Goal: Task Accomplishment & Management: Complete application form

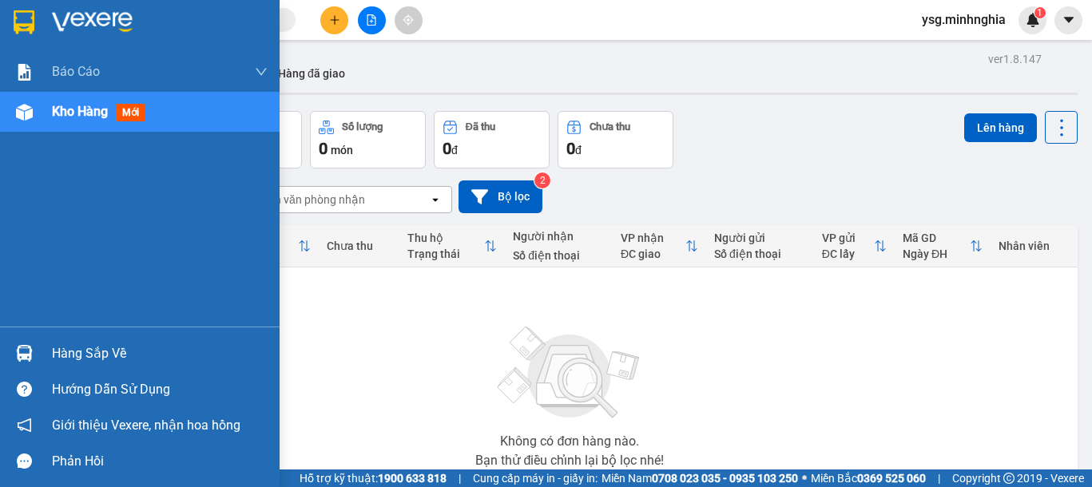
scroll to position [113, 0]
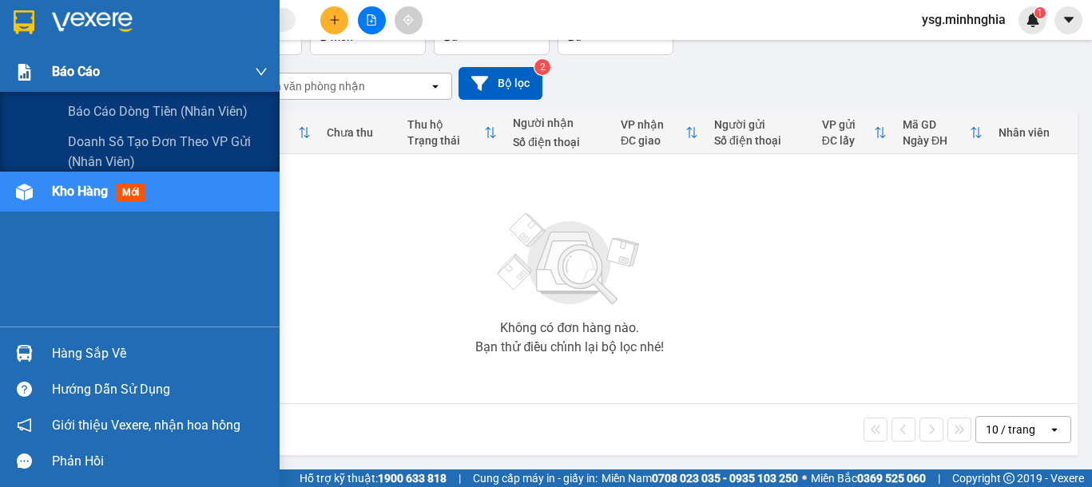
click at [38, 69] on div at bounding box center [24, 72] width 28 height 28
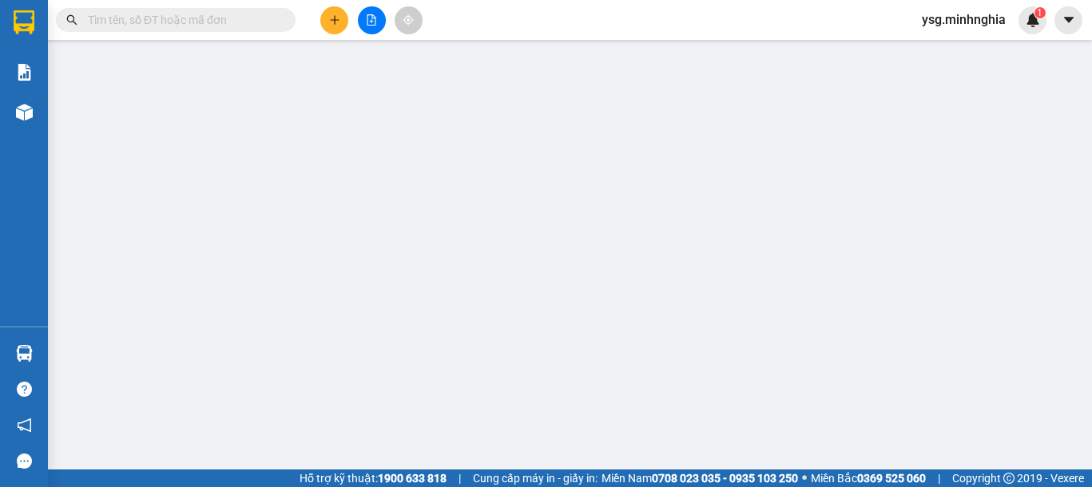
click at [54, 124] on main at bounding box center [546, 235] width 1092 height 470
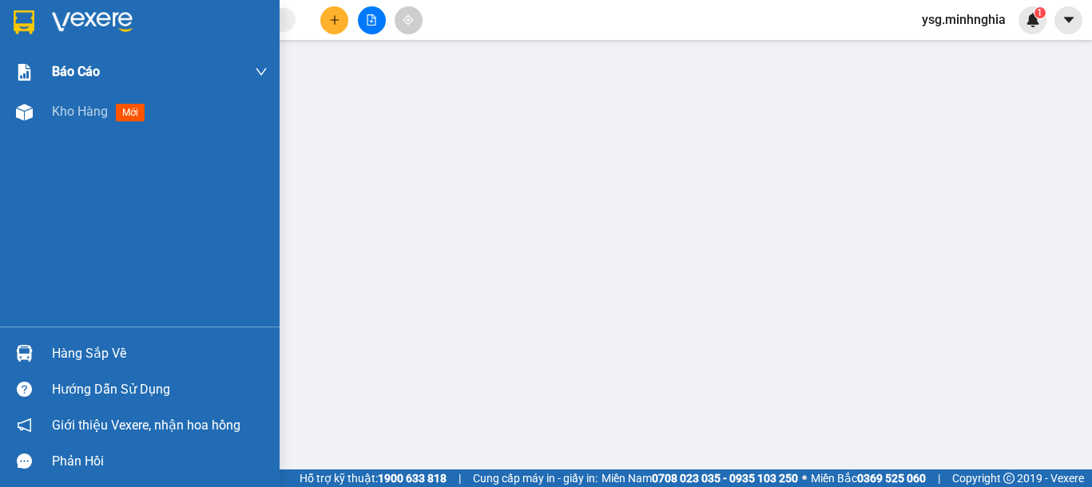
drag, startPoint x: 0, startPoint y: 66, endPoint x: 27, endPoint y: 65, distance: 27.2
click at [12, 65] on div "Báo cáo" at bounding box center [140, 72] width 280 height 40
click at [7, 117] on div "Kho hàng mới" at bounding box center [140, 112] width 280 height 40
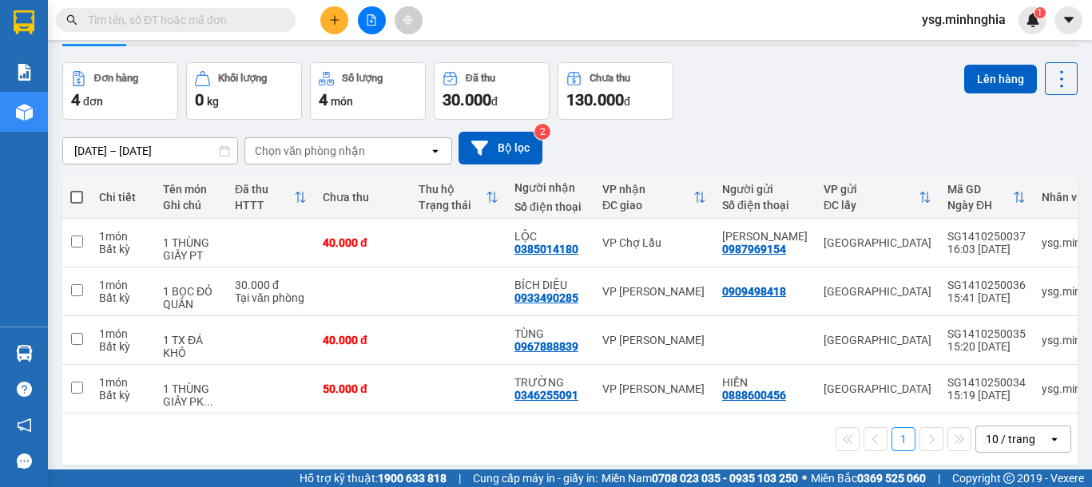
scroll to position [54, 0]
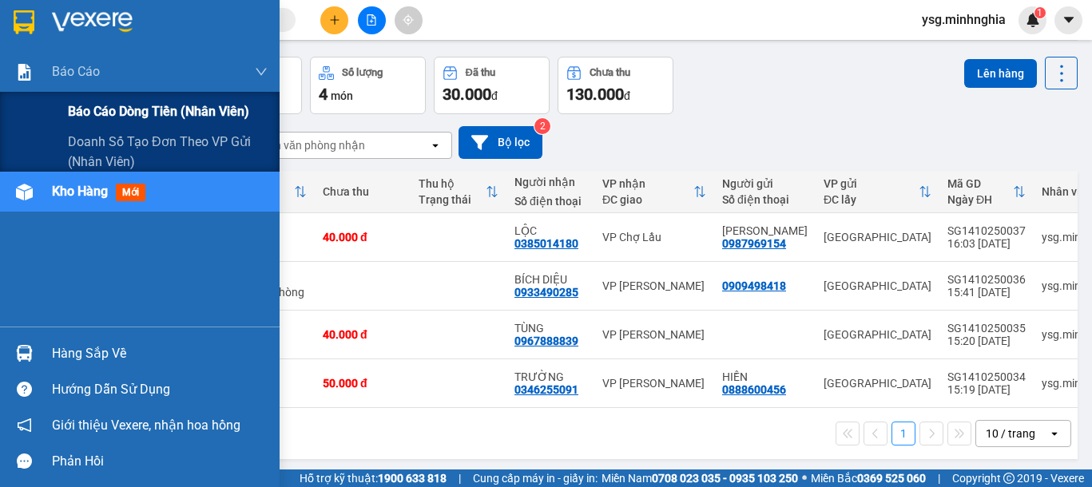
click at [104, 102] on span "Báo cáo dòng tiền (nhân viên)" at bounding box center [158, 111] width 181 height 20
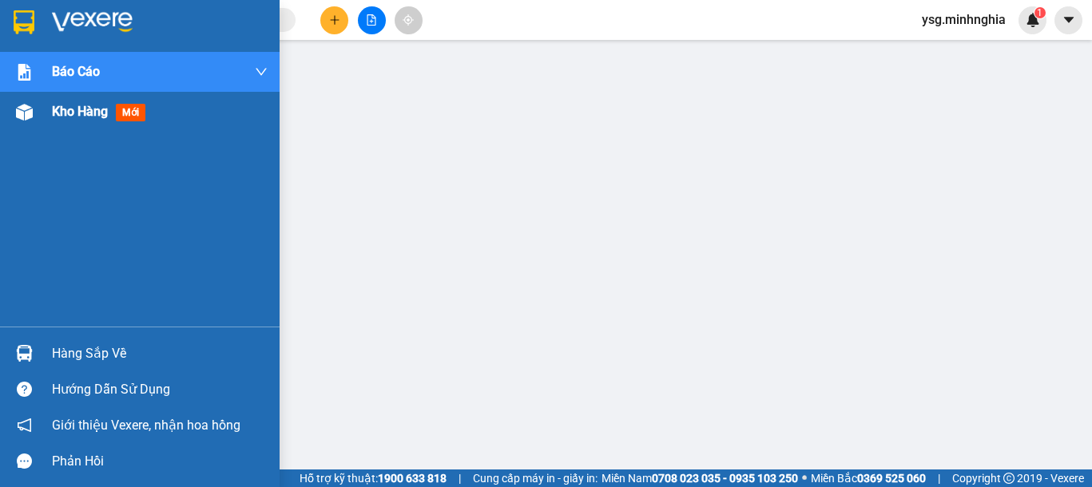
click at [33, 112] on div at bounding box center [24, 112] width 28 height 28
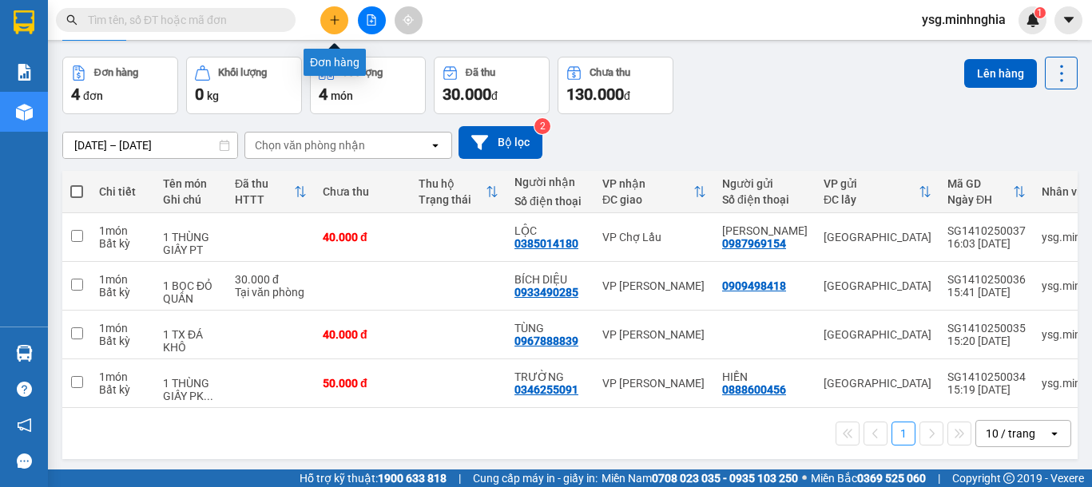
click at [321, 22] on button at bounding box center [334, 20] width 28 height 28
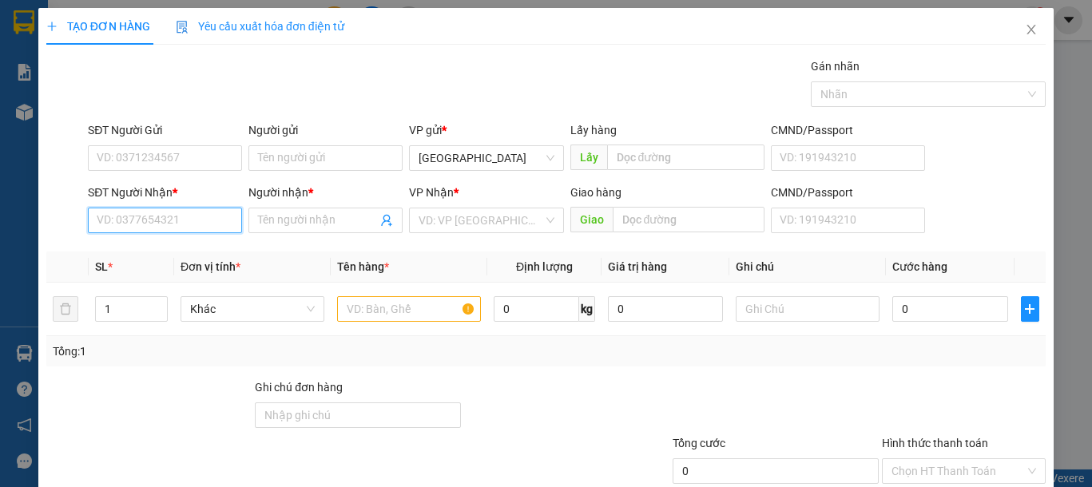
click at [158, 221] on input "SĐT Người Nhận *" at bounding box center [165, 221] width 154 height 26
type input "0919071474"
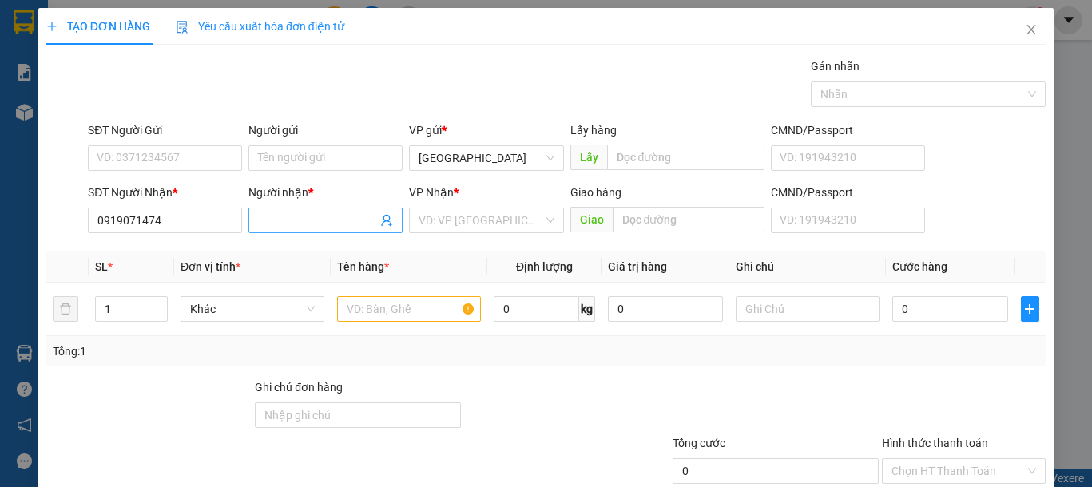
click at [291, 226] on input "Người nhận *" at bounding box center [317, 221] width 119 height 18
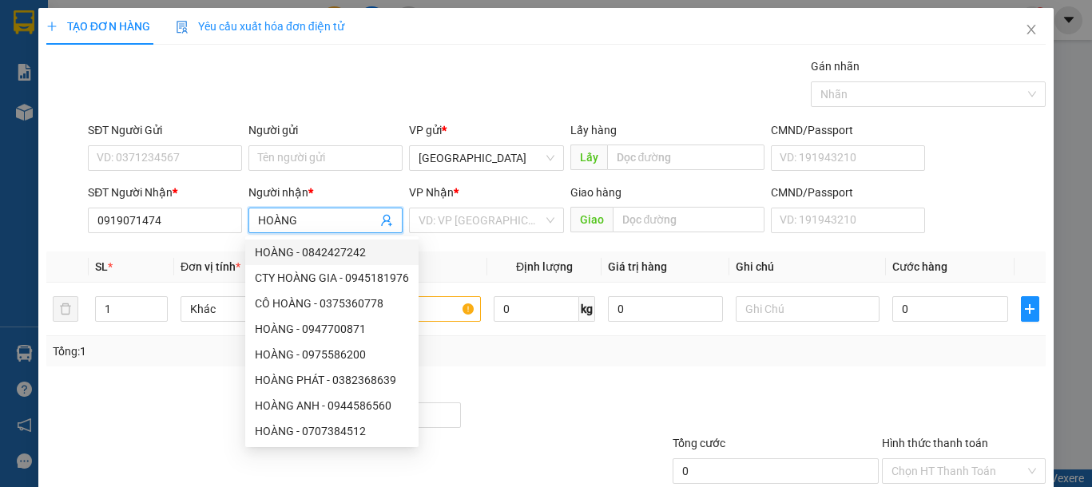
type input "HOÀNG"
click at [318, 96] on div "Gói vận chuyển * Tiêu chuẩn Gán nhãn Nhãn" at bounding box center [567, 86] width 964 height 56
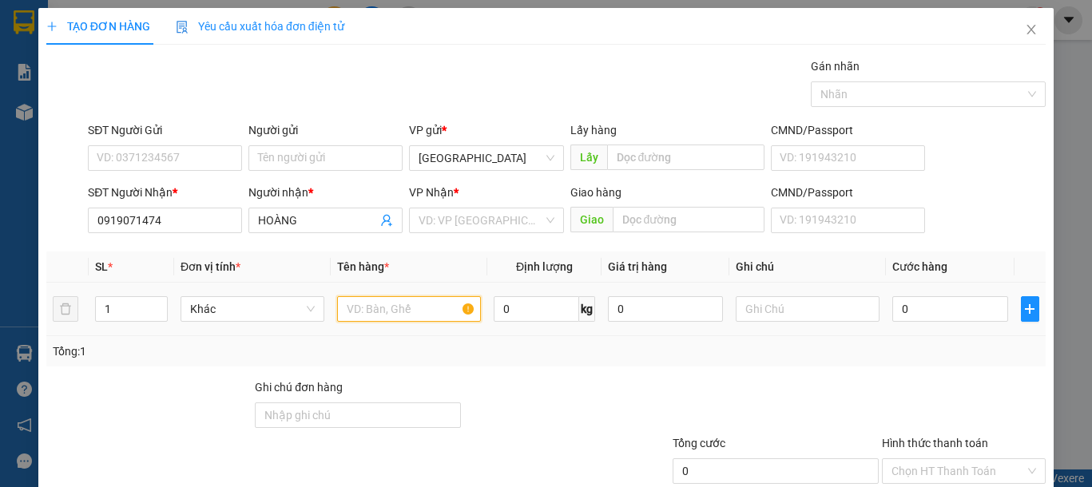
click at [379, 304] on input "text" at bounding box center [409, 309] width 144 height 26
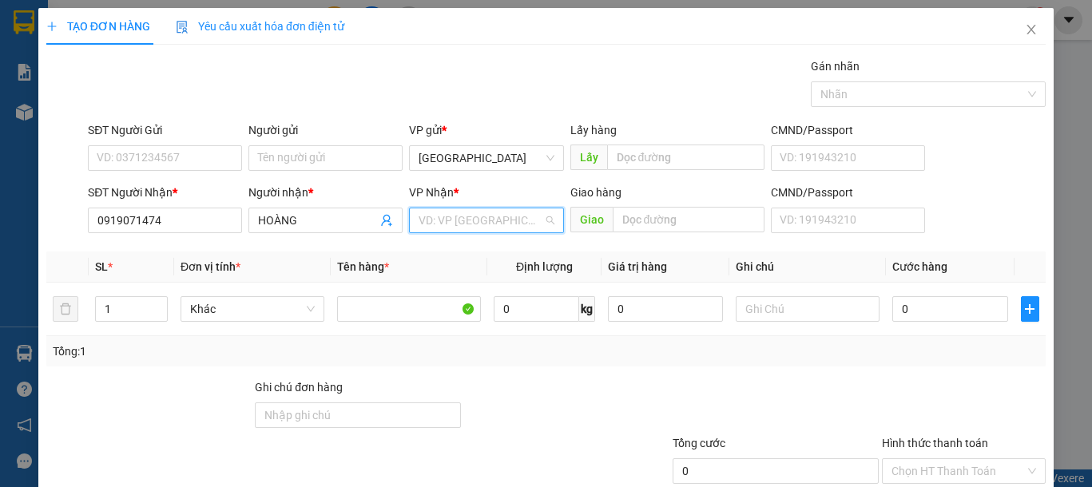
click at [475, 227] on input "search" at bounding box center [481, 220] width 124 height 24
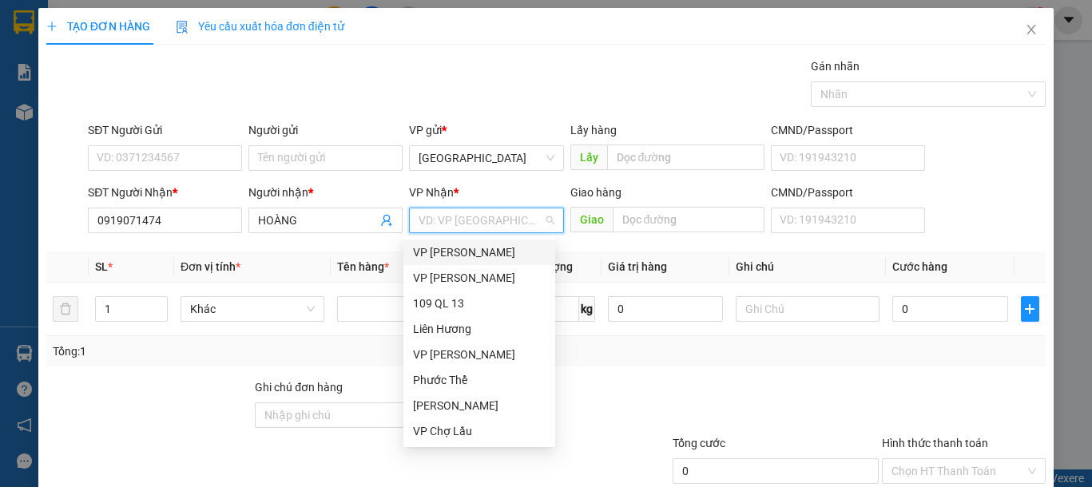
click at [449, 251] on div "VP [PERSON_NAME]" at bounding box center [479, 253] width 133 height 18
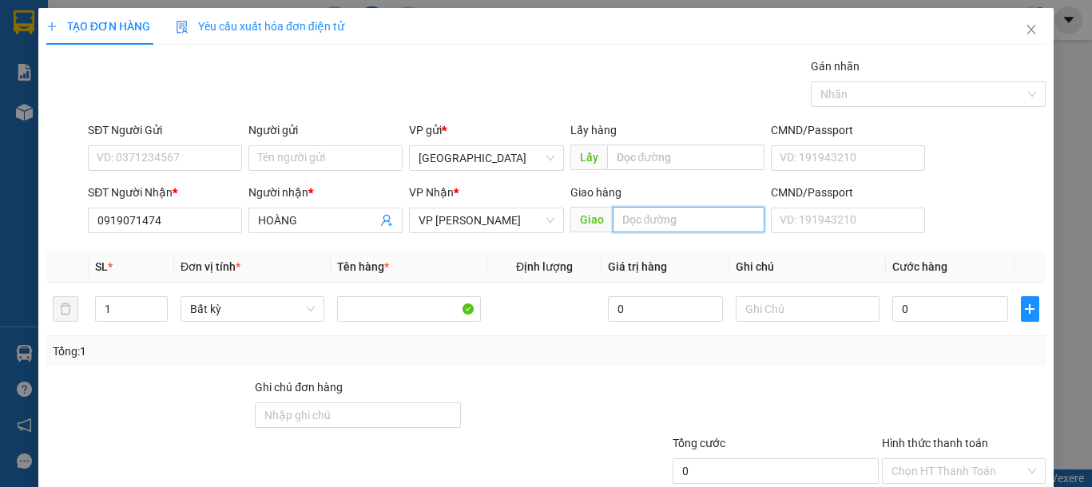
click at [613, 220] on input "text" at bounding box center [689, 220] width 152 height 26
click at [676, 224] on input "text" at bounding box center [689, 220] width 152 height 26
type input "KCN PHAN THIẾT"
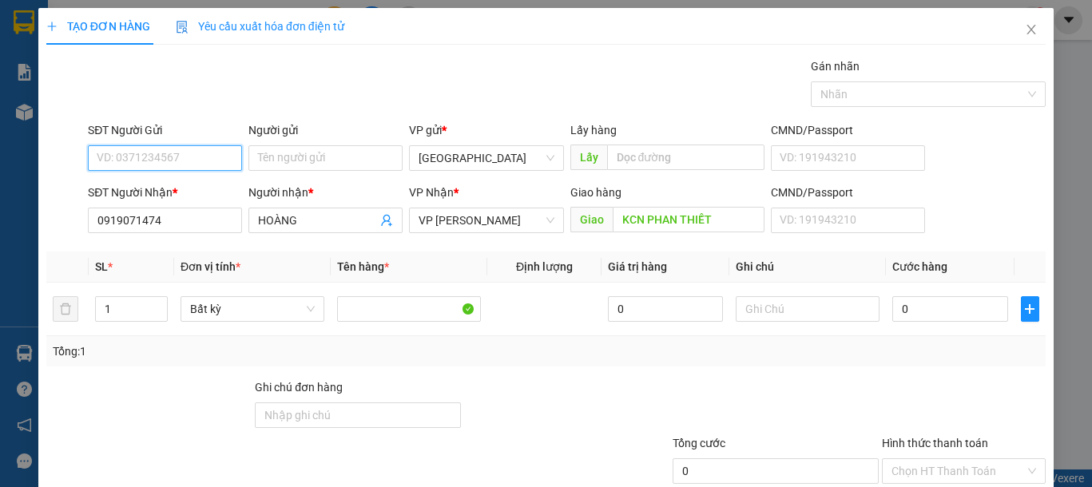
click at [212, 162] on input "SĐT Người Gửi" at bounding box center [165, 158] width 154 height 26
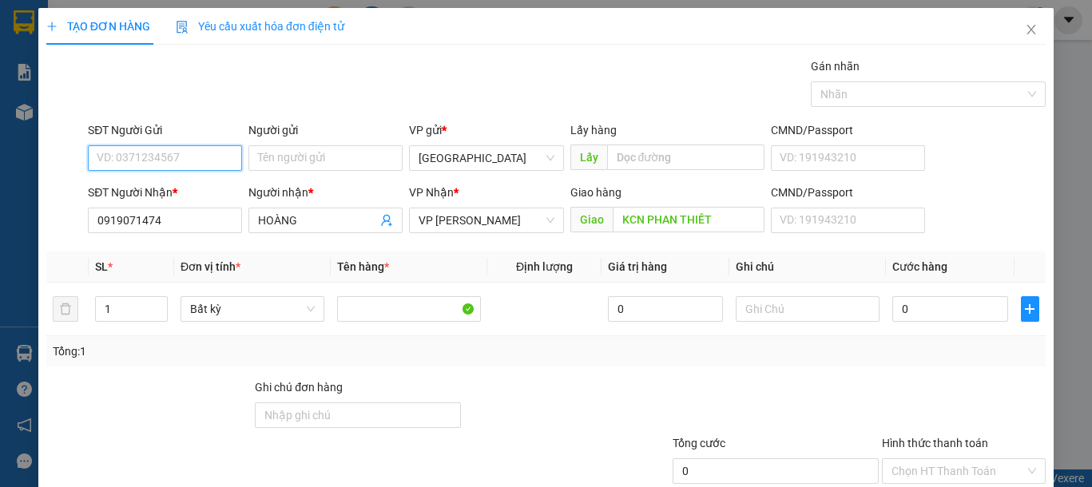
click at [212, 162] on input "SĐT Người Gửi" at bounding box center [165, 158] width 154 height 26
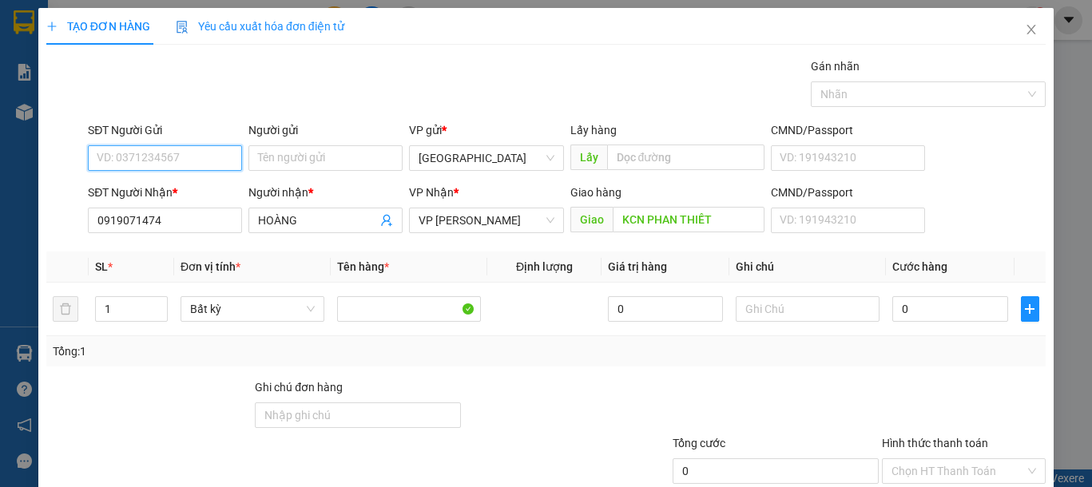
click at [212, 162] on input "SĐT Người Gửi" at bounding box center [165, 158] width 154 height 26
type input "0906665776"
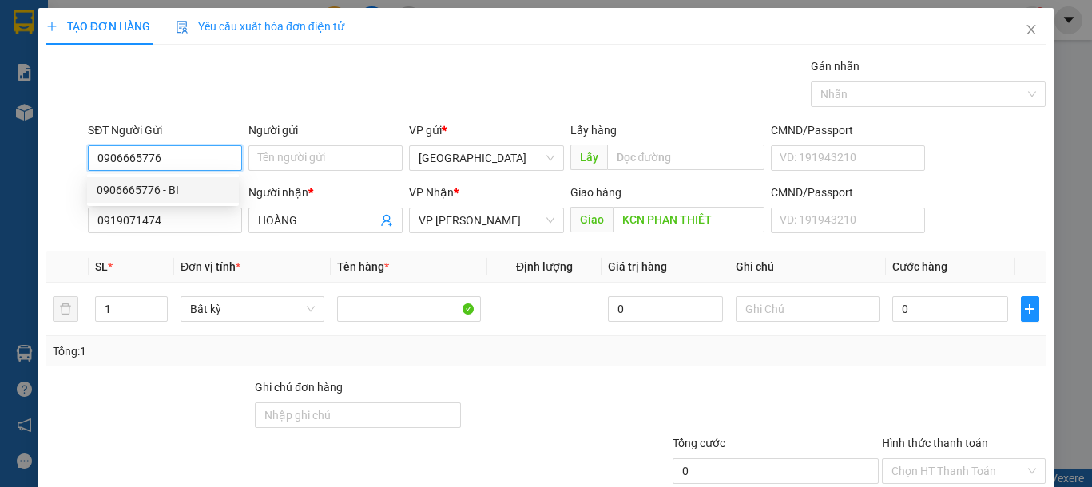
click at [196, 193] on div "0906665776 - BI" at bounding box center [163, 190] width 133 height 18
type input "BI"
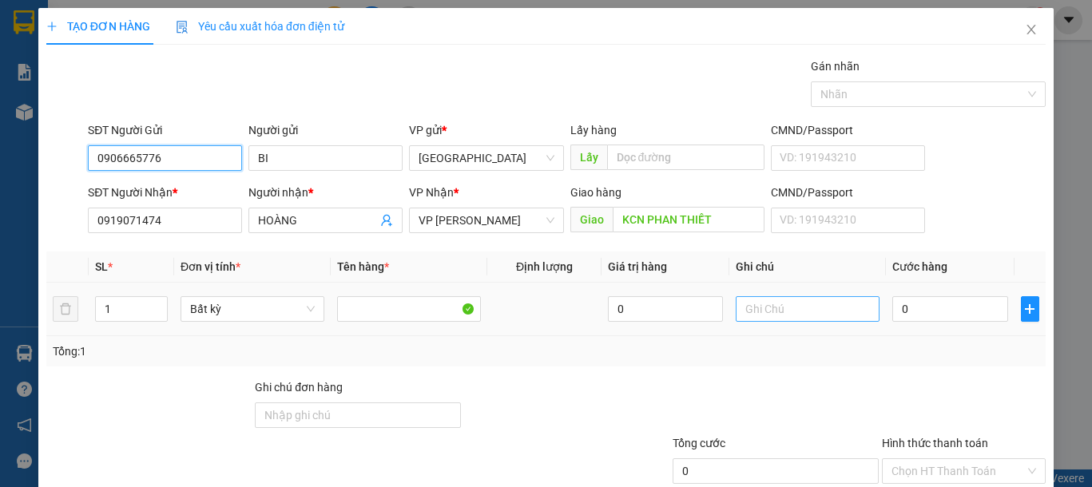
type input "0906665776"
click at [789, 319] on input "text" at bounding box center [808, 309] width 144 height 26
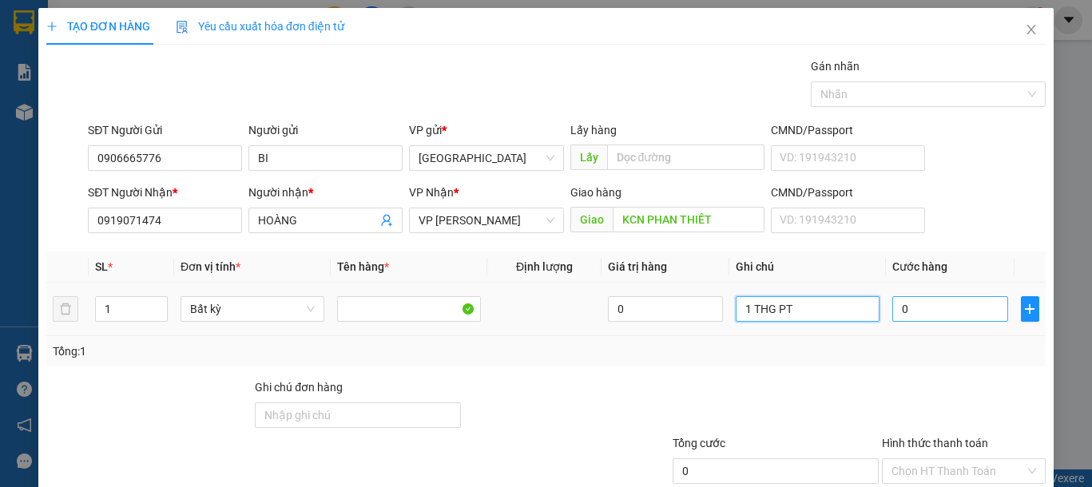
type input "1 THG PT"
click at [958, 319] on input "0" at bounding box center [949, 309] width 115 height 26
type input "6"
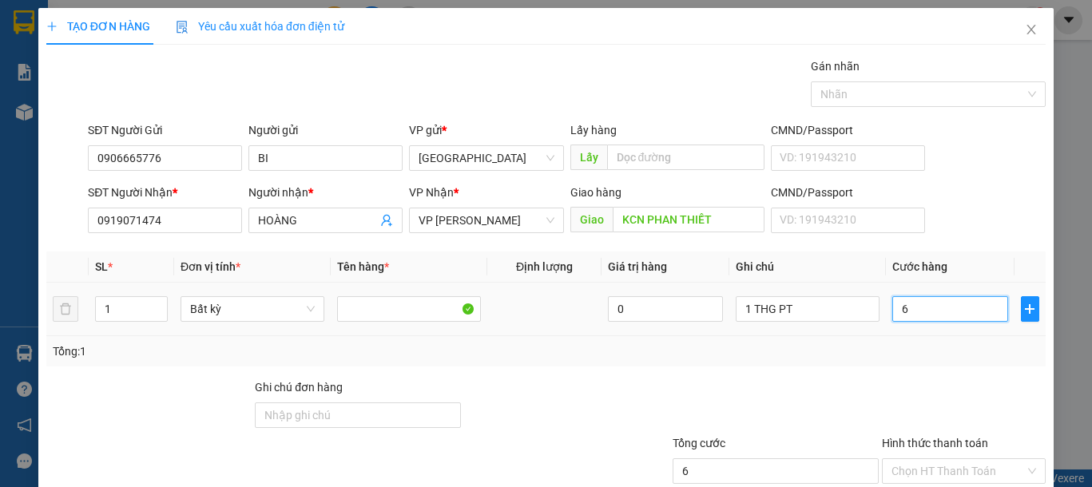
type input "60"
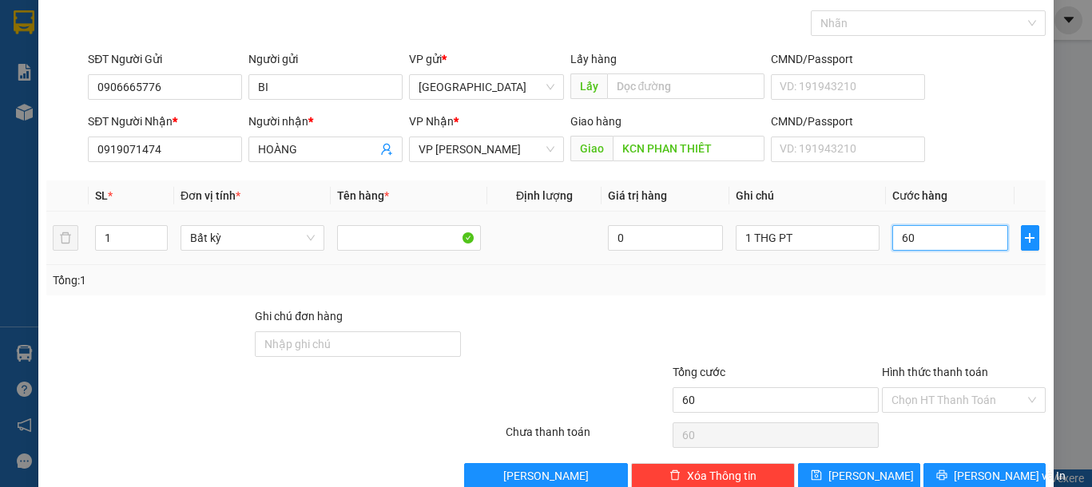
scroll to position [104, 0]
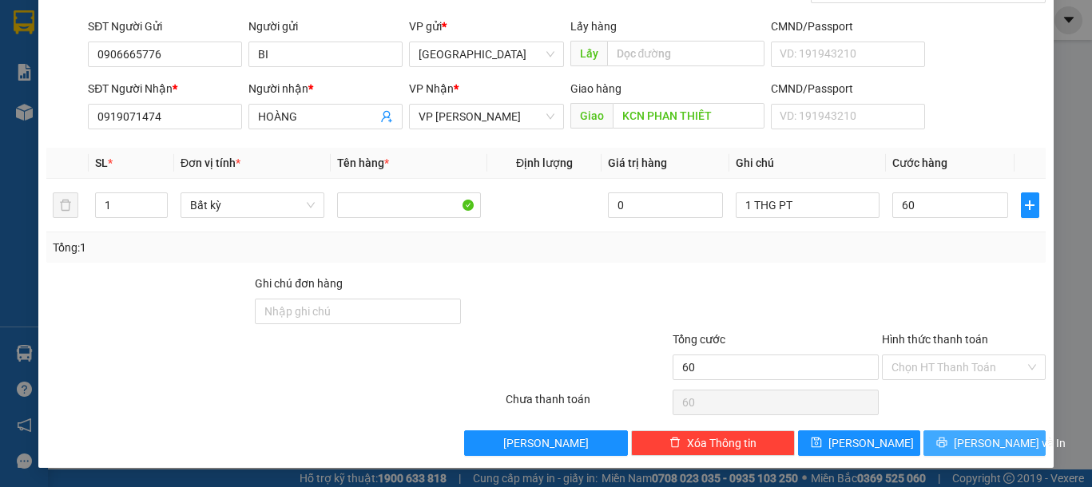
type input "60.000"
click at [942, 451] on button "[PERSON_NAME] và In" at bounding box center [984, 444] width 122 height 26
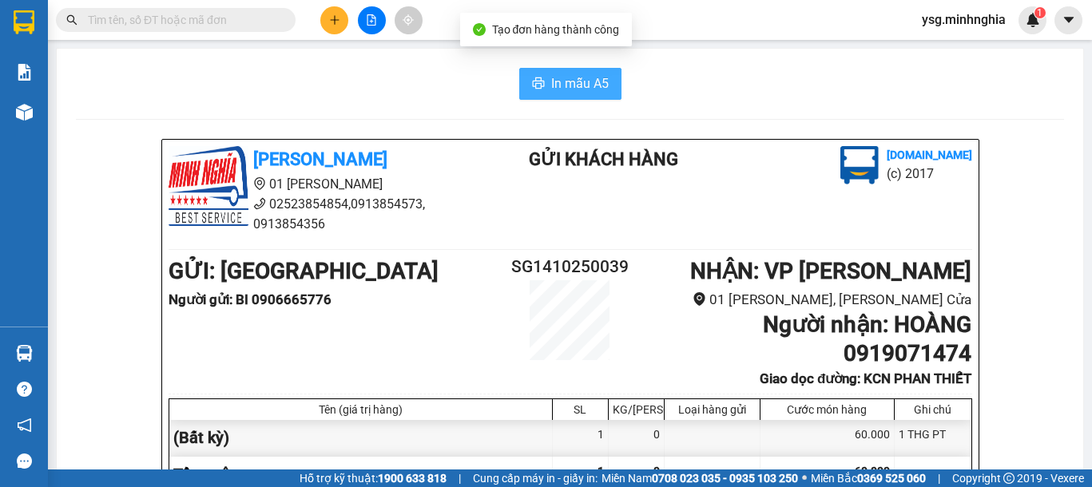
click at [568, 77] on span "In mẫu A5" at bounding box center [580, 83] width 58 height 20
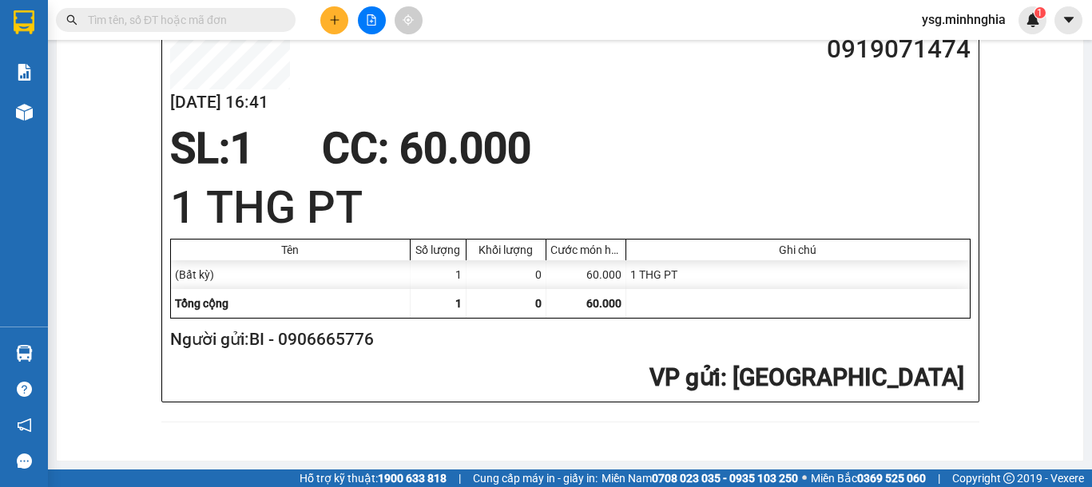
scroll to position [870, 0]
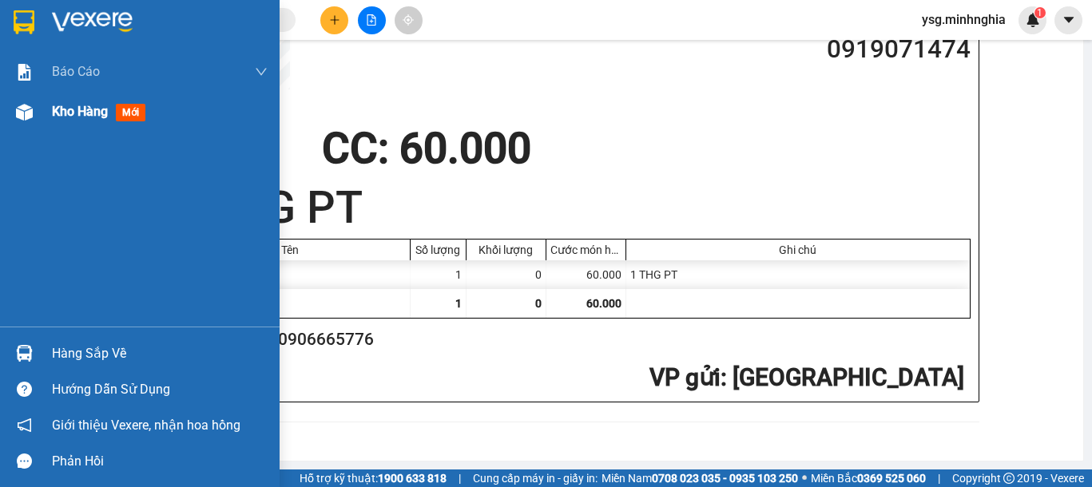
click at [3, 120] on div "Kho hàng mới" at bounding box center [140, 112] width 280 height 40
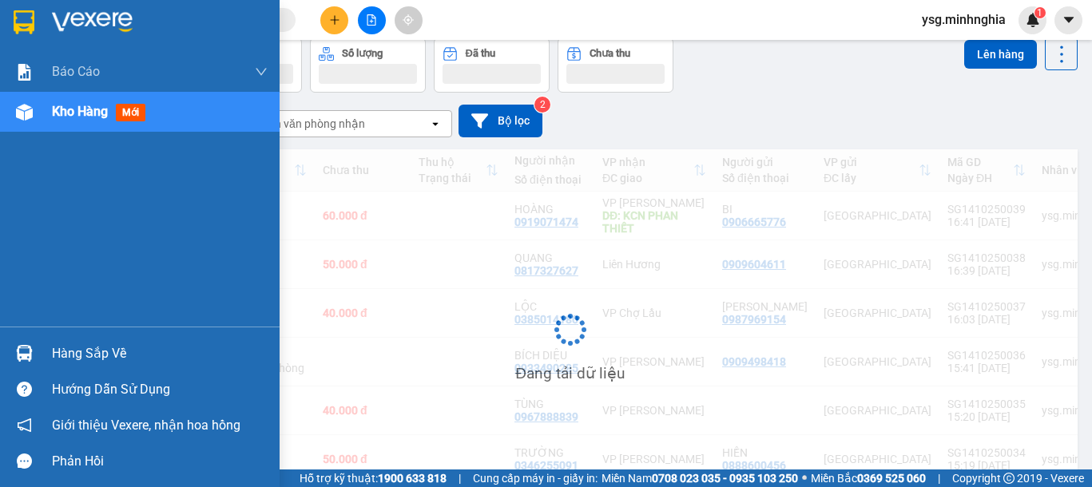
scroll to position [77, 0]
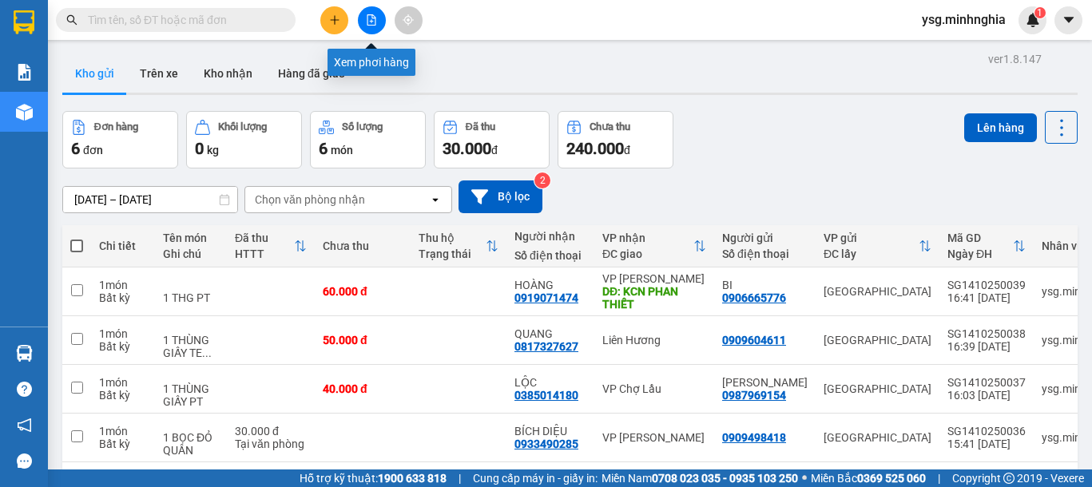
click at [377, 11] on button at bounding box center [372, 20] width 28 height 28
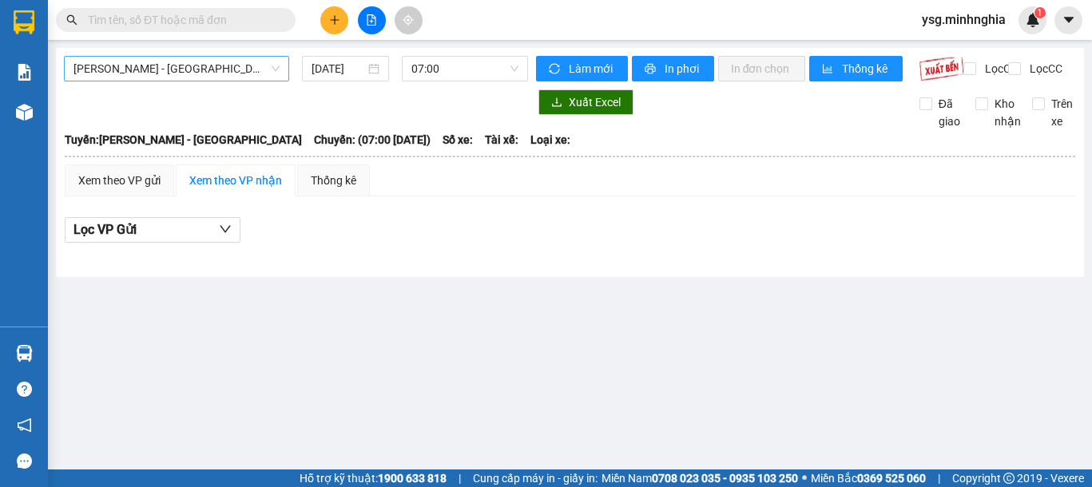
click at [208, 60] on span "[PERSON_NAME] - [GEOGRAPHIC_DATA]" at bounding box center [176, 69] width 206 height 24
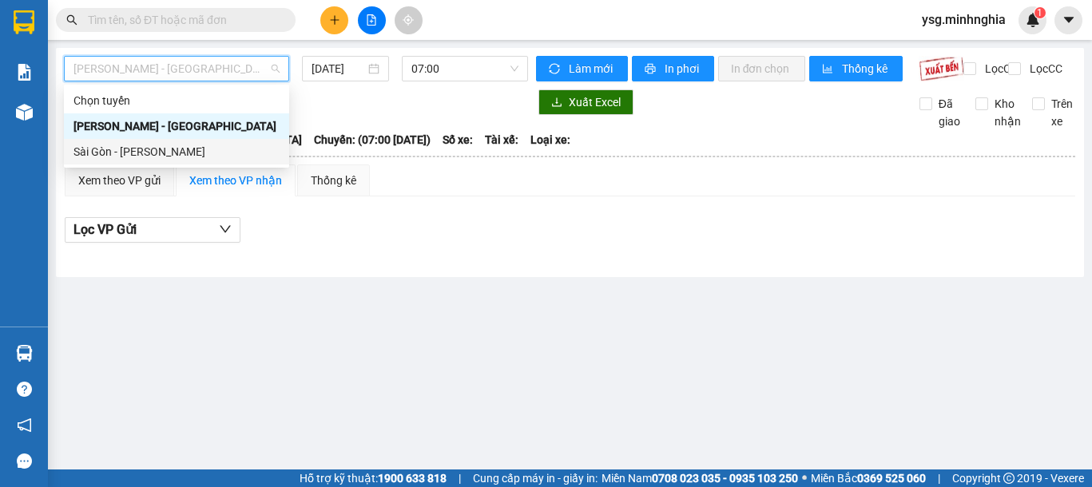
click at [156, 163] on div "Sài Gòn - [PERSON_NAME]" at bounding box center [176, 152] width 225 height 26
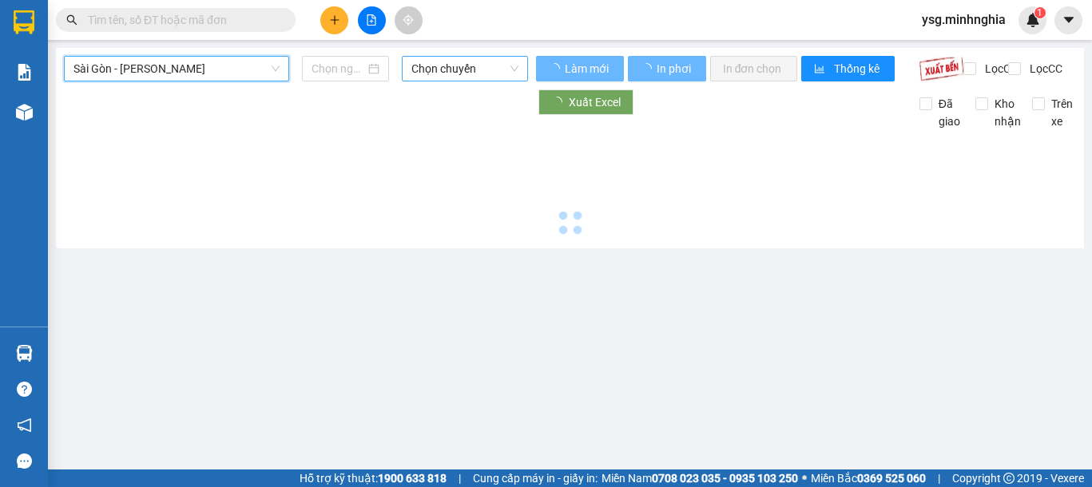
type input "[DATE]"
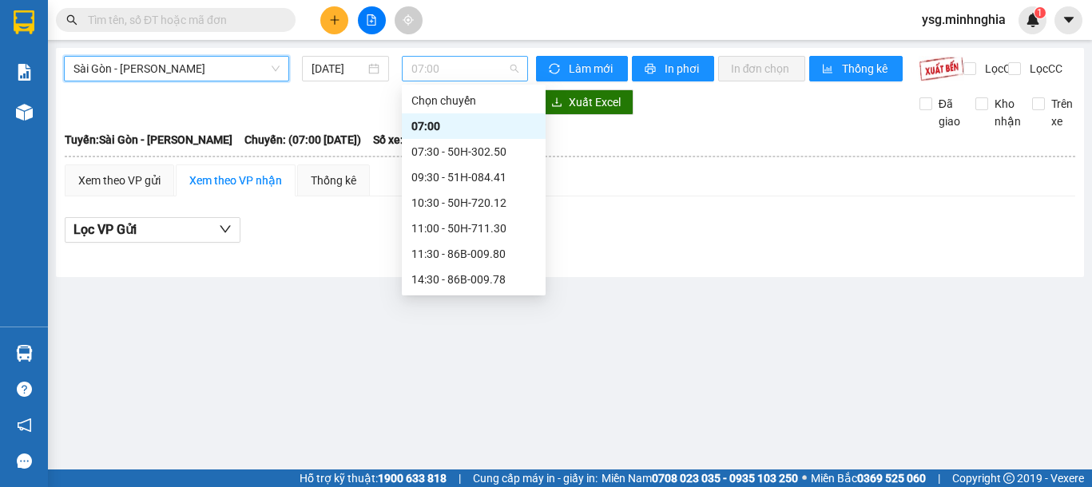
click at [435, 62] on span "07:00" at bounding box center [464, 69] width 107 height 24
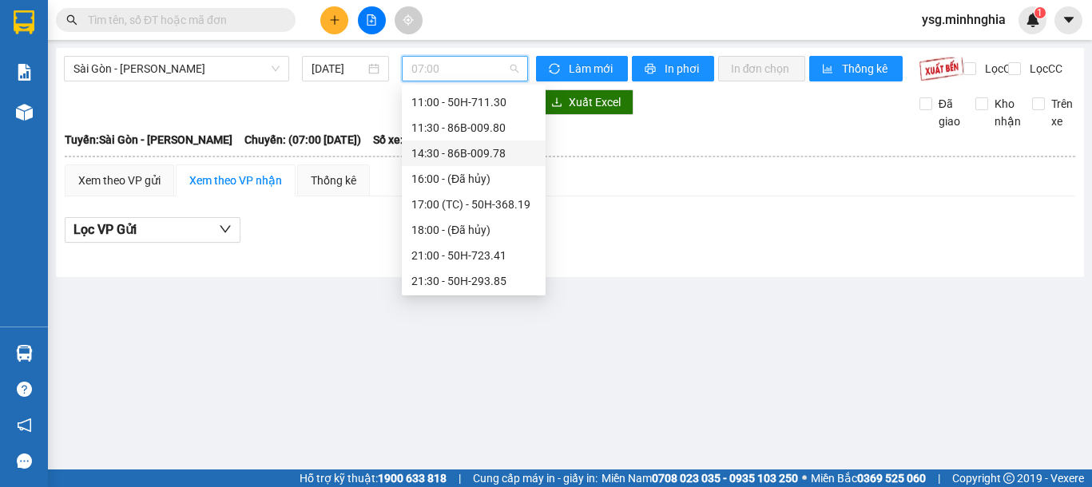
scroll to position [153, 0]
click at [467, 185] on div "17:00 (TC) - 50H-368.19" at bounding box center [473, 178] width 125 height 18
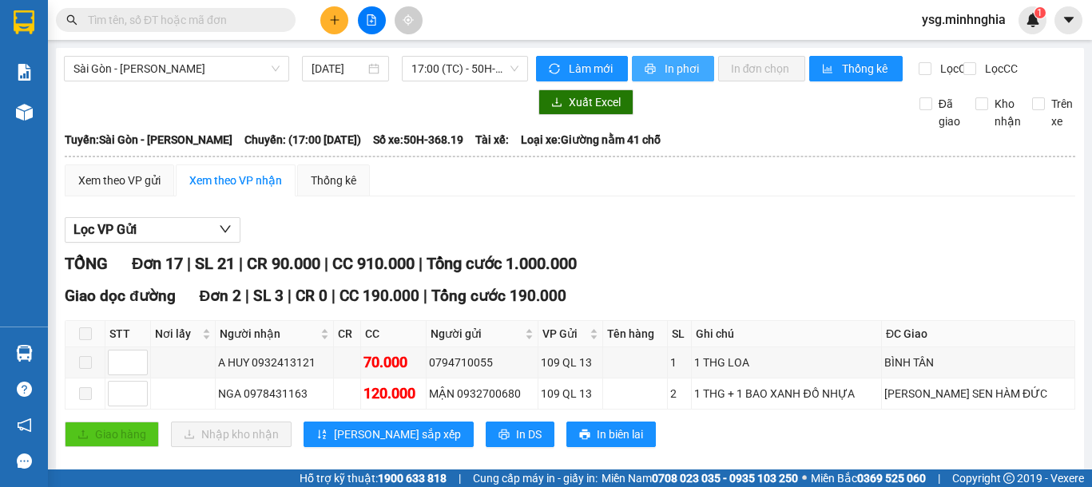
click at [665, 75] on span "In phơi" at bounding box center [683, 69] width 37 height 18
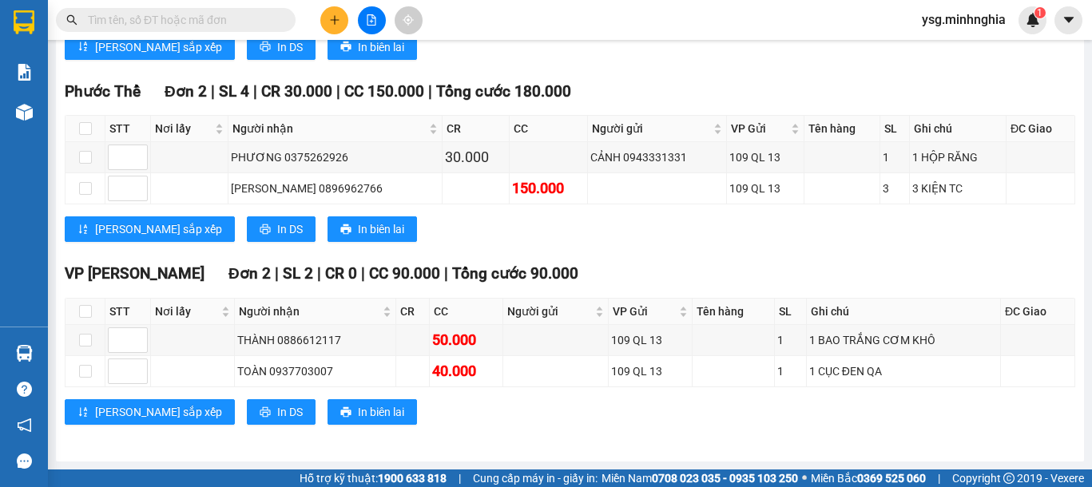
scroll to position [1226, 0]
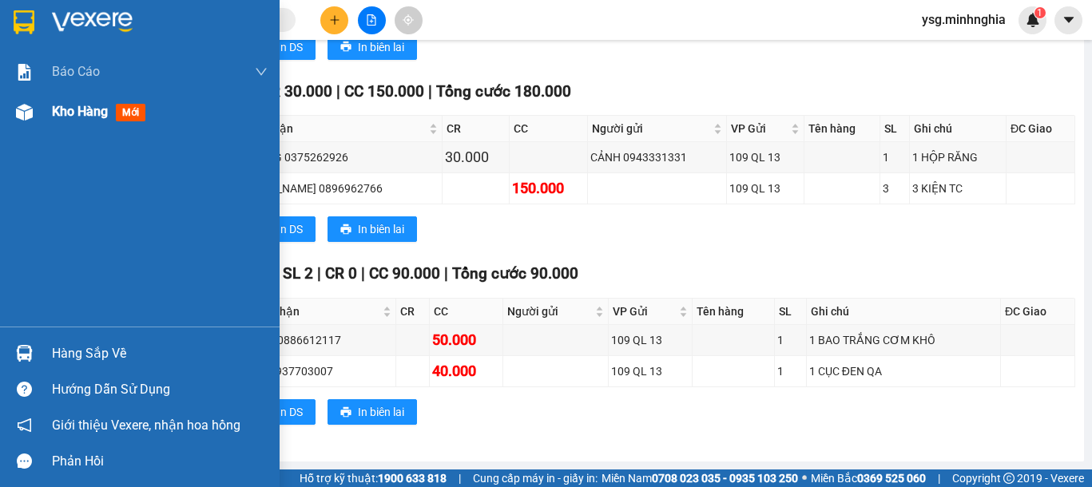
click at [0, 102] on div "Kho hàng mới" at bounding box center [140, 112] width 280 height 40
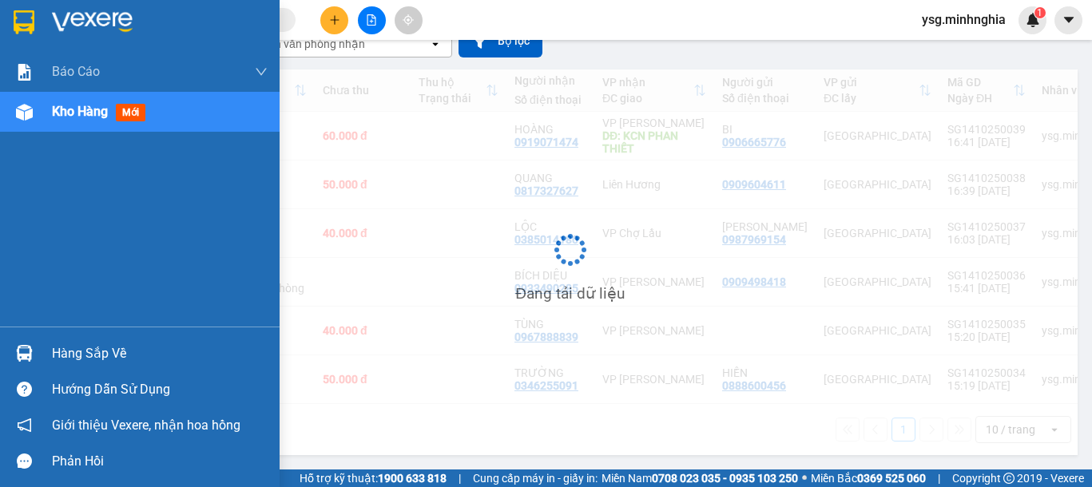
scroll to position [162, 0]
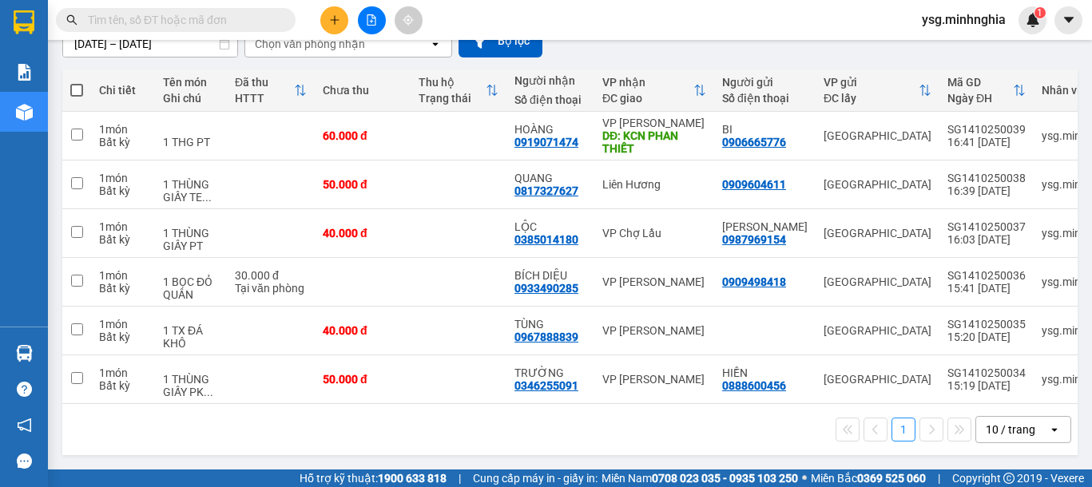
click at [80, 84] on span at bounding box center [76, 90] width 13 height 13
click at [77, 82] on input "checkbox" at bounding box center [77, 82] width 0 height 0
checkbox input "true"
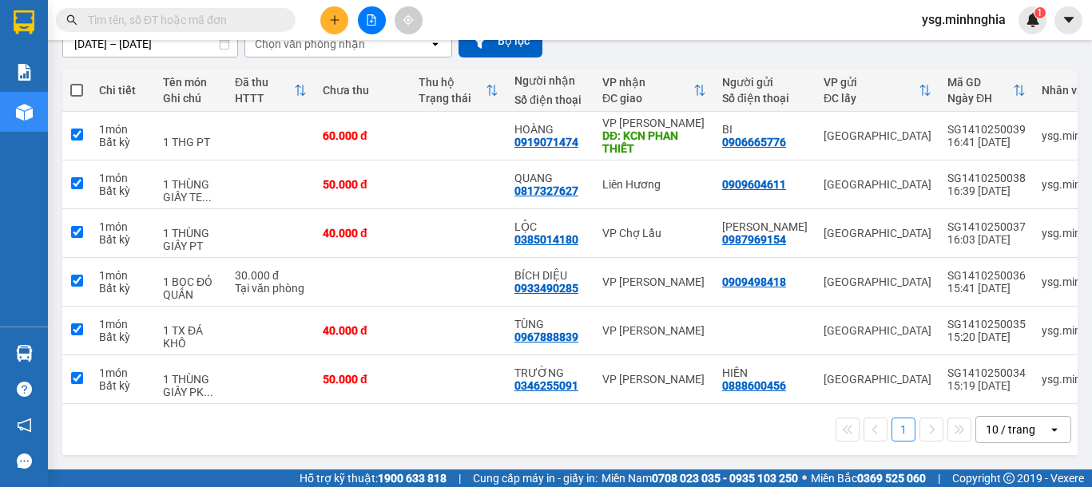
checkbox input "true"
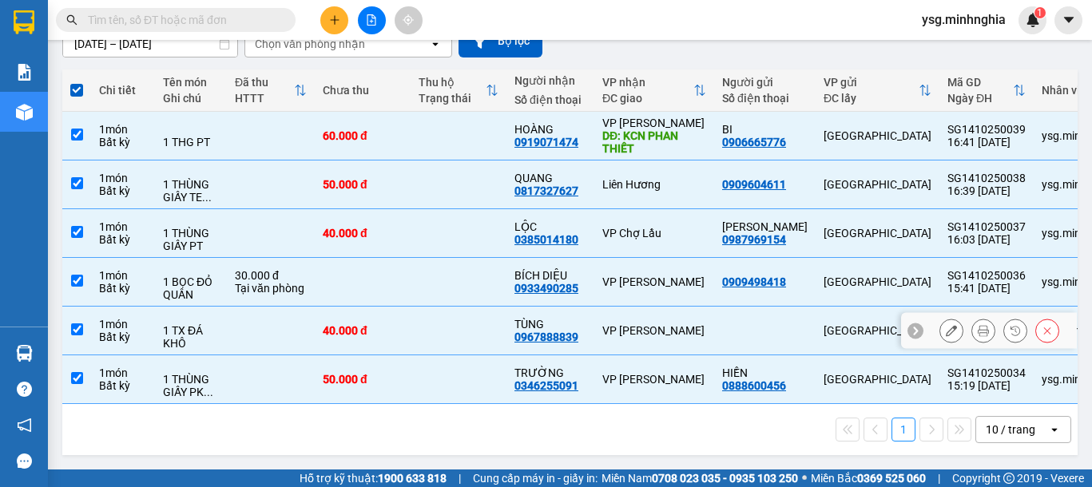
click at [336, 327] on div "40.000 đ" at bounding box center [363, 330] width 80 height 13
checkbox input "false"
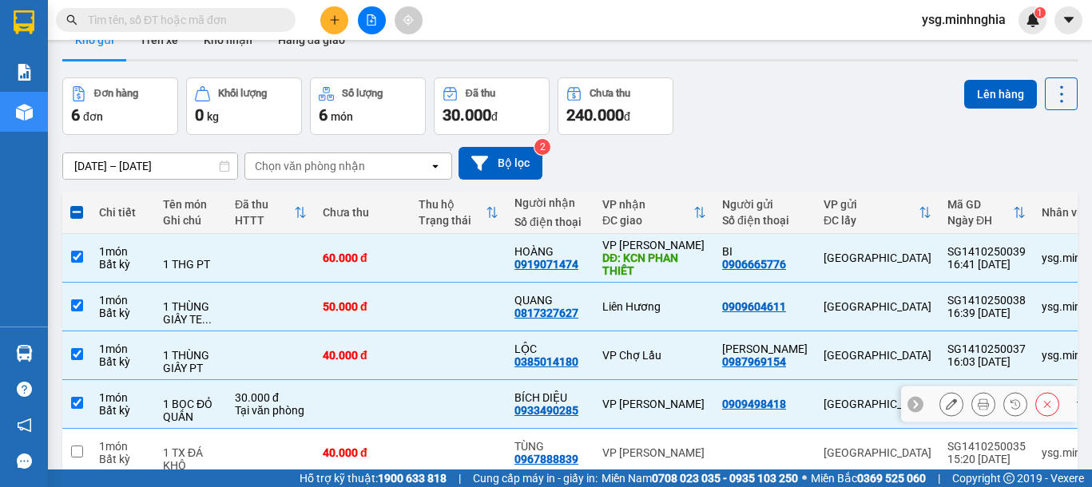
scroll to position [0, 0]
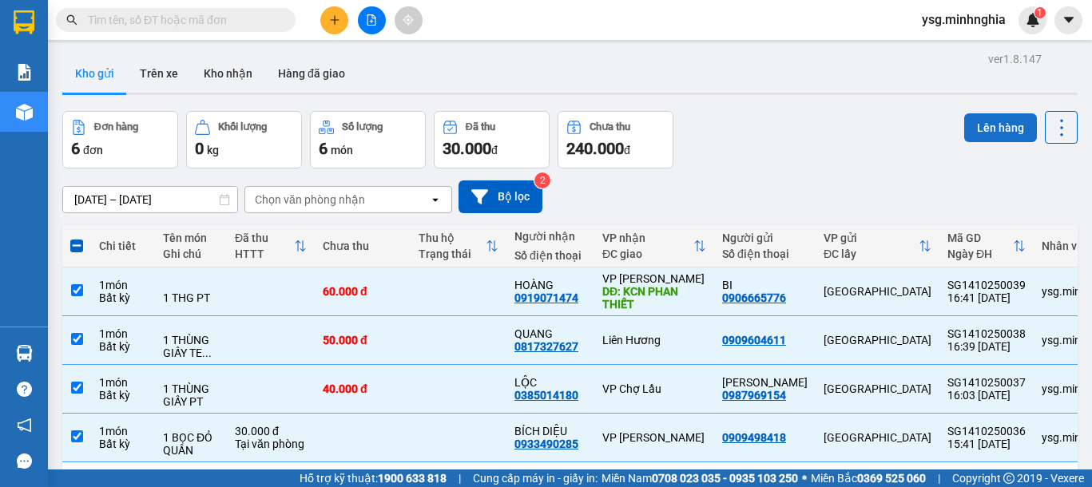
click at [1002, 132] on button "Lên hàng" at bounding box center [1000, 127] width 73 height 29
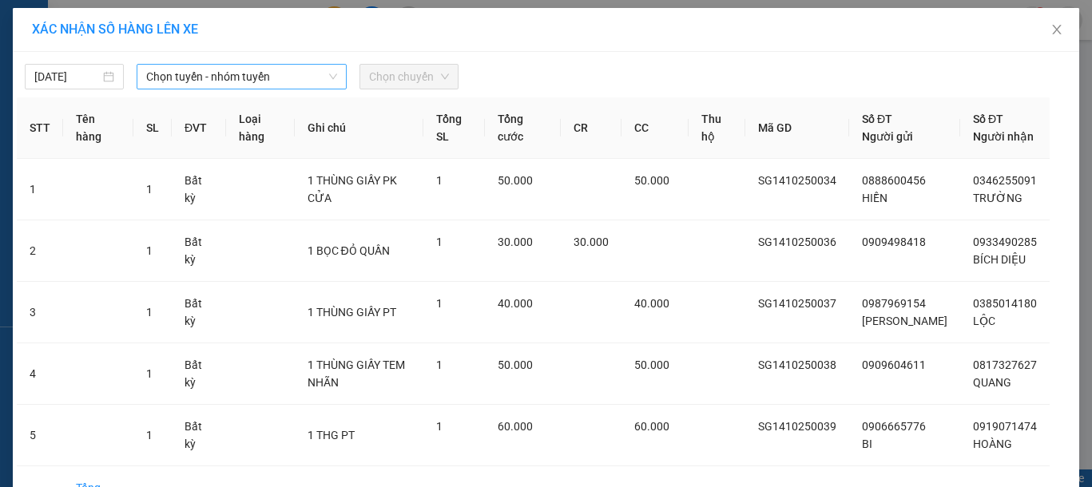
click at [282, 77] on span "Chọn tuyến - nhóm tuyến" at bounding box center [241, 77] width 191 height 24
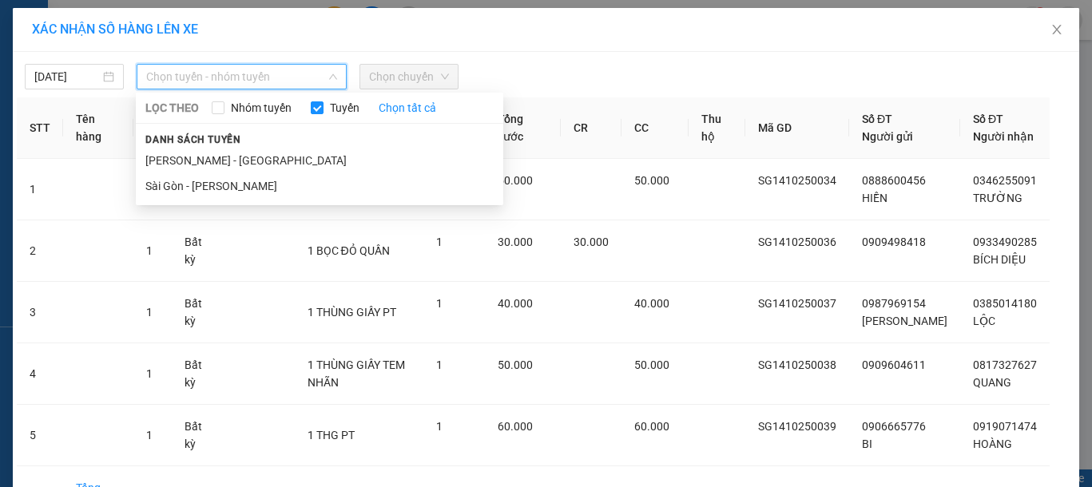
drag, startPoint x: 184, startPoint y: 188, endPoint x: 328, endPoint y: 141, distance: 151.8
click at [184, 188] on li "Sài Gòn - [PERSON_NAME]" at bounding box center [319, 186] width 367 height 26
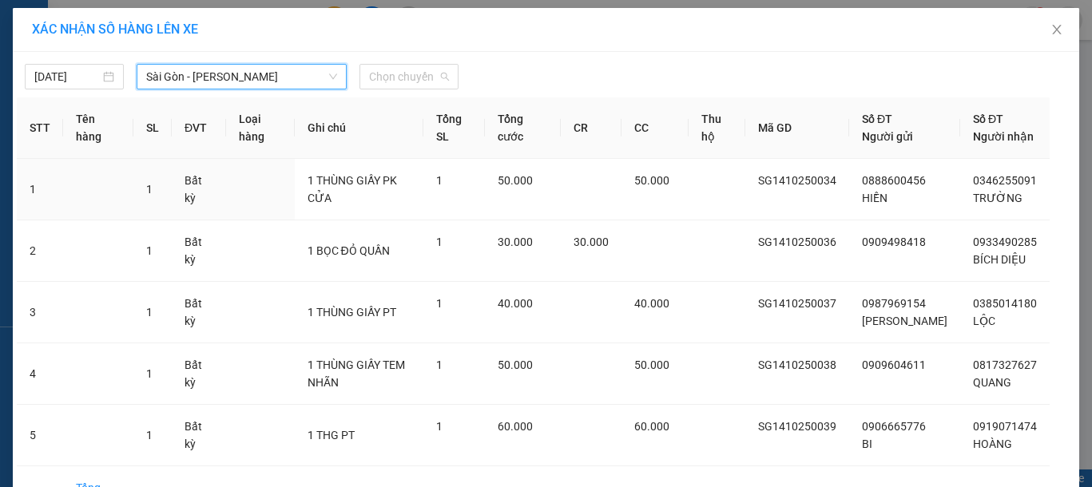
drag, startPoint x: 399, startPoint y: 75, endPoint x: 399, endPoint y: 165, distance: 89.5
click at [399, 76] on span "Chọn chuyến" at bounding box center [409, 77] width 80 height 24
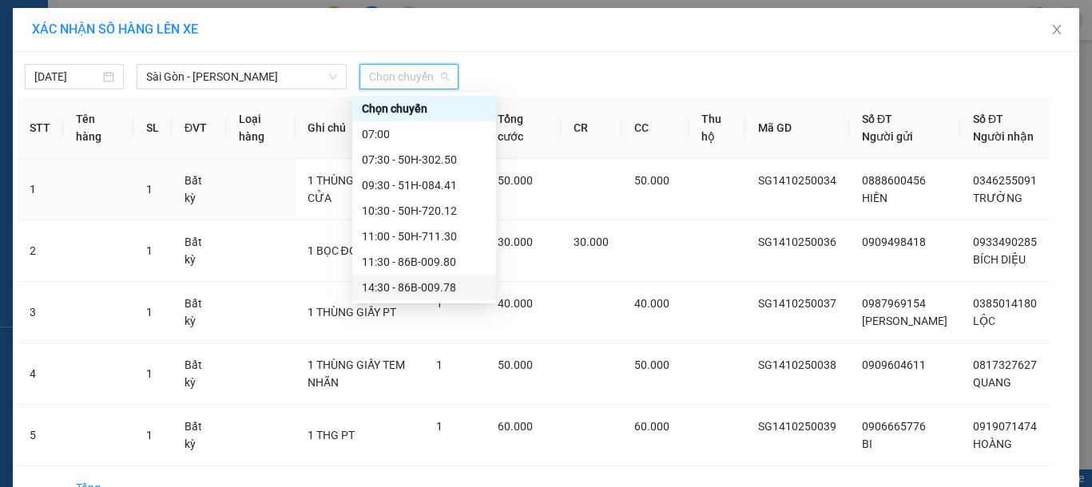
scroll to position [153, 0]
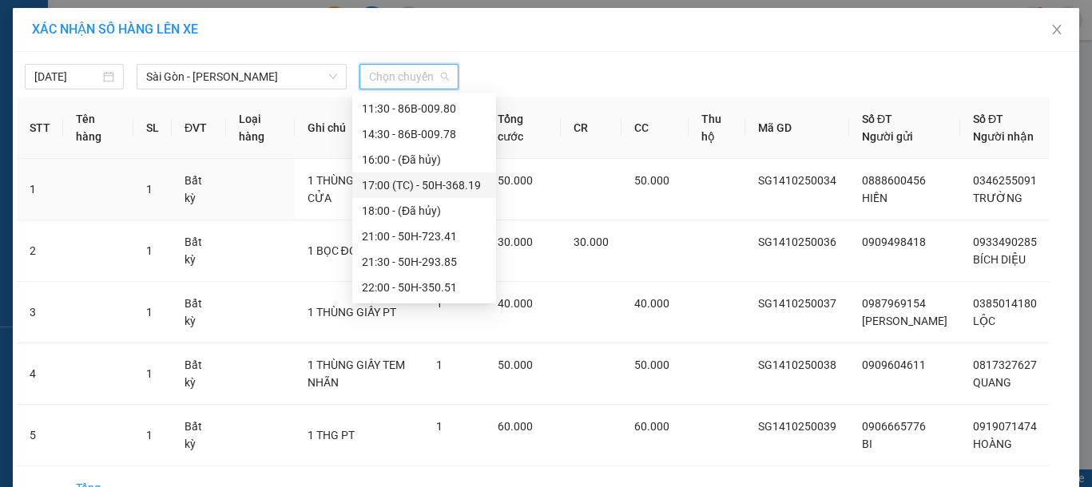
click at [417, 185] on div "17:00 (TC) - 50H-368.19" at bounding box center [424, 186] width 125 height 18
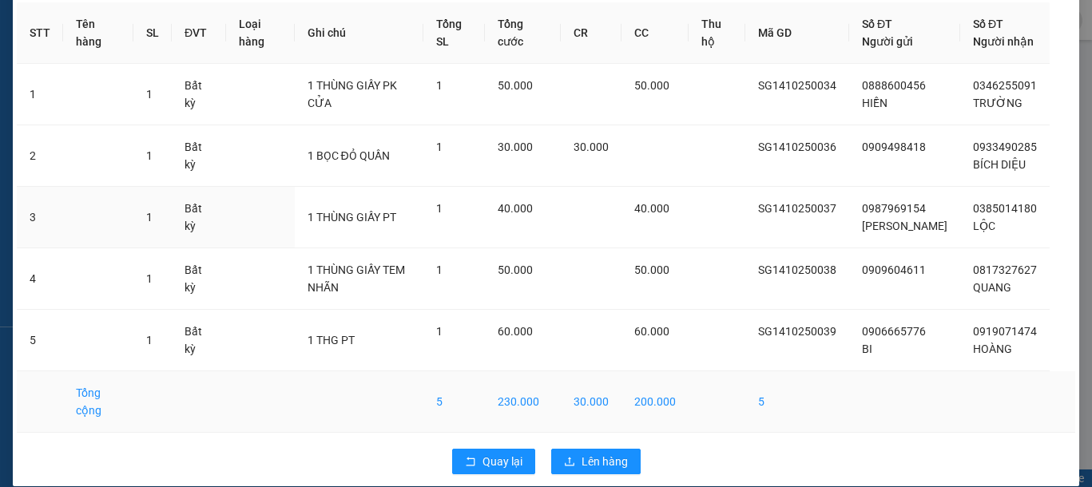
scroll to position [158, 0]
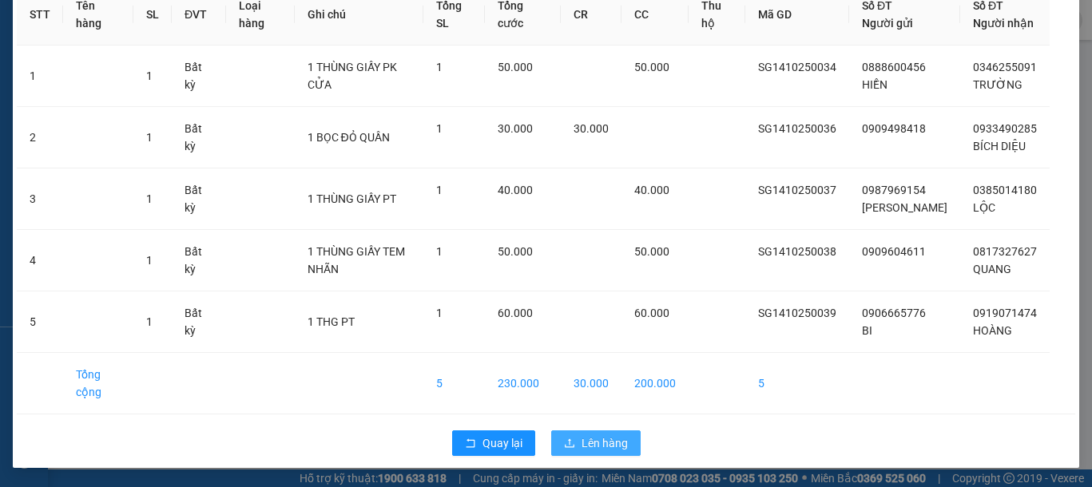
click at [612, 435] on span "Lên hàng" at bounding box center [604, 444] width 46 height 18
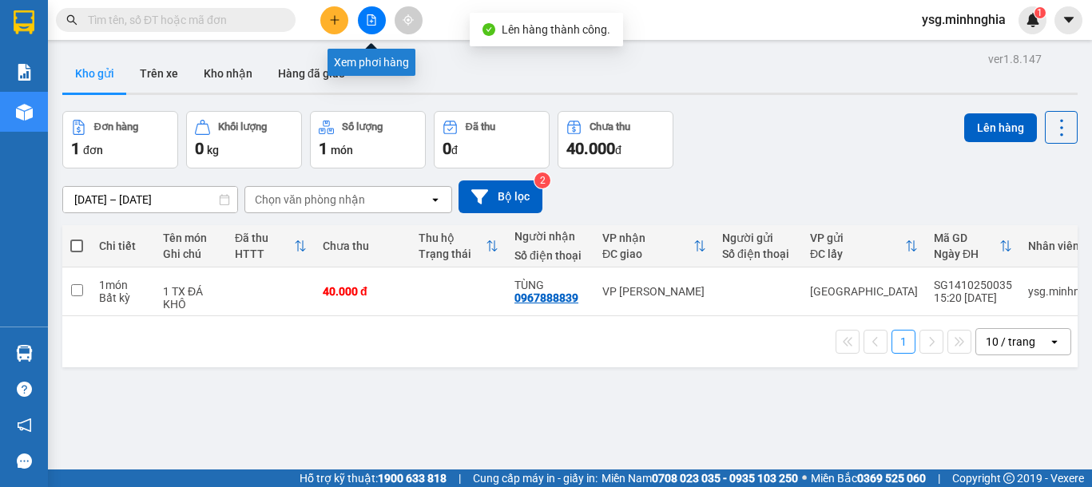
click at [375, 20] on icon "file-add" at bounding box center [371, 19] width 11 height 11
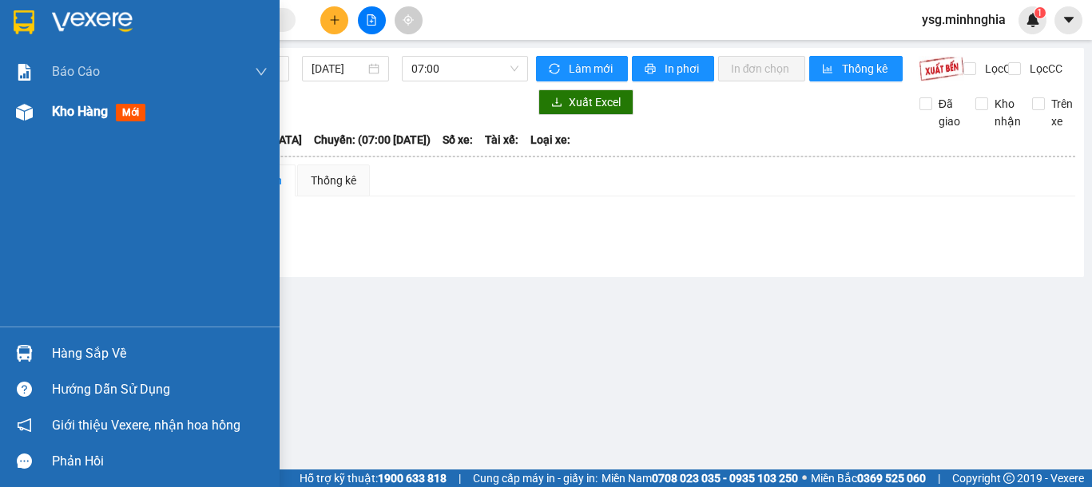
click at [2, 124] on div "Kho hàng mới" at bounding box center [140, 112] width 280 height 40
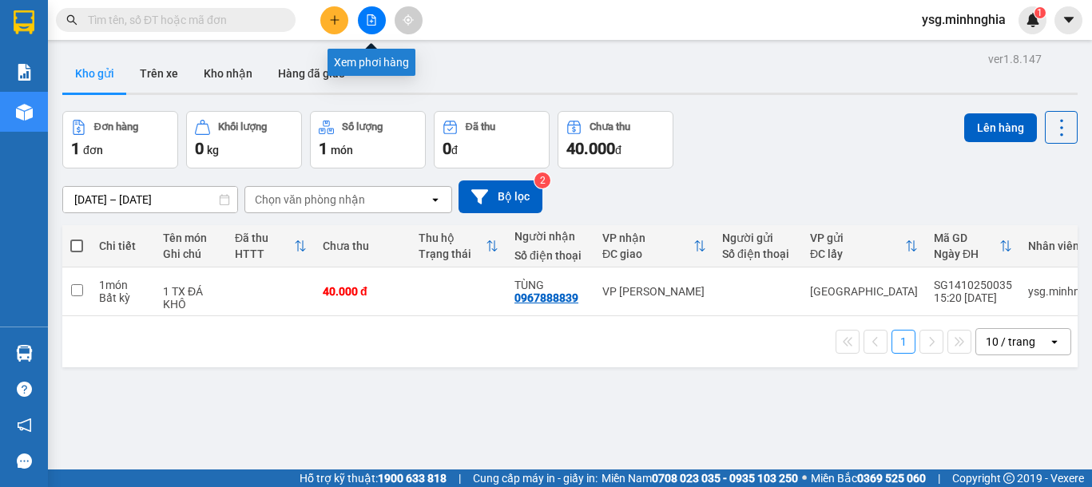
click at [377, 22] on button at bounding box center [372, 20] width 28 height 28
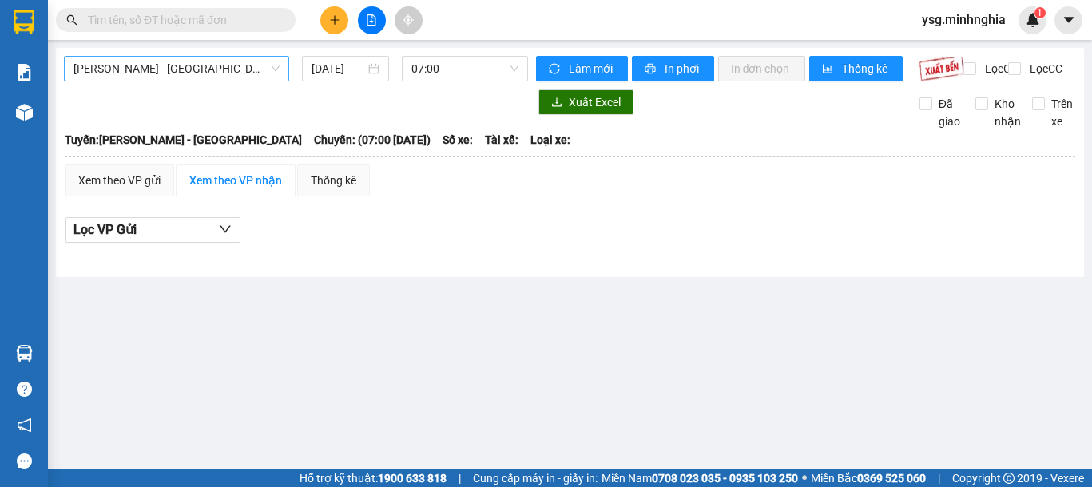
click at [212, 72] on span "[PERSON_NAME] - [GEOGRAPHIC_DATA]" at bounding box center [176, 69] width 206 height 24
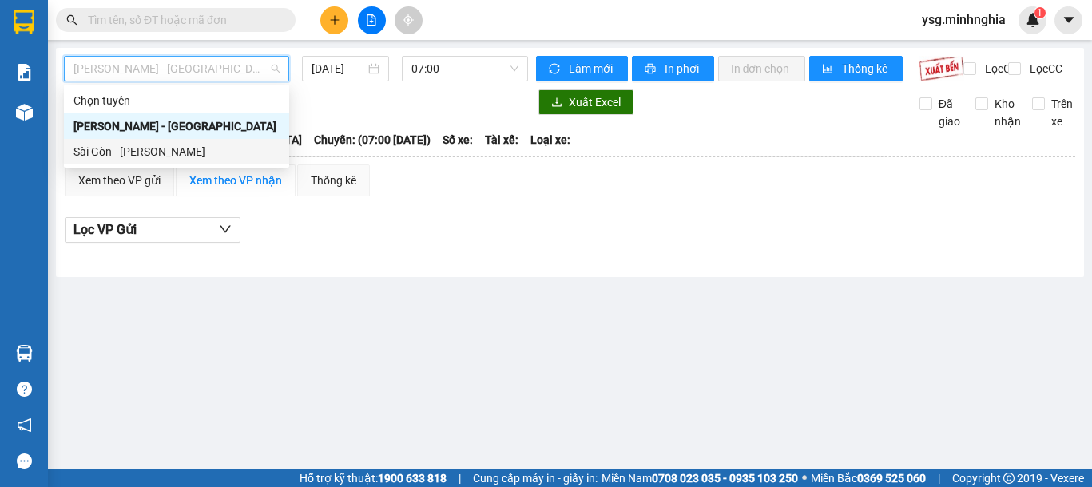
click at [160, 151] on div "Sài Gòn - [PERSON_NAME]" at bounding box center [176, 152] width 206 height 18
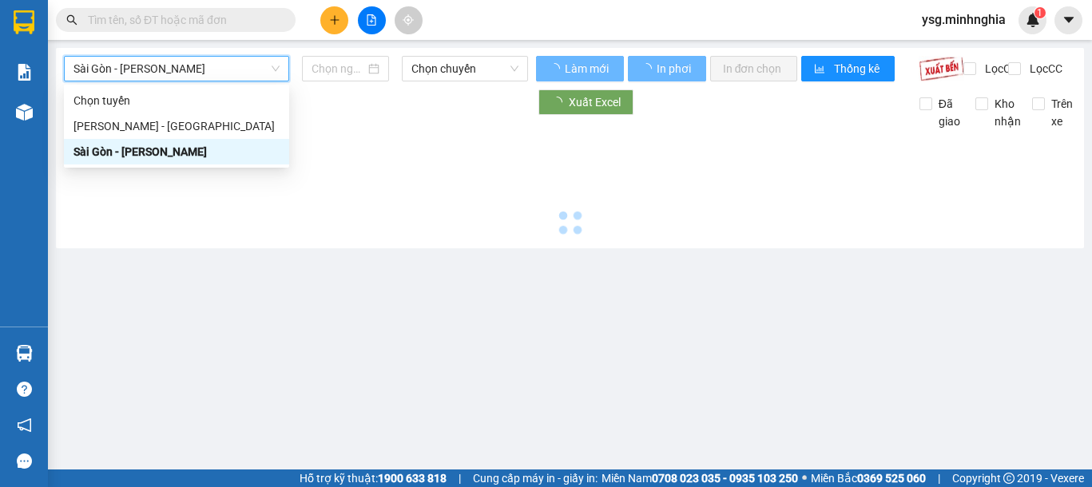
type input "[DATE]"
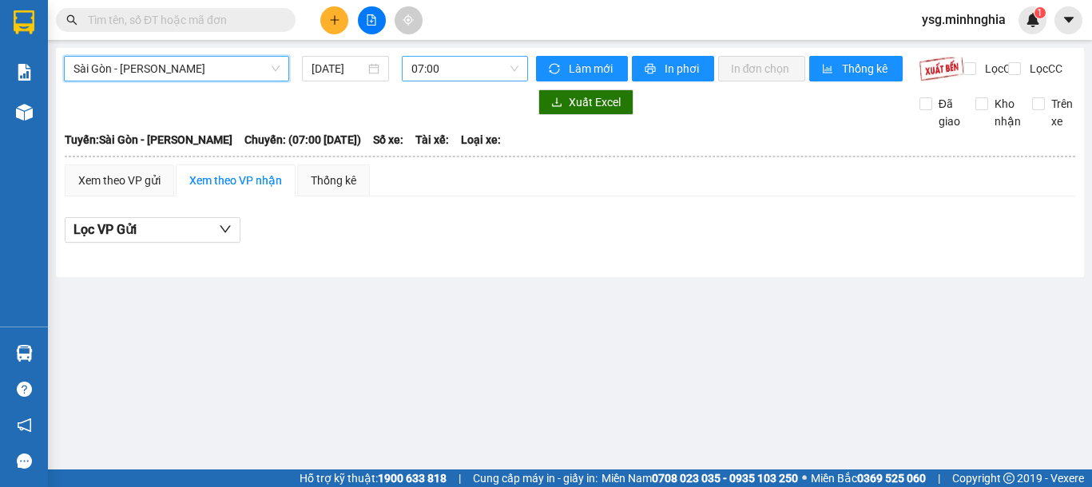
click at [457, 78] on span "07:00" at bounding box center [464, 69] width 107 height 24
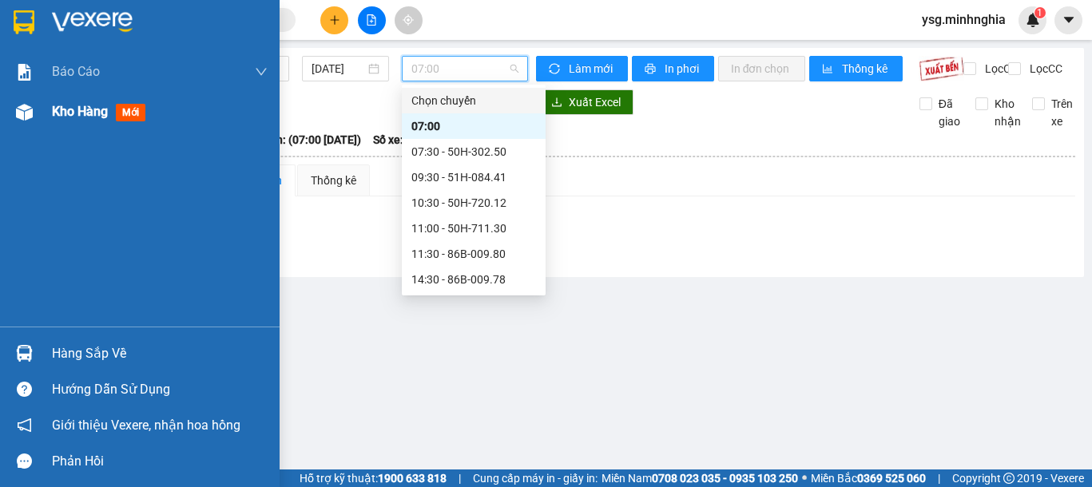
click at [0, 113] on div "Kho hàng mới" at bounding box center [140, 112] width 280 height 40
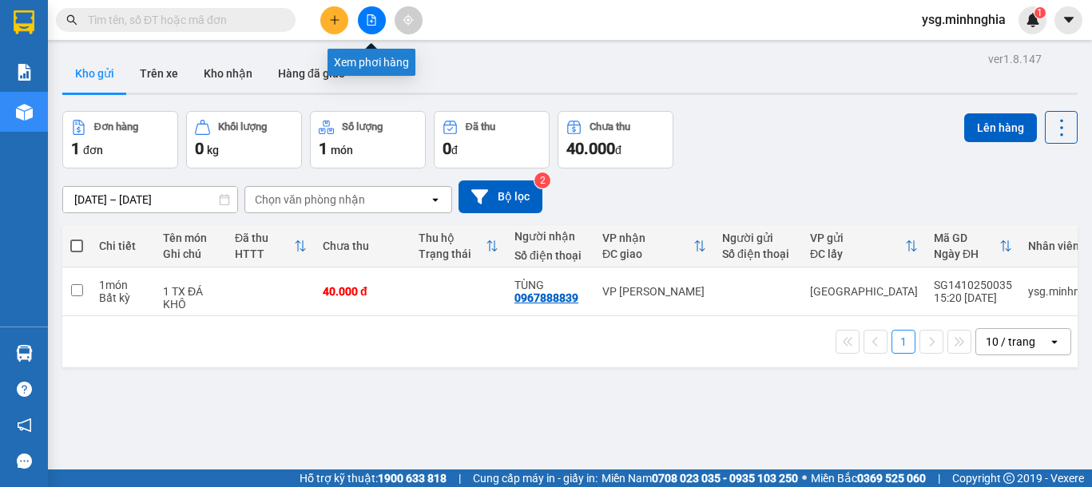
click at [378, 23] on button at bounding box center [372, 20] width 28 height 28
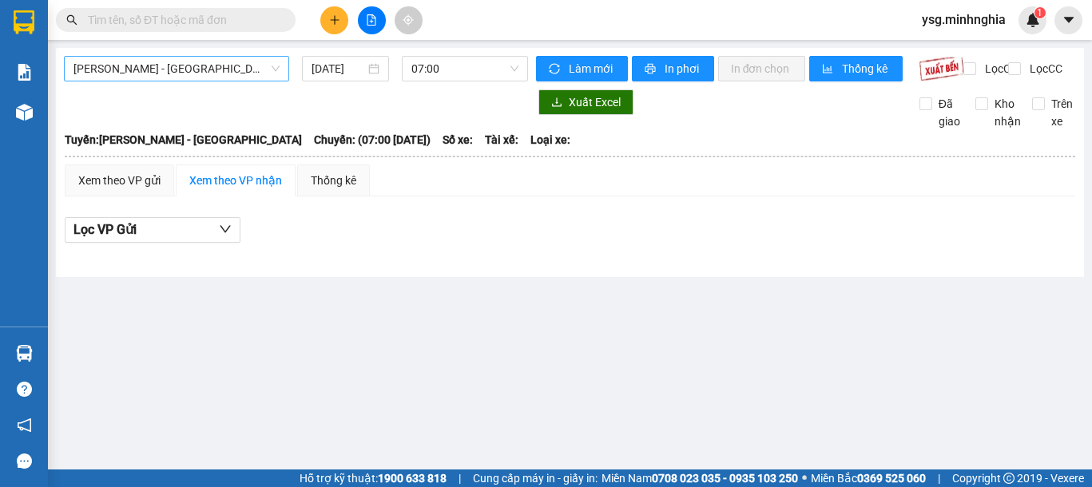
click at [224, 67] on span "[PERSON_NAME] - [GEOGRAPHIC_DATA]" at bounding box center [176, 69] width 206 height 24
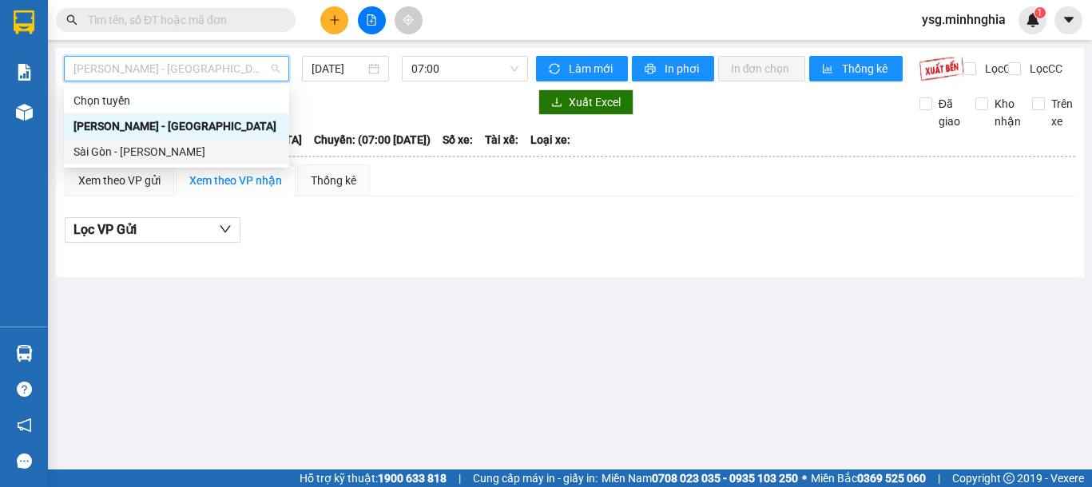
click at [163, 150] on div "Sài Gòn - [PERSON_NAME]" at bounding box center [176, 152] width 206 height 18
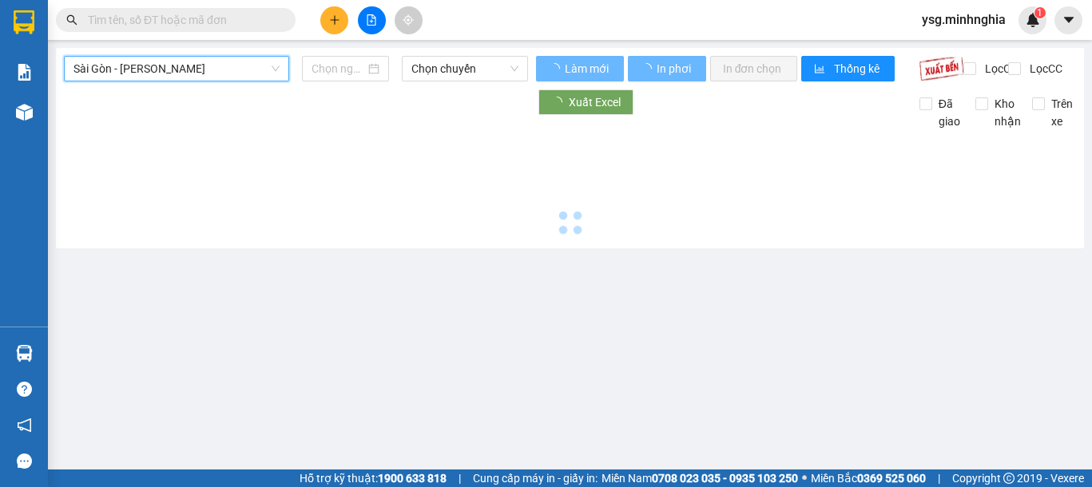
type input "[DATE]"
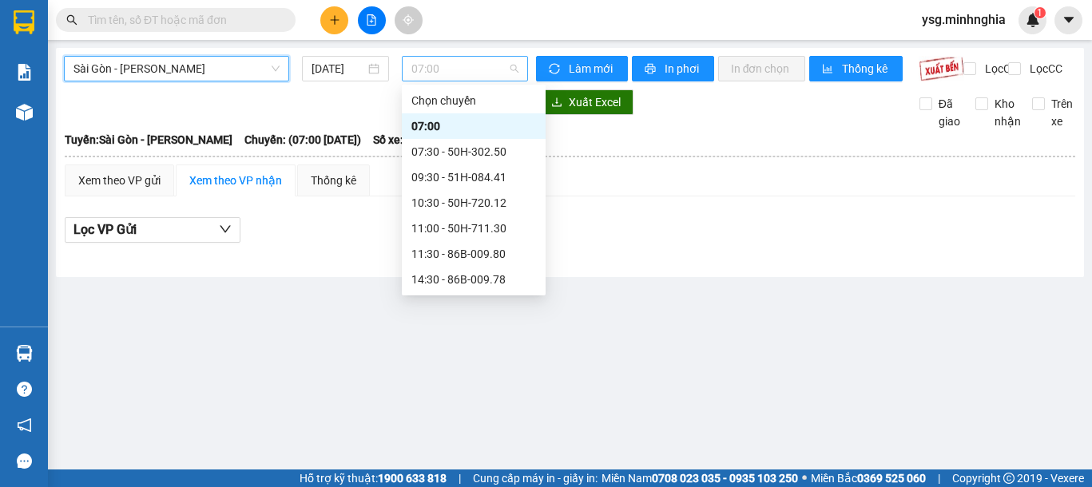
click at [480, 79] on span "07:00" at bounding box center [464, 69] width 107 height 24
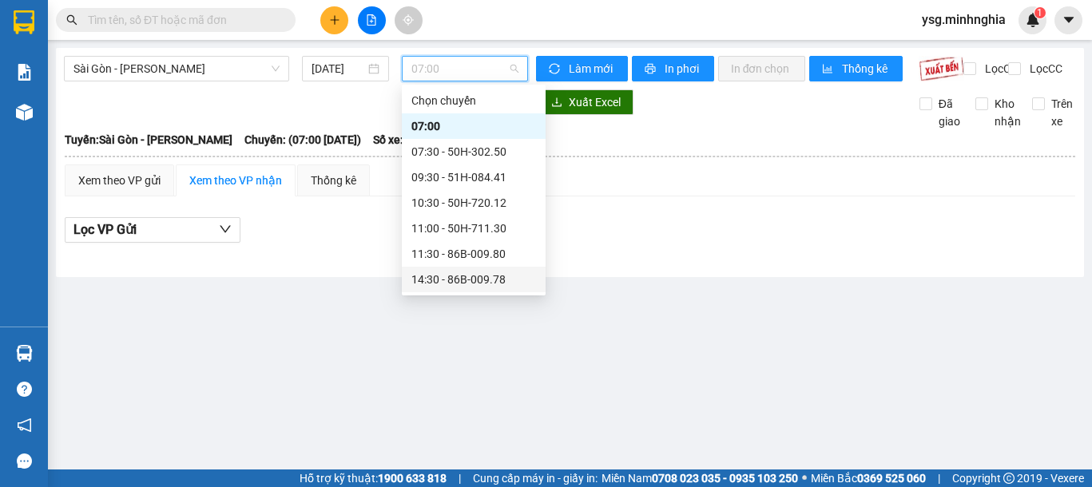
scroll to position [153, 0]
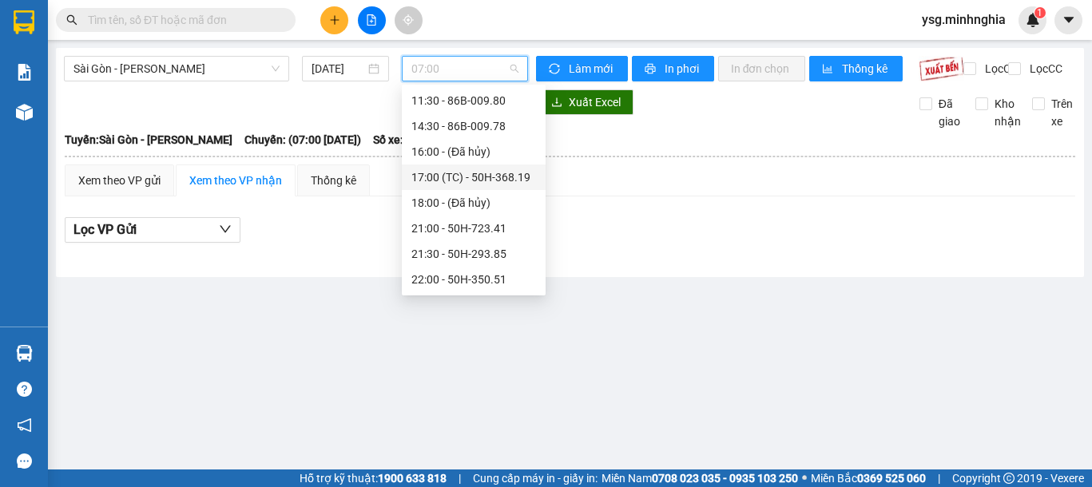
click at [478, 174] on div "17:00 (TC) - 50H-368.19" at bounding box center [473, 178] width 125 height 18
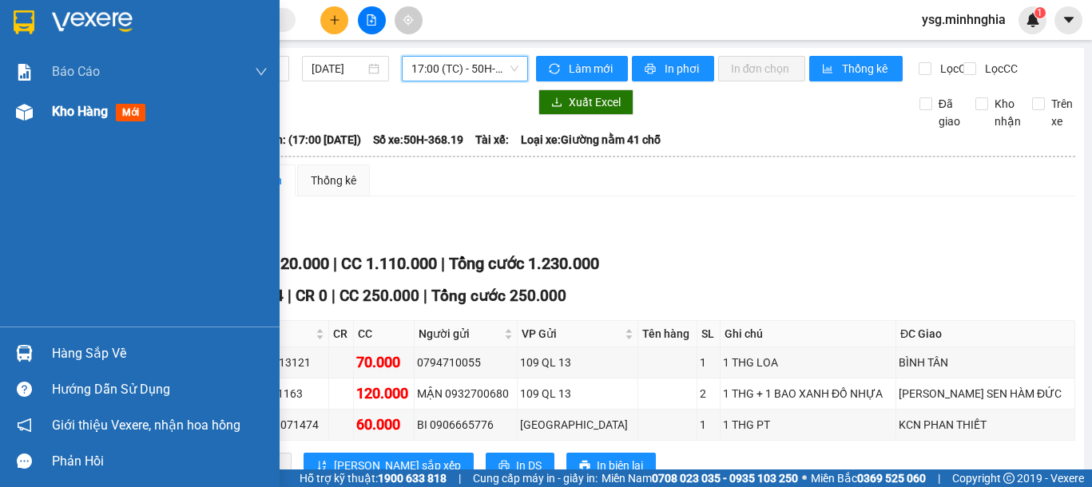
click at [25, 113] on img at bounding box center [24, 112] width 17 height 17
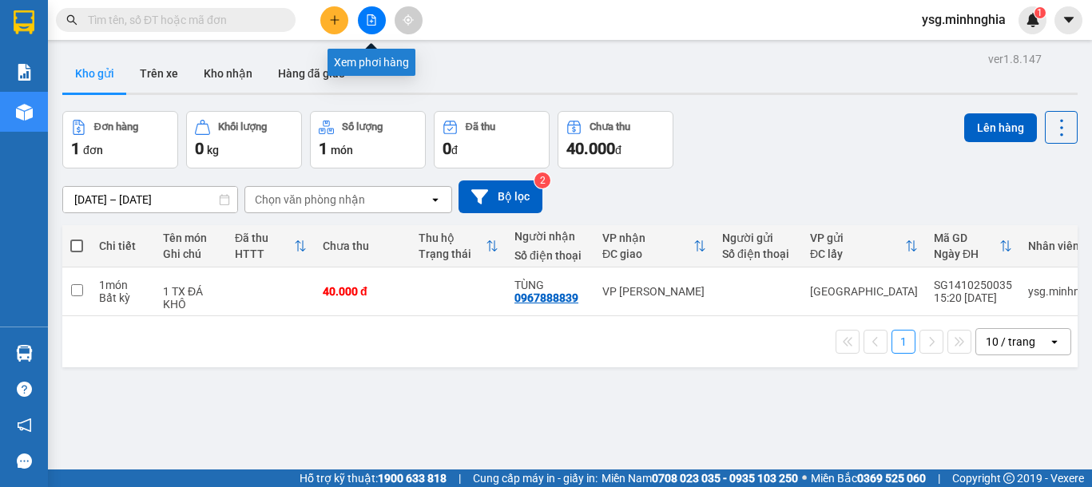
click at [370, 27] on button at bounding box center [372, 20] width 28 height 28
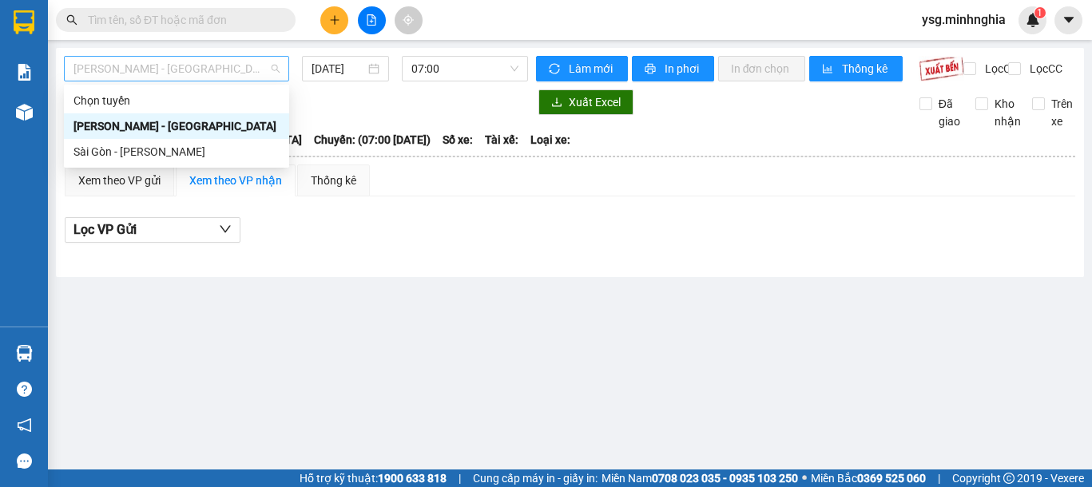
click at [182, 67] on span "[PERSON_NAME] - [GEOGRAPHIC_DATA]" at bounding box center [176, 69] width 206 height 24
click at [168, 149] on div "Sài Gòn - [PERSON_NAME]" at bounding box center [176, 152] width 206 height 18
type input "[DATE]"
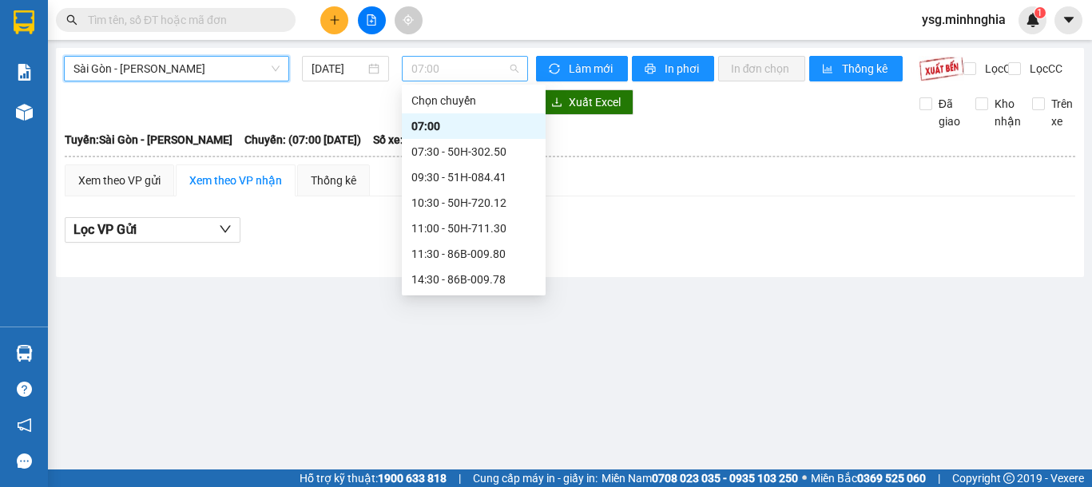
click at [432, 74] on span "07:00" at bounding box center [464, 69] width 107 height 24
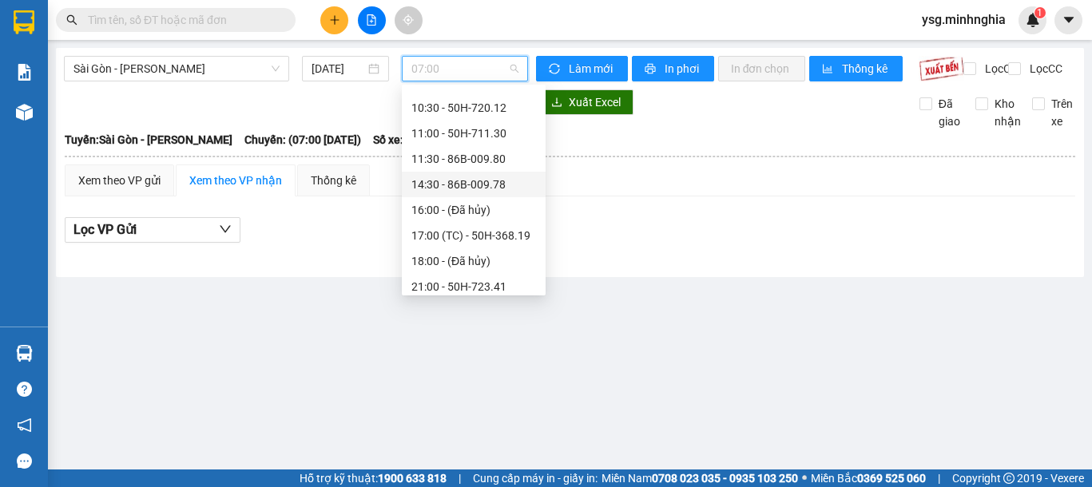
scroll to position [153, 0]
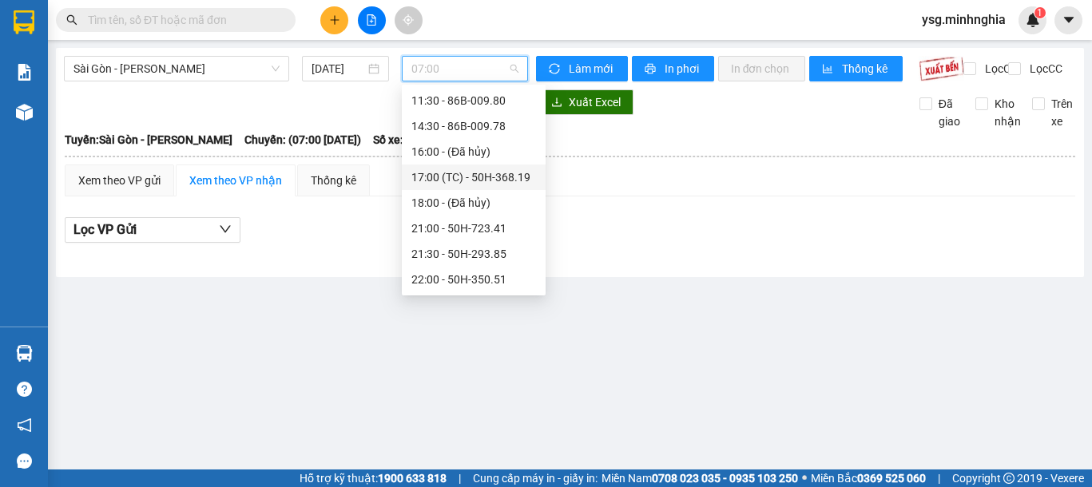
click at [444, 187] on div "17:00 (TC) - 50H-368.19" at bounding box center [474, 178] width 144 height 26
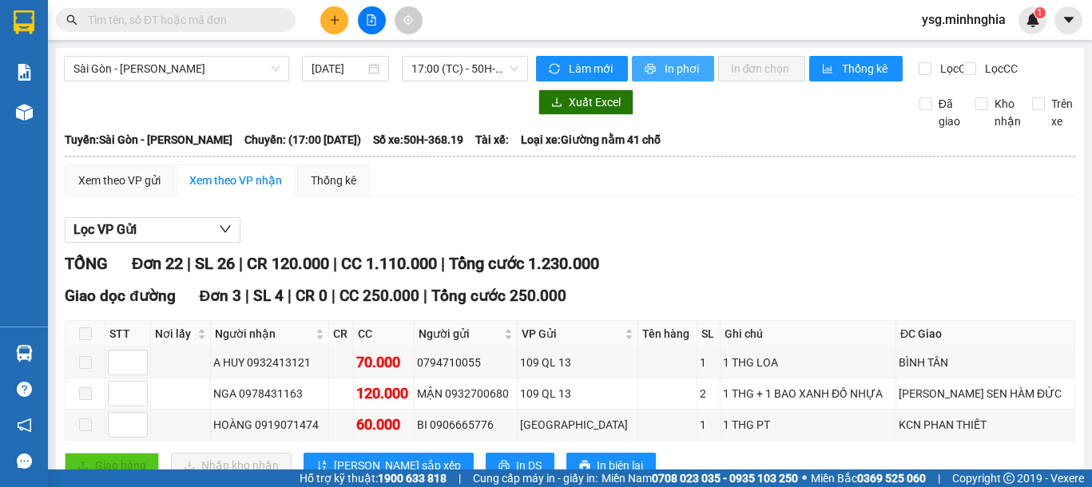
click at [685, 69] on span "In phơi" at bounding box center [683, 69] width 37 height 18
click at [343, 19] on button at bounding box center [334, 20] width 28 height 28
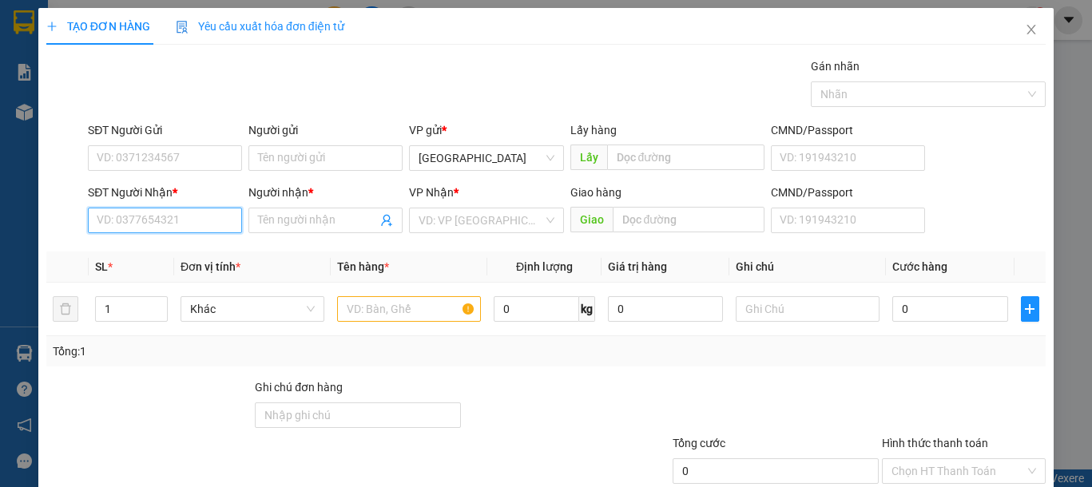
click at [162, 218] on input "SĐT Người Nhận *" at bounding box center [165, 221] width 154 height 26
type input "0378358697"
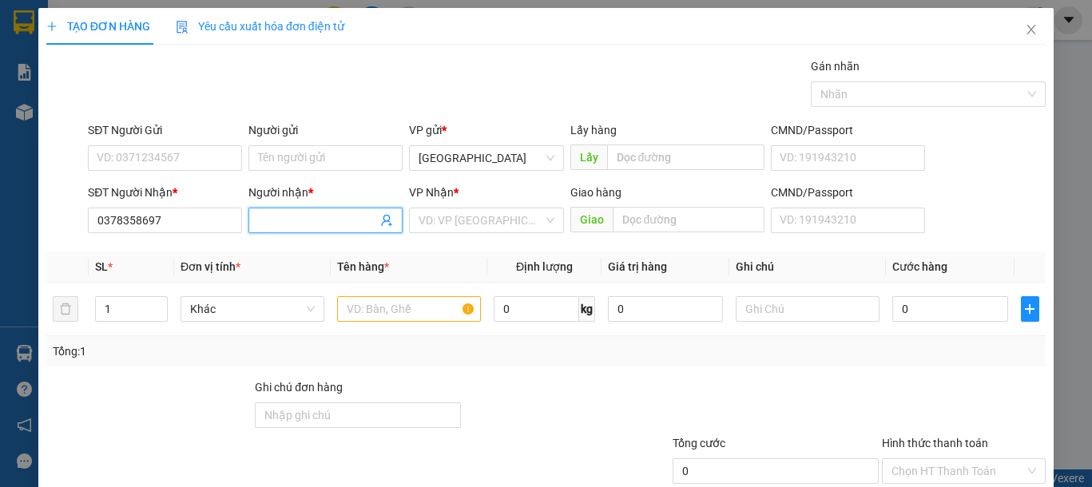
click at [305, 225] on input "Người nhận *" at bounding box center [317, 221] width 119 height 18
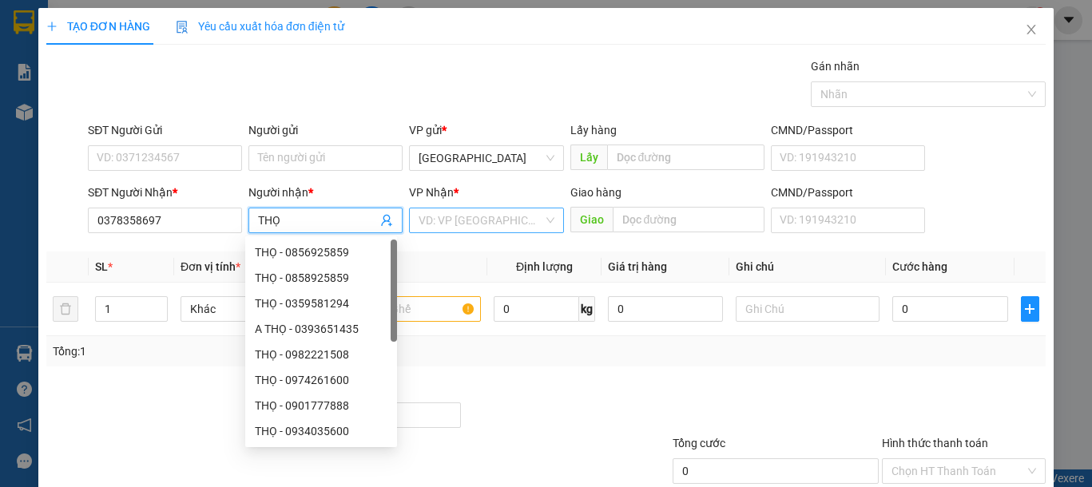
type input "THỌ"
click at [487, 228] on input "search" at bounding box center [481, 220] width 124 height 24
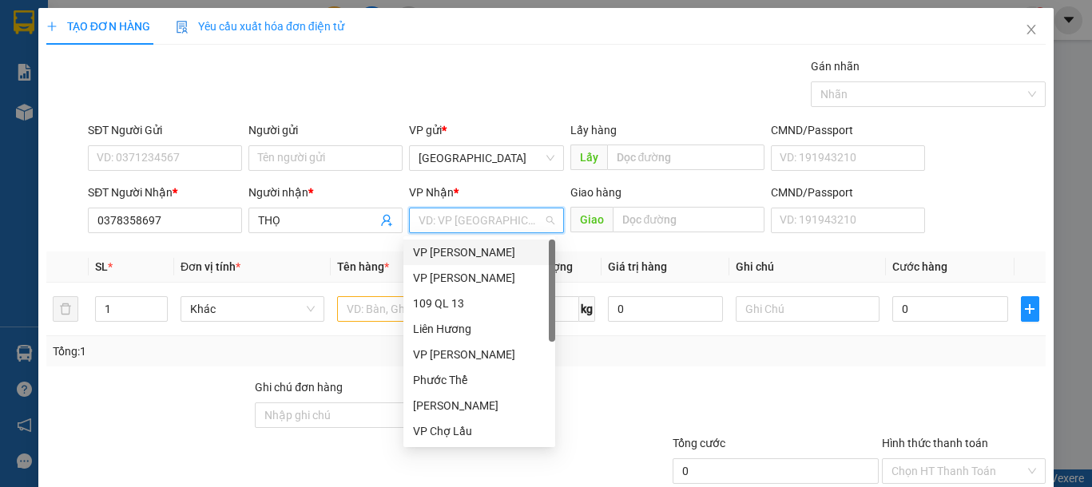
click at [446, 245] on div "VP [PERSON_NAME]" at bounding box center [479, 253] width 133 height 18
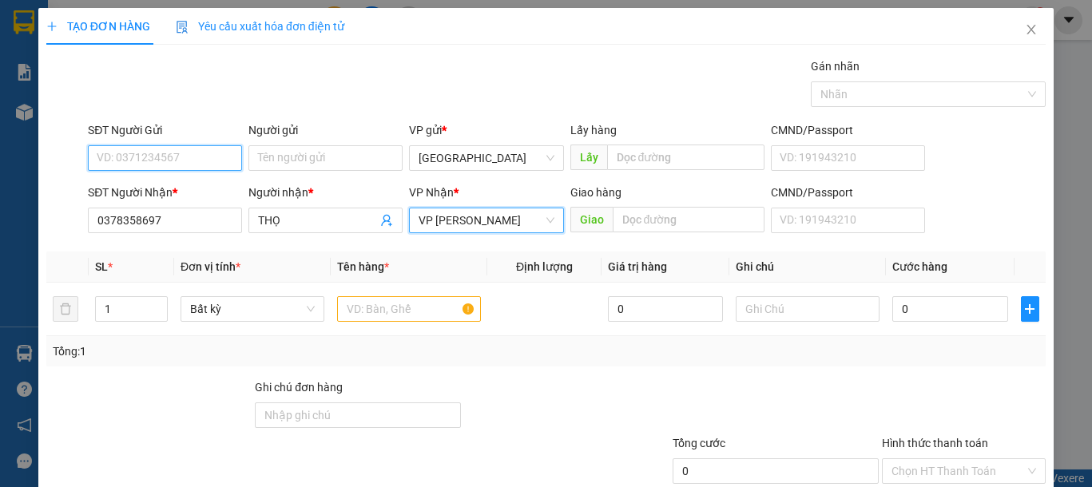
click at [189, 157] on input "SĐT Người Gửi" at bounding box center [165, 158] width 154 height 26
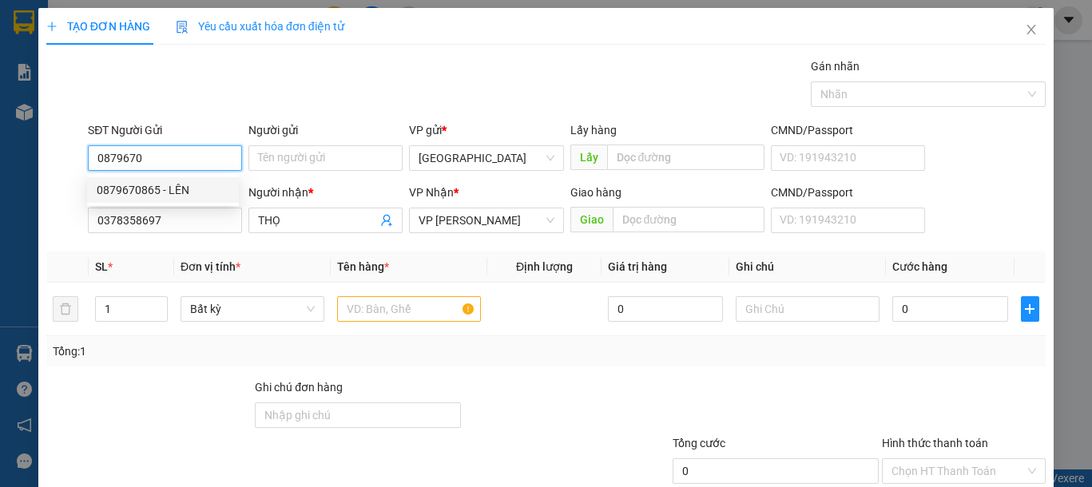
click at [189, 198] on div "0879670865 - LÊN" at bounding box center [163, 190] width 133 height 18
type input "0879670865"
type input "LÊN"
type input "0879670865"
click at [400, 306] on input "text" at bounding box center [409, 309] width 144 height 26
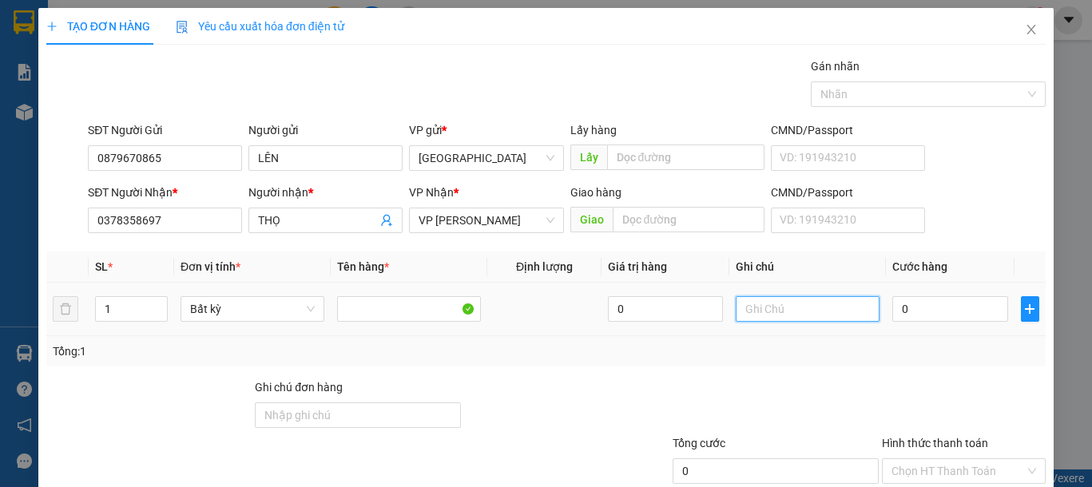
click at [780, 309] on input "text" at bounding box center [808, 309] width 144 height 26
type input "1 BỌC ĐỎ-PHUN TOILET"
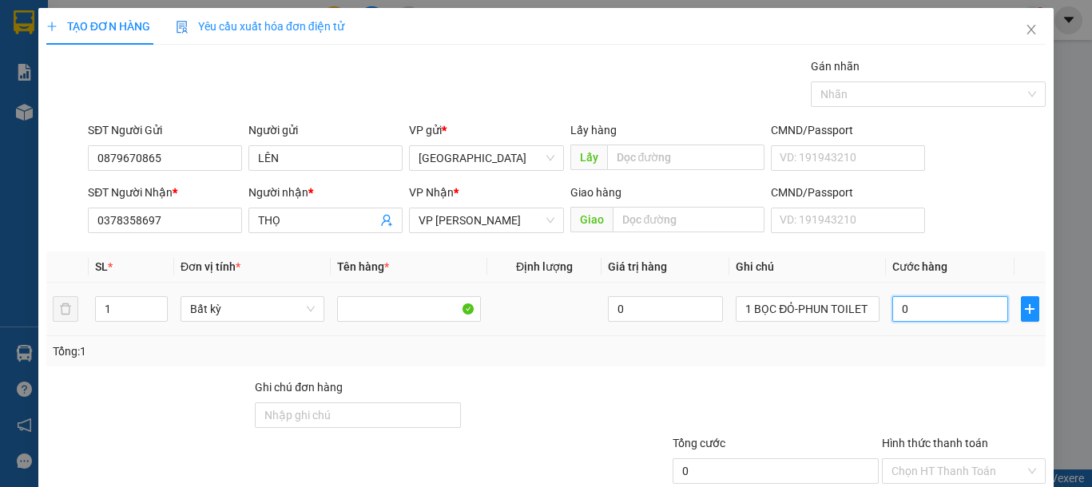
click at [911, 300] on input "0" at bounding box center [949, 309] width 115 height 26
type input "4"
type input "40"
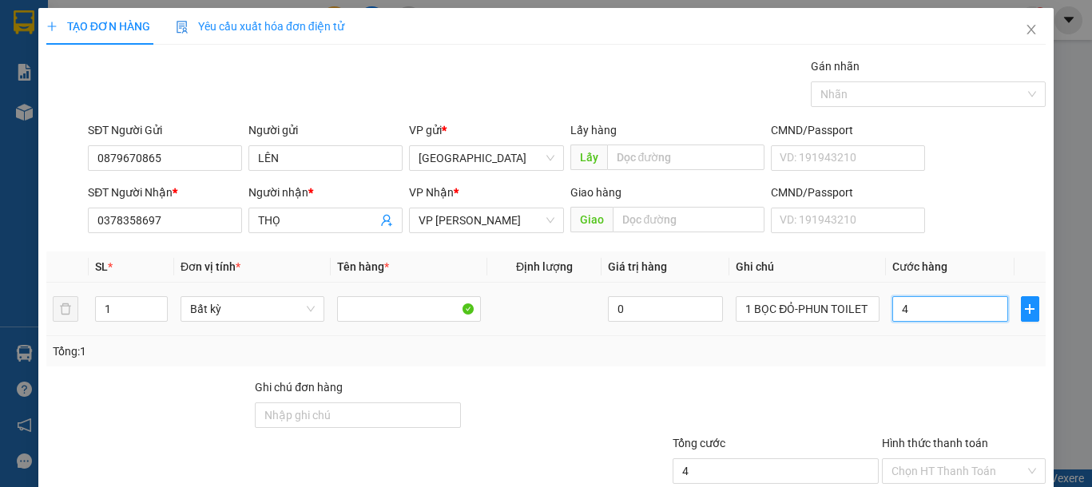
type input "40"
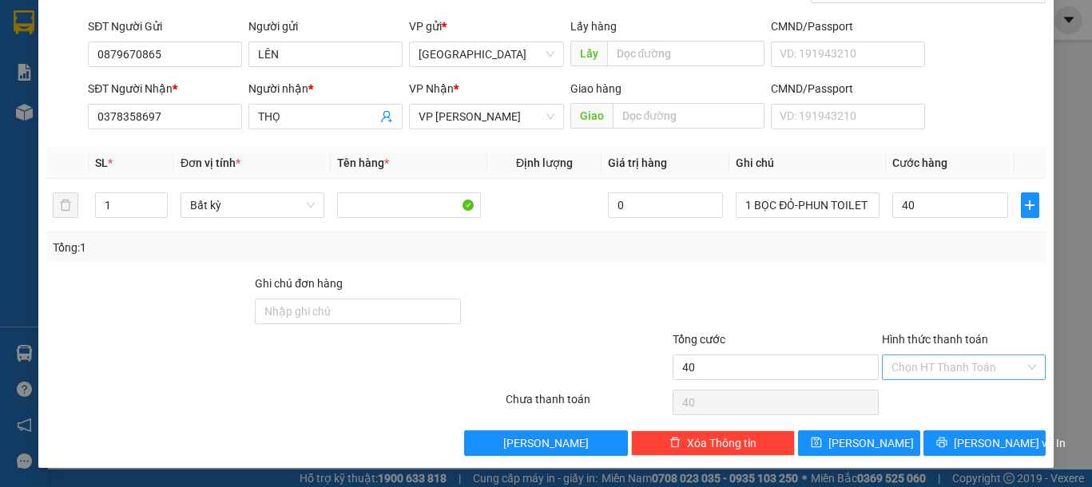
type input "40.000"
click at [950, 366] on input "Hình thức thanh toán" at bounding box center [957, 367] width 133 height 24
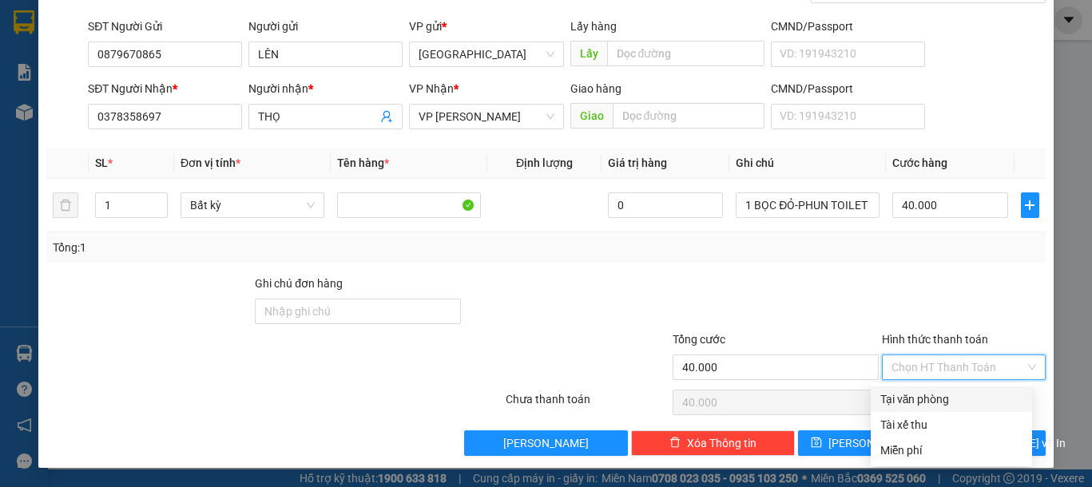
click at [946, 392] on div "Tại văn phòng" at bounding box center [951, 400] width 142 height 18
type input "0"
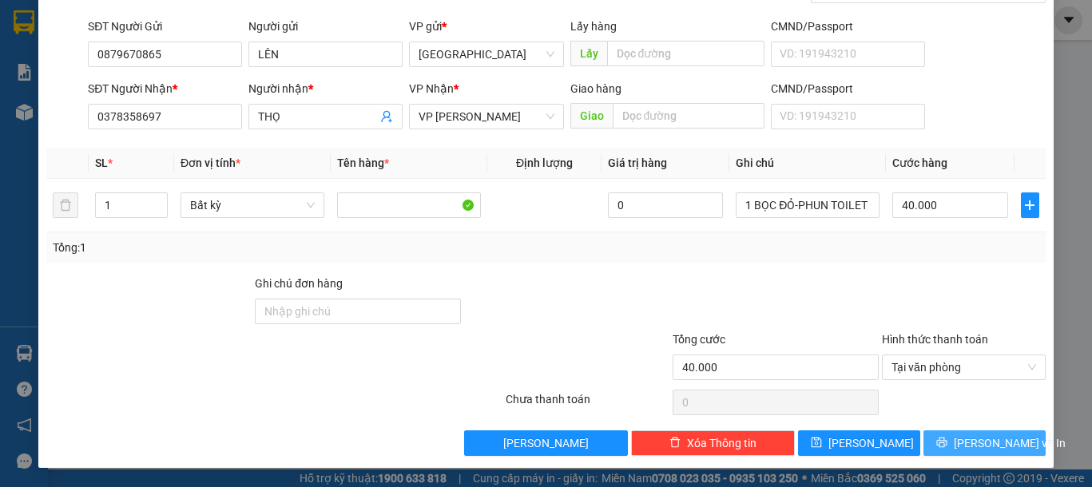
click at [974, 442] on span "[PERSON_NAME] và In" at bounding box center [1010, 444] width 112 height 18
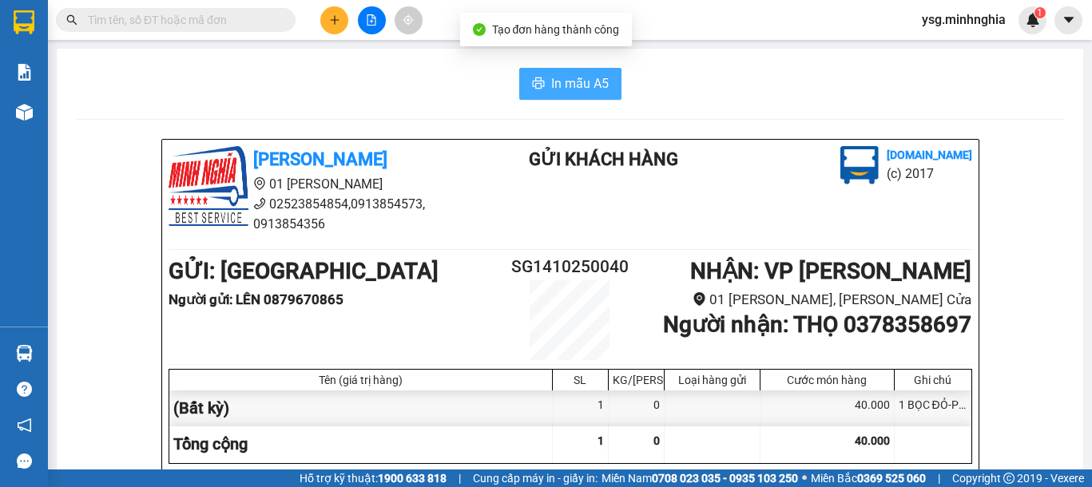
click at [532, 80] on icon "printer" at bounding box center [538, 83] width 13 height 13
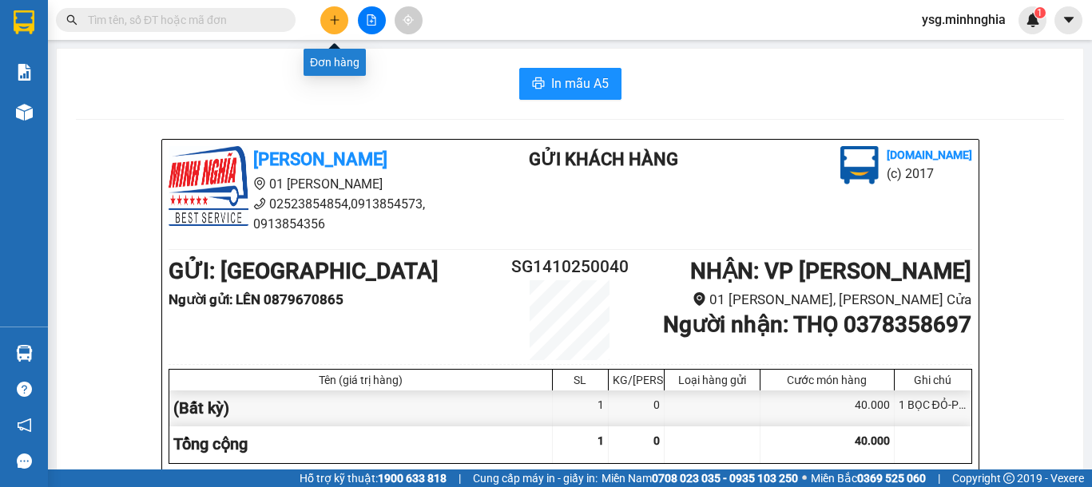
click at [342, 25] on button at bounding box center [334, 20] width 28 height 28
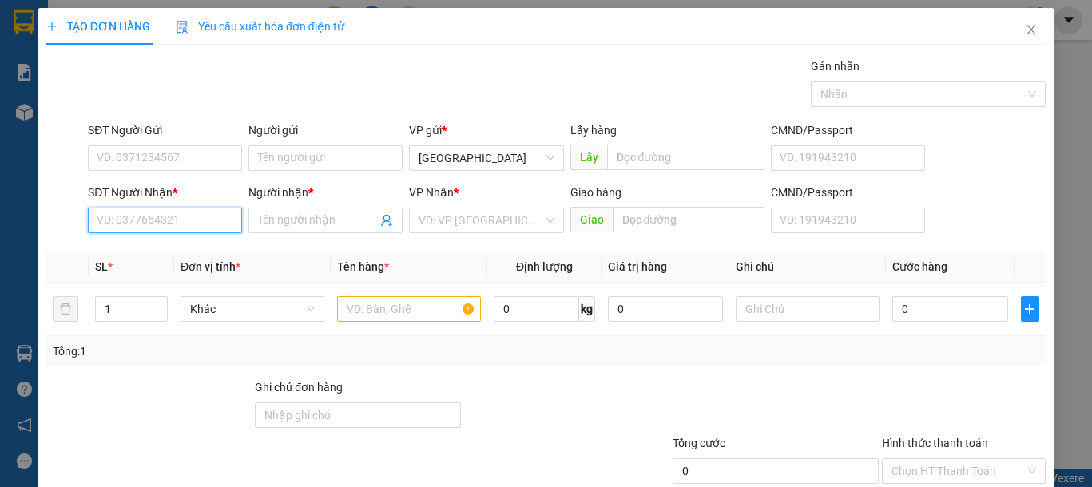
click at [177, 223] on input "SĐT Người Nhận *" at bounding box center [165, 221] width 154 height 26
click at [206, 251] on div "0363717617 - NHẤT" at bounding box center [163, 253] width 133 height 18
type input "0363717617"
type input "NHẤT"
type input "0363717617"
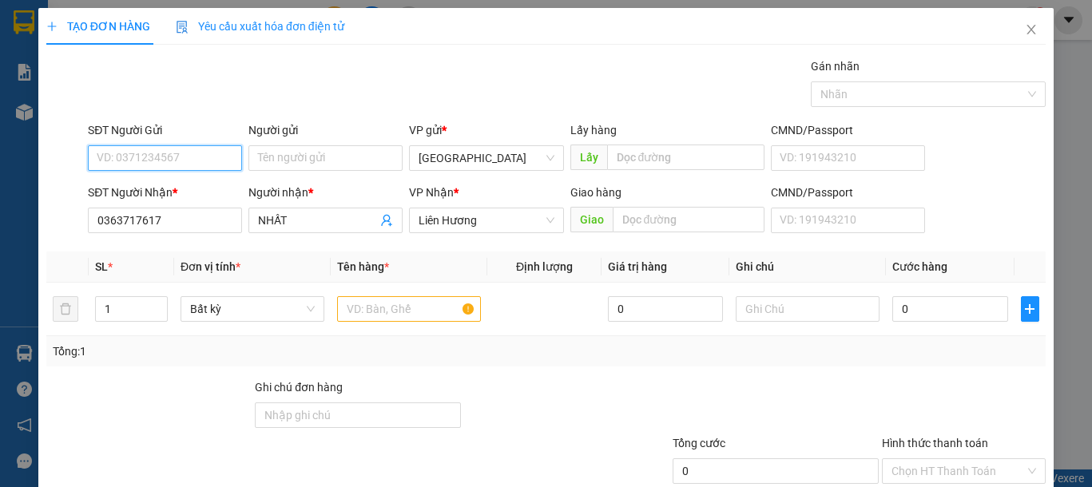
click at [173, 160] on input "SĐT Người Gửi" at bounding box center [165, 158] width 154 height 26
type input "0767687130"
click at [391, 306] on input "text" at bounding box center [409, 309] width 144 height 26
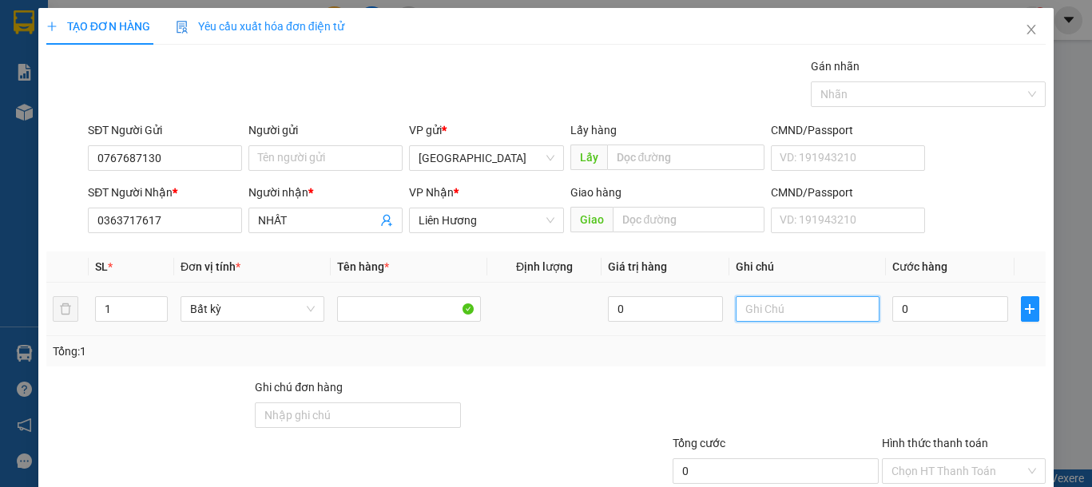
click at [778, 312] on input "text" at bounding box center [808, 309] width 144 height 26
click at [777, 312] on input "text" at bounding box center [808, 309] width 144 height 26
type input "1 CỤC ĐEN QA"
click at [933, 311] on input "0" at bounding box center [949, 309] width 115 height 26
type input "4"
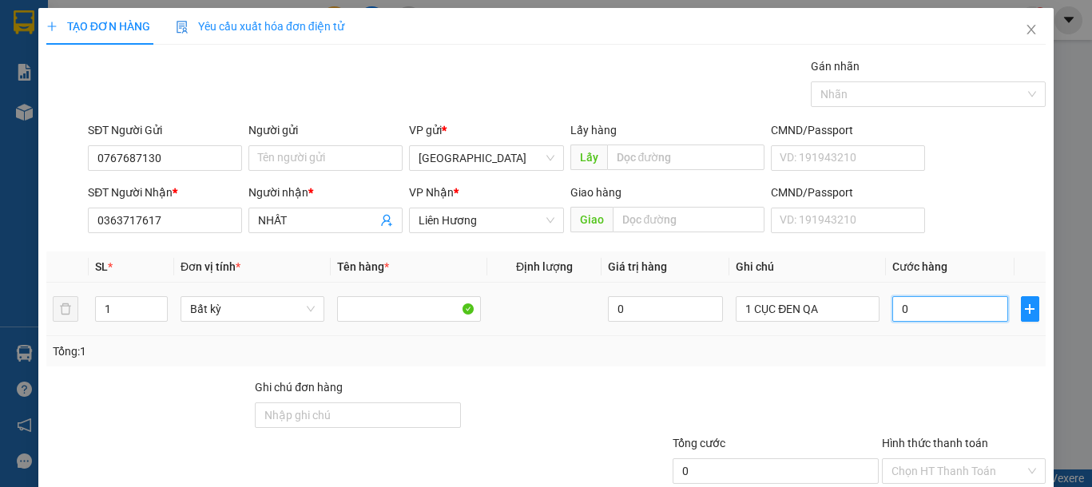
type input "4"
type input "49"
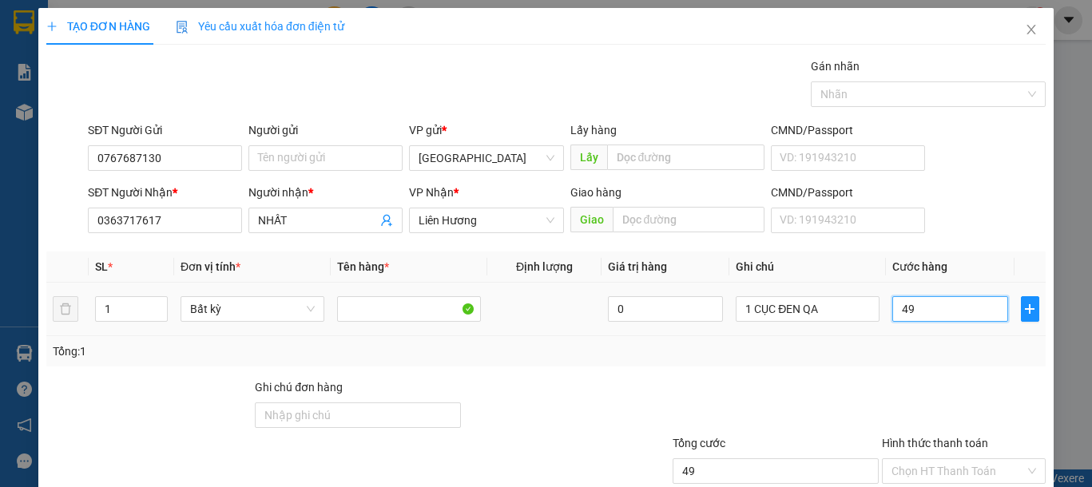
type input "4"
type input "40"
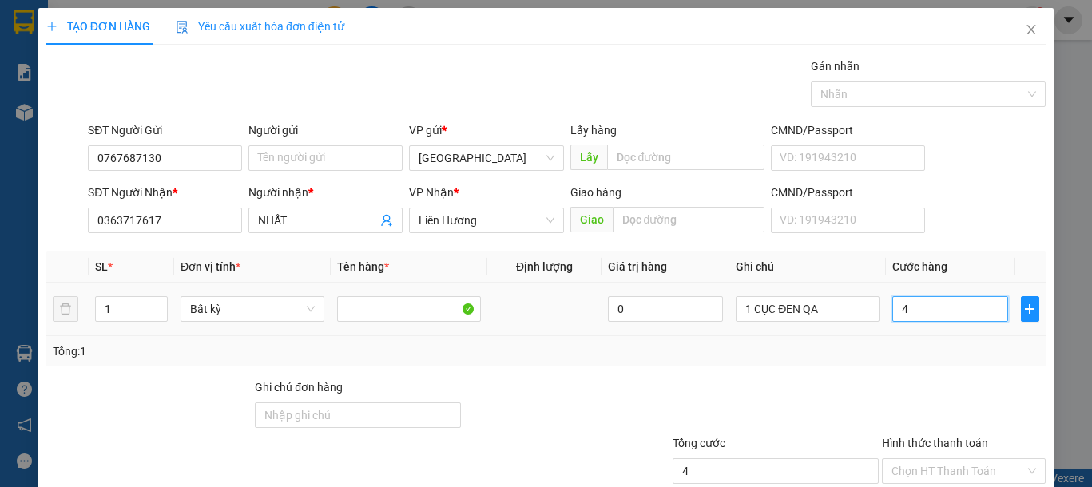
type input "40"
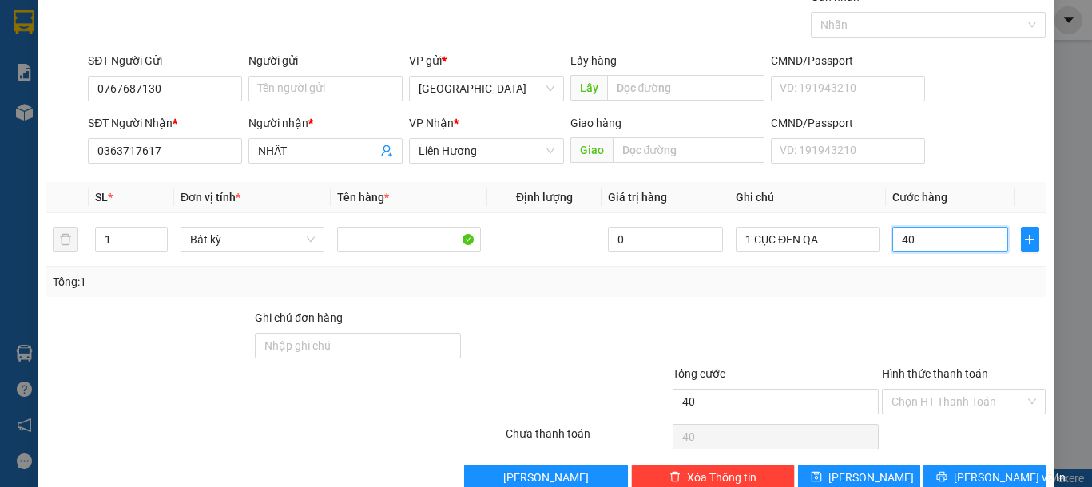
scroll to position [104, 0]
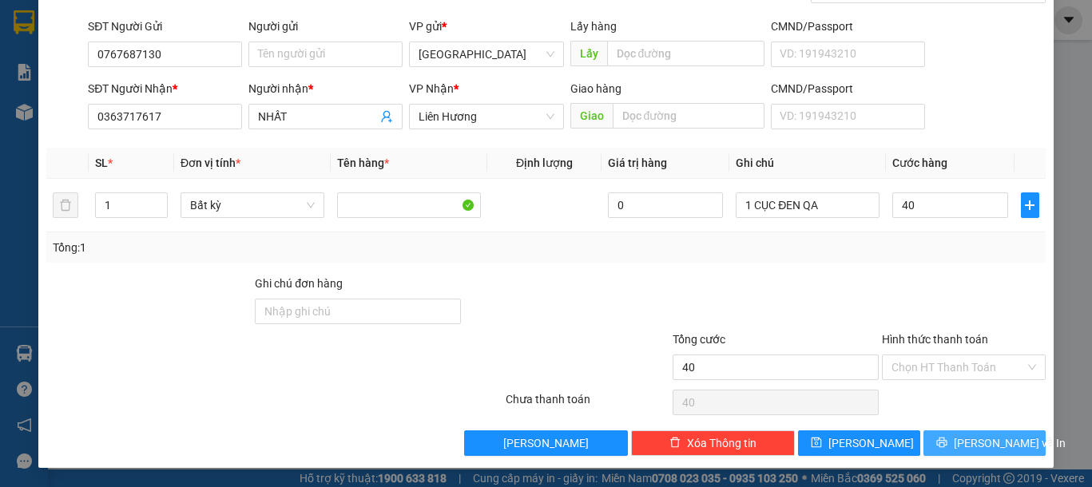
type input "40.000"
click at [982, 438] on span "[PERSON_NAME] và In" at bounding box center [1010, 444] width 112 height 18
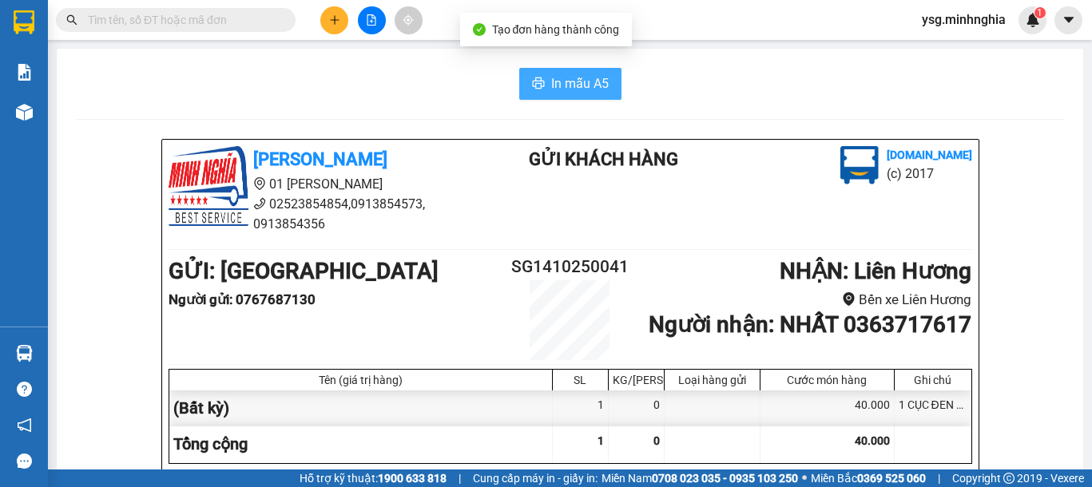
click at [551, 84] on span "In mẫu A5" at bounding box center [580, 83] width 58 height 20
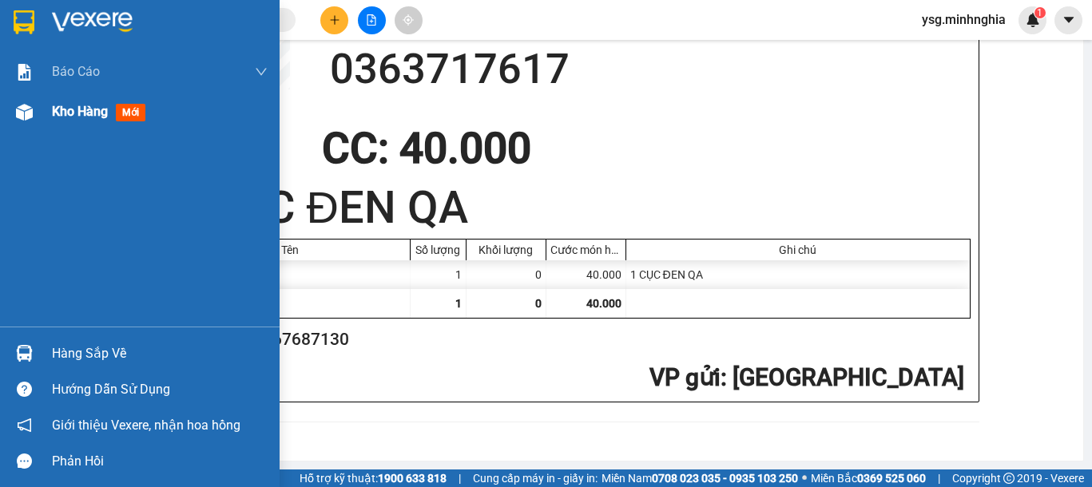
click at [37, 111] on div at bounding box center [24, 112] width 28 height 28
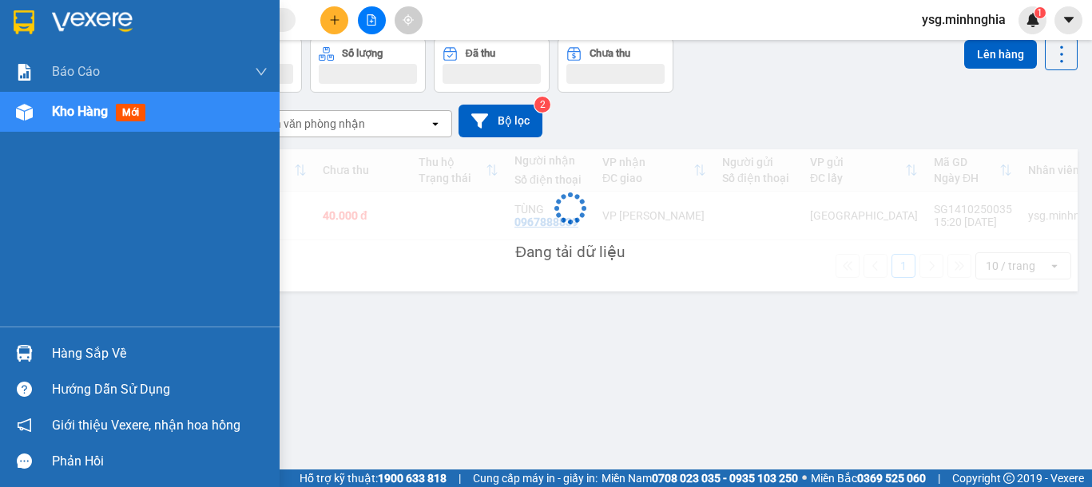
scroll to position [73, 0]
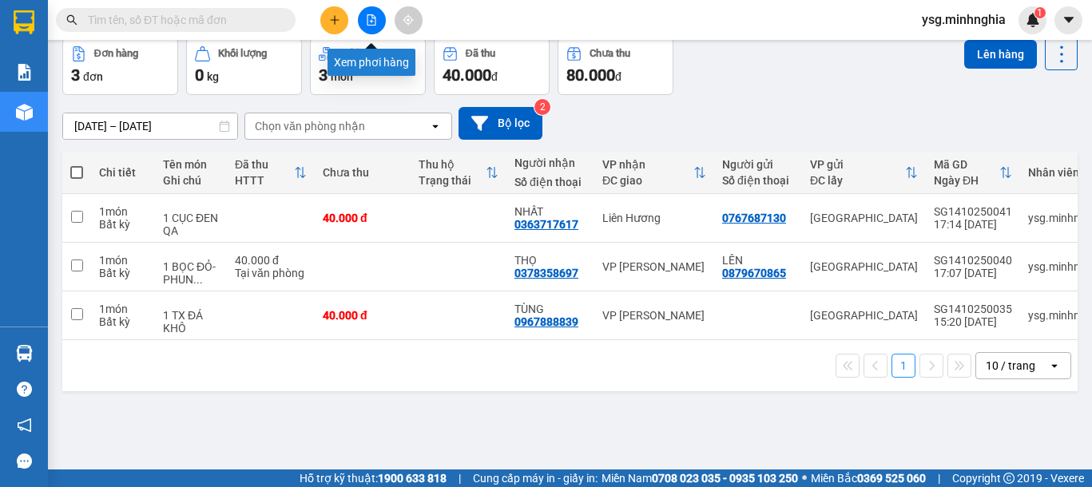
click at [377, 16] on button at bounding box center [372, 20] width 28 height 28
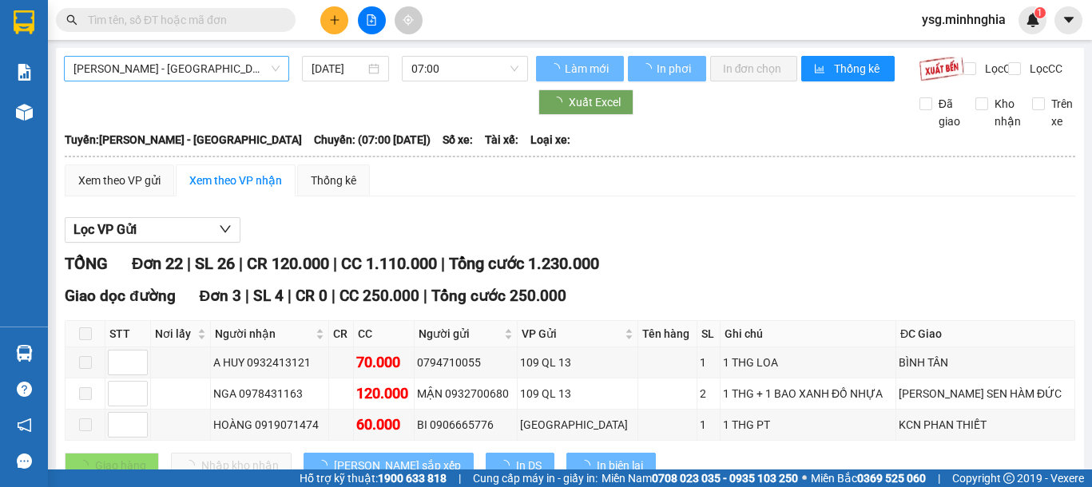
click at [261, 77] on span "[PERSON_NAME] - [GEOGRAPHIC_DATA]" at bounding box center [176, 69] width 206 height 24
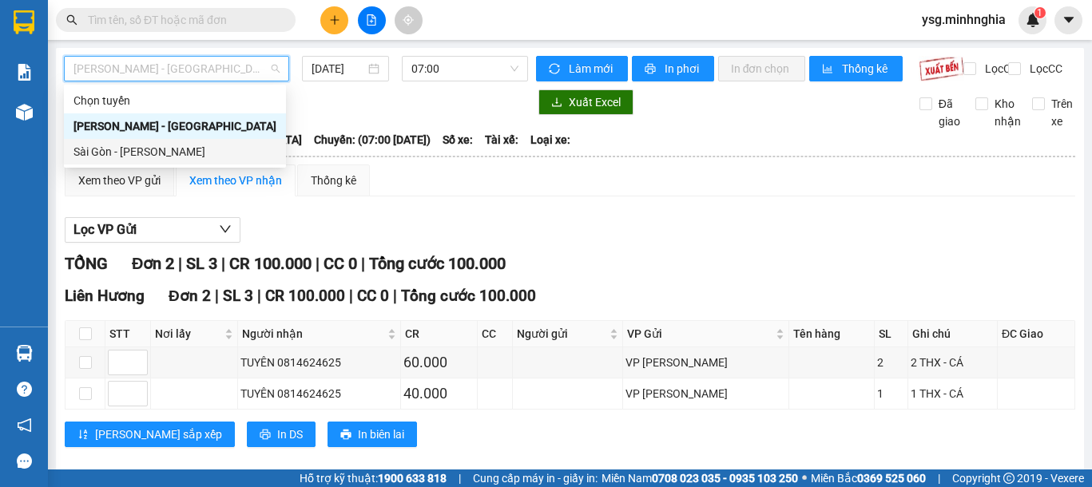
click at [193, 152] on div "Sài Gòn - [PERSON_NAME]" at bounding box center [174, 152] width 203 height 18
type input "[DATE]"
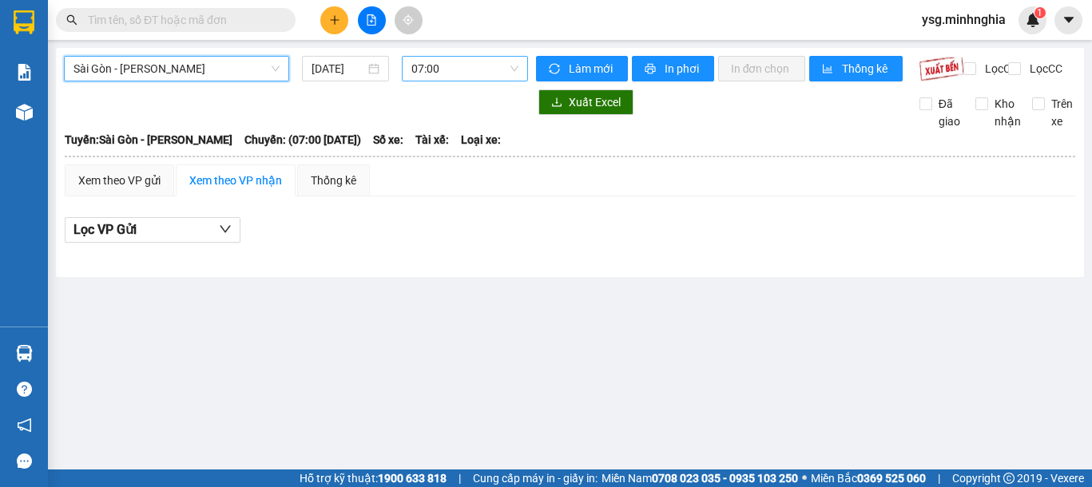
click at [458, 69] on span "07:00" at bounding box center [464, 69] width 107 height 24
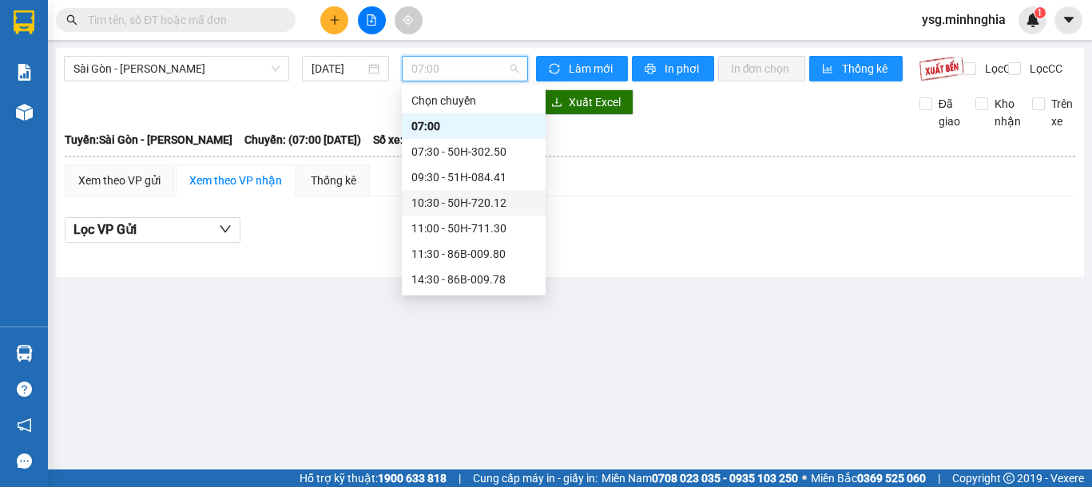
click at [464, 195] on div "10:30 - 50H-720.12" at bounding box center [473, 203] width 125 height 18
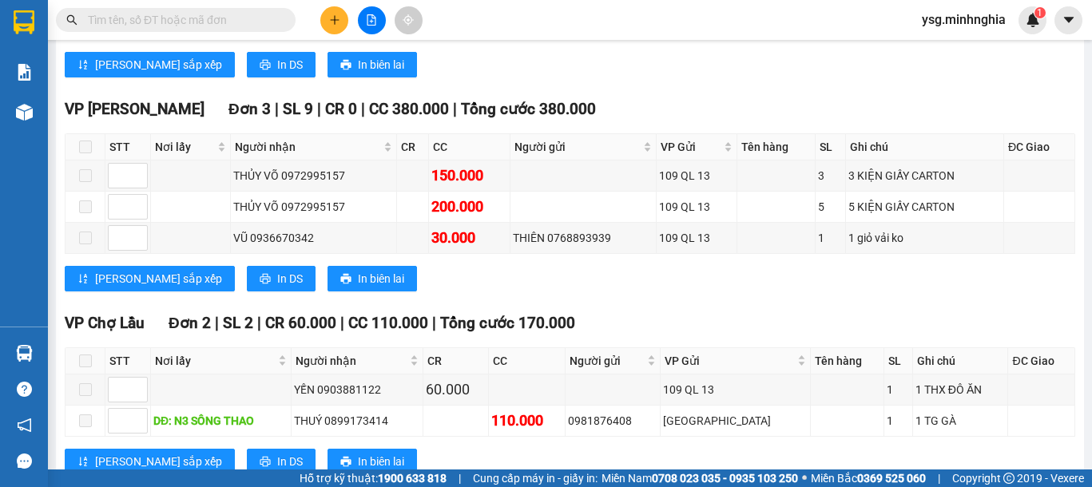
scroll to position [744, 0]
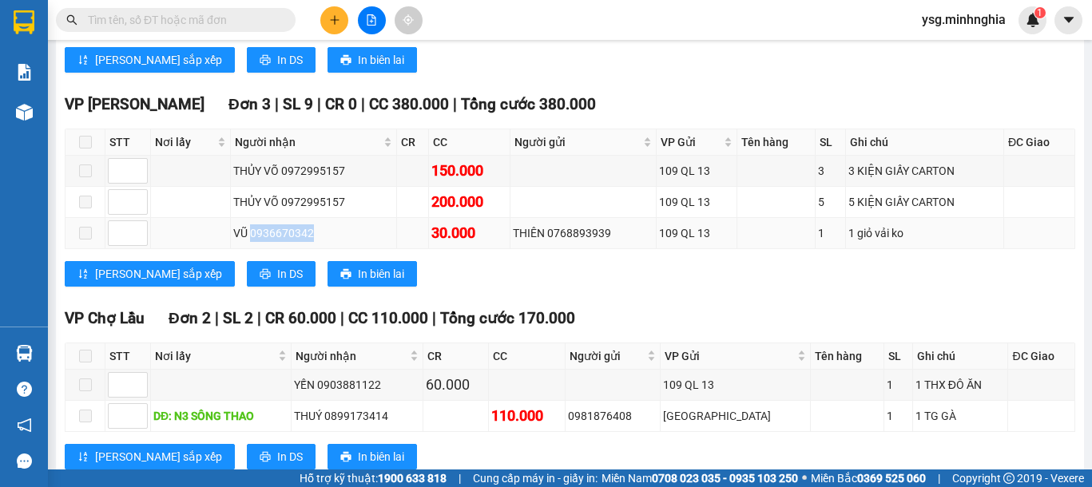
drag, startPoint x: 253, startPoint y: 247, endPoint x: 331, endPoint y: 258, distance: 78.3
click at [331, 249] on td "VŨ 0936670342" at bounding box center [313, 233] width 165 height 31
copy div "0936670342"
click at [236, 15] on input "text" at bounding box center [182, 20] width 188 height 18
paste input "0936670342"
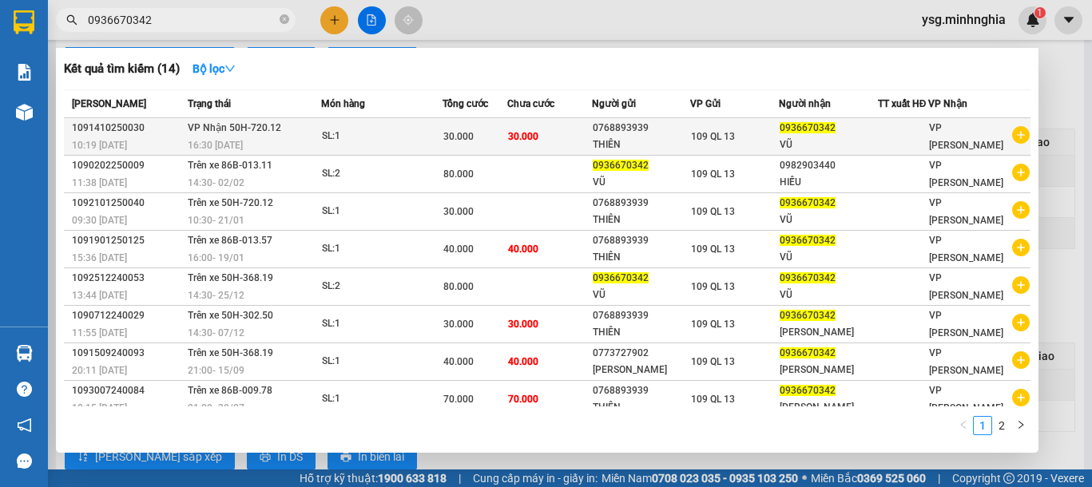
type input "0936670342"
click at [521, 141] on span "30.000" at bounding box center [523, 136] width 30 height 11
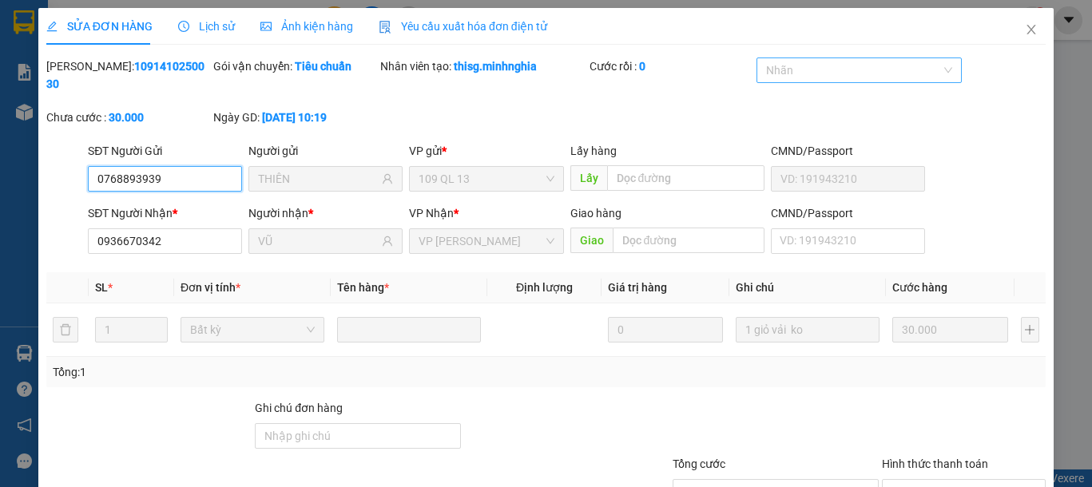
type input "0768893939"
type input "THIÊN"
type input "0936670342"
type input "VŨ"
type input "30.000"
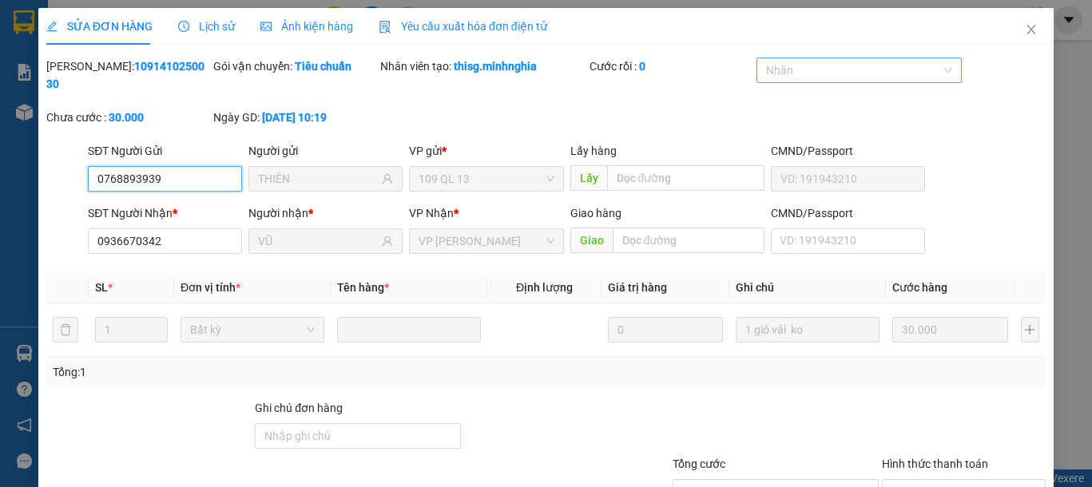
type input "30.000"
click at [1025, 34] on icon "close" at bounding box center [1031, 29] width 13 height 13
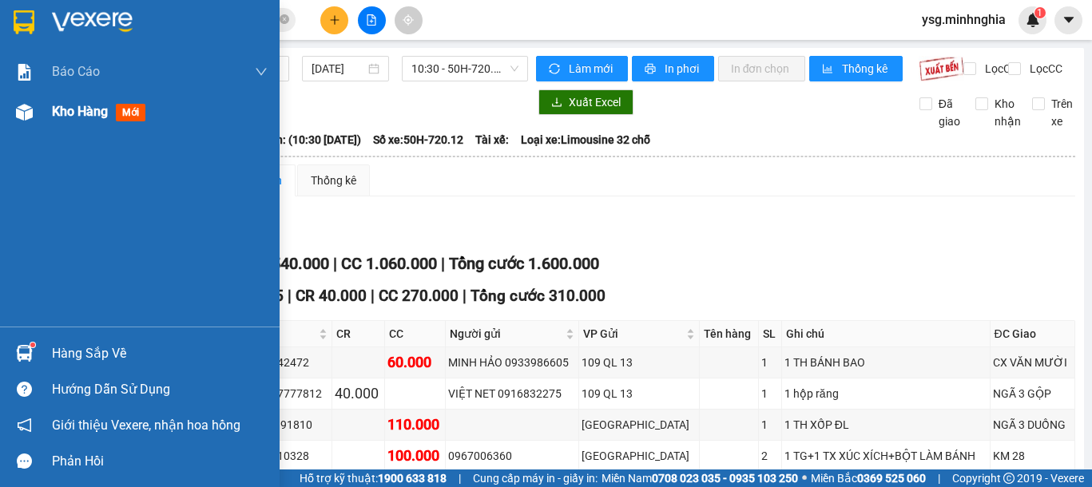
click at [2, 123] on div "Kho hàng mới" at bounding box center [140, 112] width 280 height 40
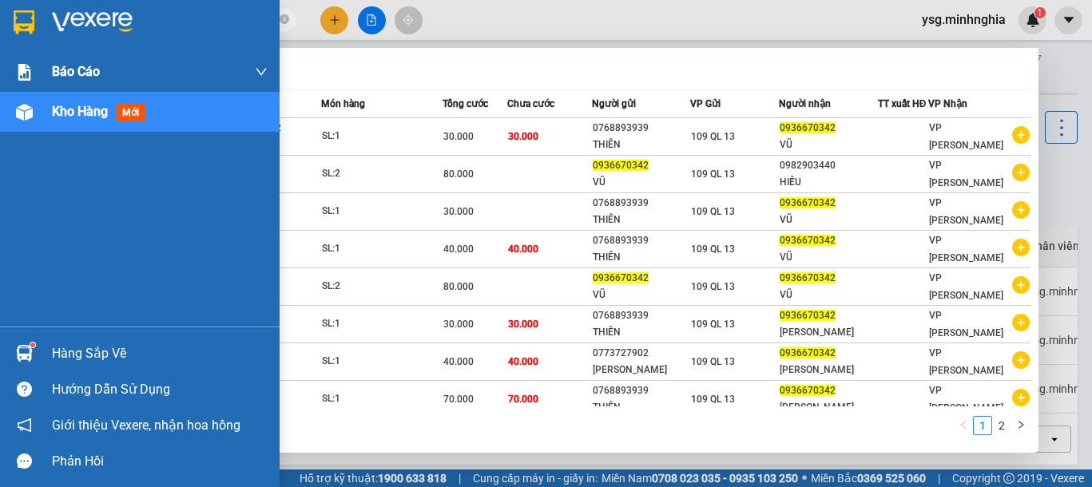
drag, startPoint x: 216, startPoint y: 12, endPoint x: 0, endPoint y: 51, distance: 220.0
click at [0, 51] on section "Kết quả tìm kiếm ( 14 ) Bộ lọc Mã ĐH Trạng thái Món hàng Tổng cước Chưa cước Ng…" at bounding box center [546, 243] width 1092 height 487
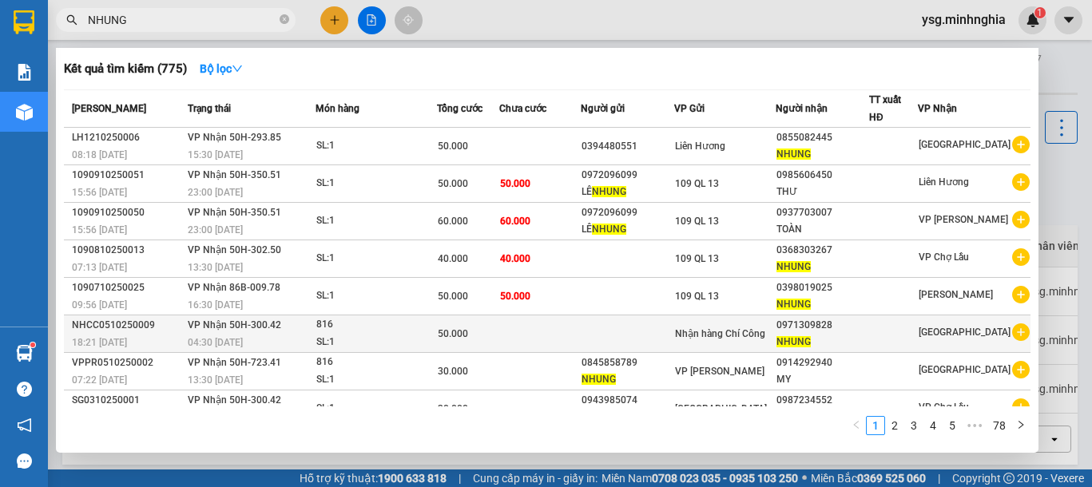
type input "NHUNG"
click at [746, 331] on span "Nhận hàng Chí Công" at bounding box center [720, 333] width 90 height 11
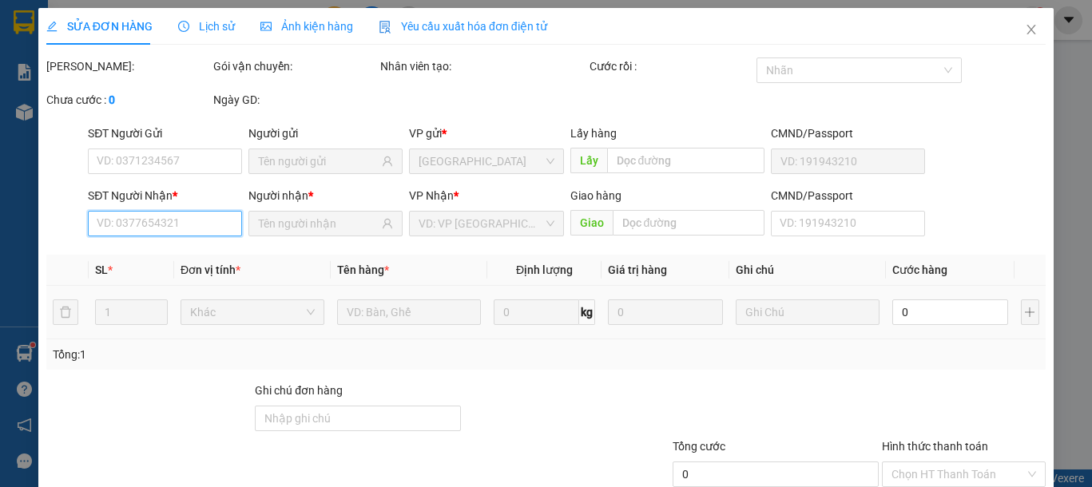
click at [195, 220] on input "SĐT Người Nhận *" at bounding box center [165, 224] width 154 height 26
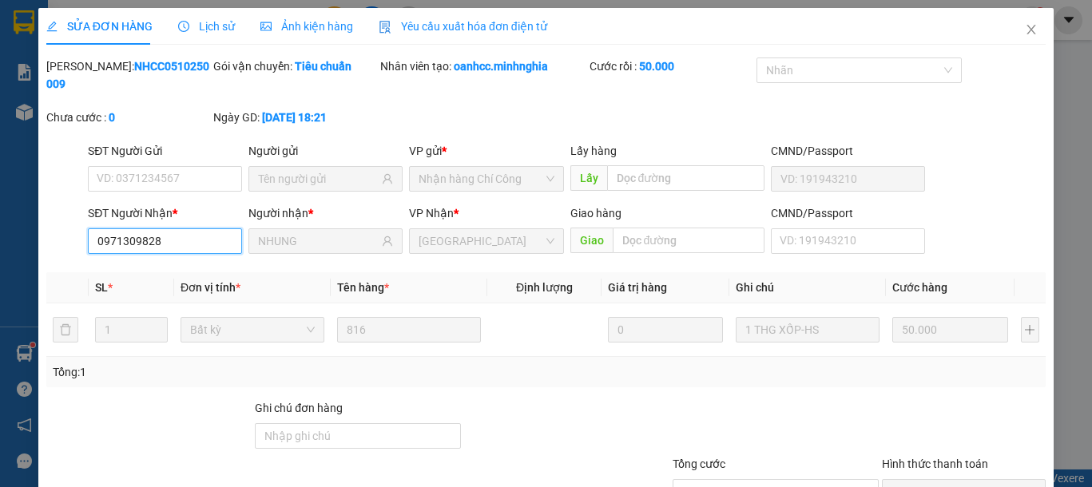
type input "0971309828"
type input "NHUNG"
type input "50.000"
drag, startPoint x: 133, startPoint y: 232, endPoint x: 0, endPoint y: 249, distance: 133.6
click at [0, 249] on div "SỬA ĐƠN HÀNG Lịch sử Ảnh kiện hàng Yêu cầu xuất hóa đơn điện tử Total Paid Fee …" at bounding box center [546, 243] width 1092 height 487
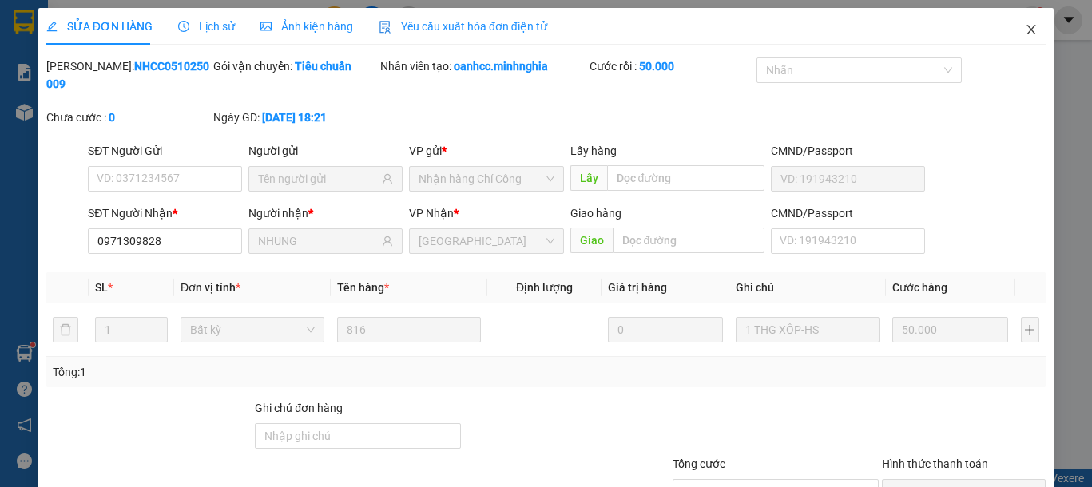
click at [1027, 35] on span "Close" at bounding box center [1031, 30] width 45 height 45
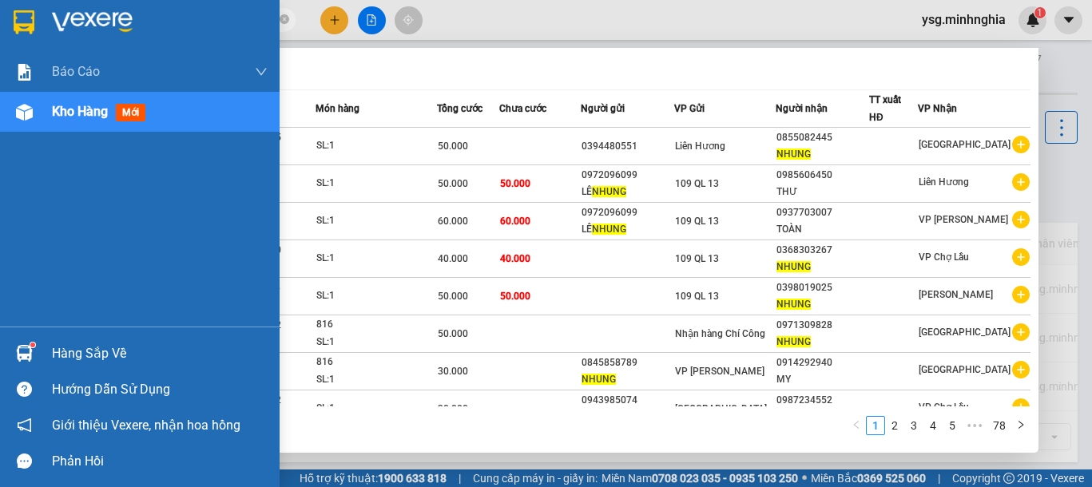
drag, startPoint x: 193, startPoint y: 26, endPoint x: 0, endPoint y: 28, distance: 193.3
click at [0, 28] on section "Kết quả tìm kiếm ( 775 ) Bộ lọc Mã ĐH Trạng thái Món hàng Tổng cước Chưa cước N…" at bounding box center [546, 243] width 1092 height 487
paste input "0971309828"
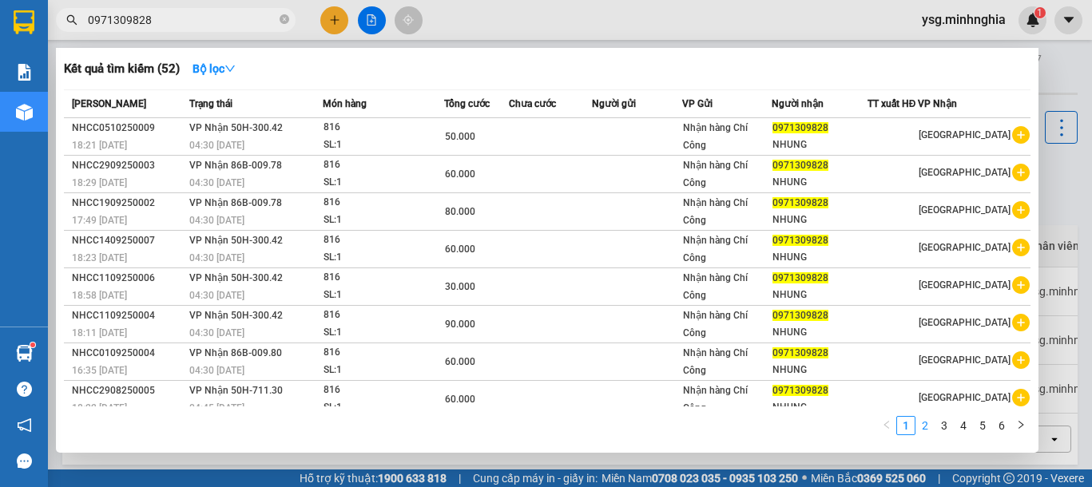
type input "0971309828"
click at [915, 429] on li "2" at bounding box center [924, 425] width 19 height 19
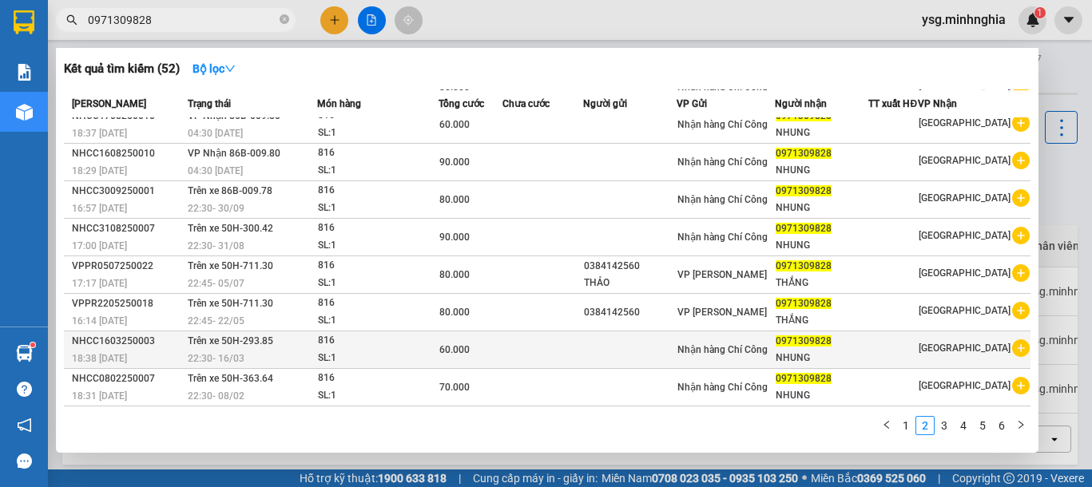
scroll to position [97, 0]
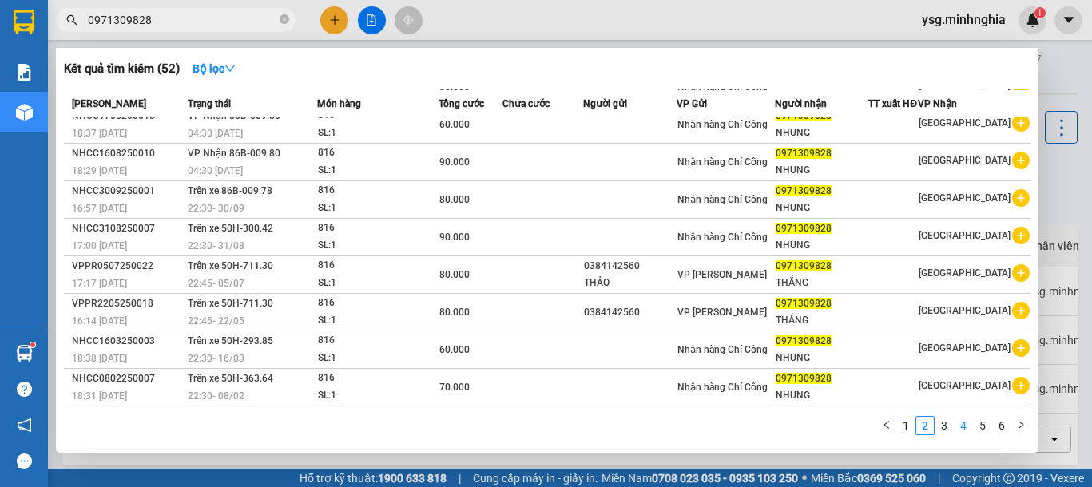
click at [954, 424] on li "4" at bounding box center [963, 425] width 19 height 19
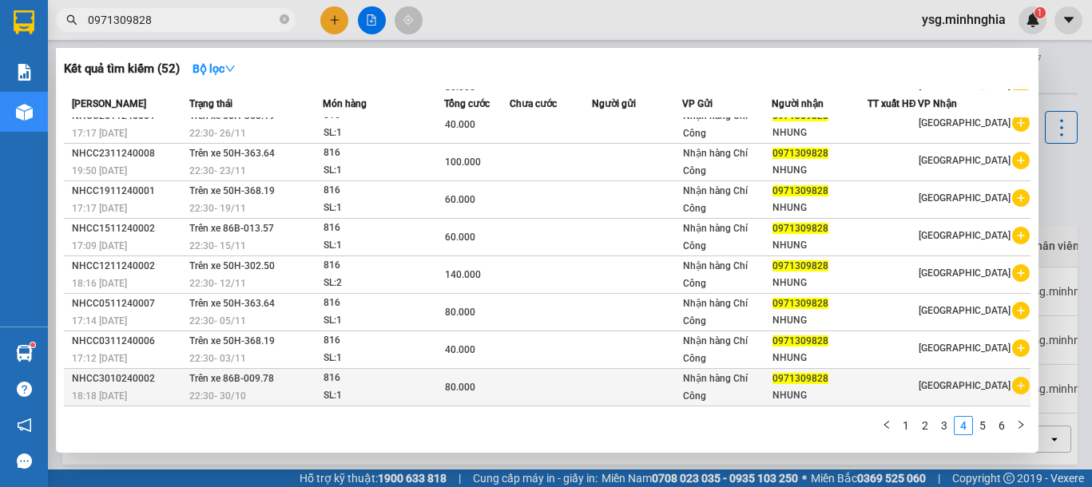
scroll to position [0, 0]
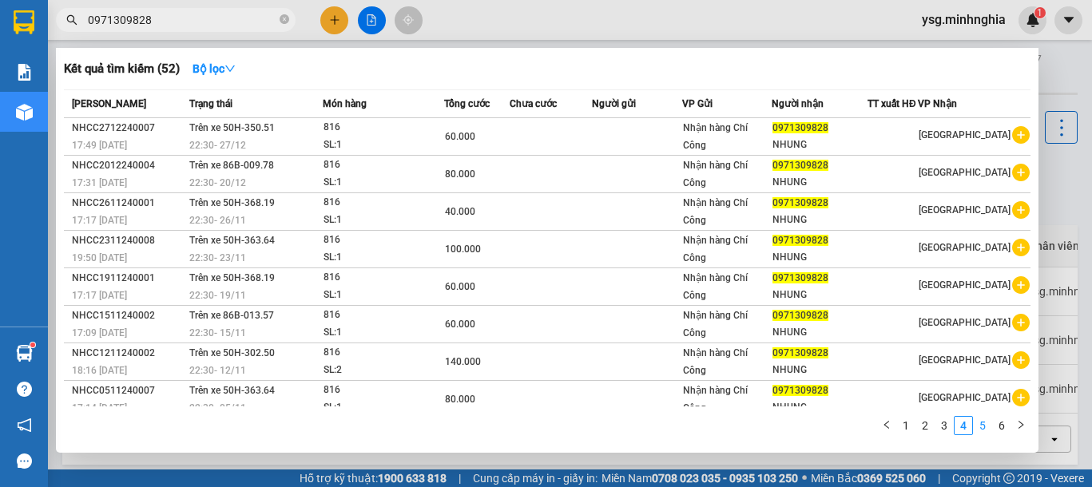
click at [986, 431] on link "5" at bounding box center [983, 426] width 18 height 18
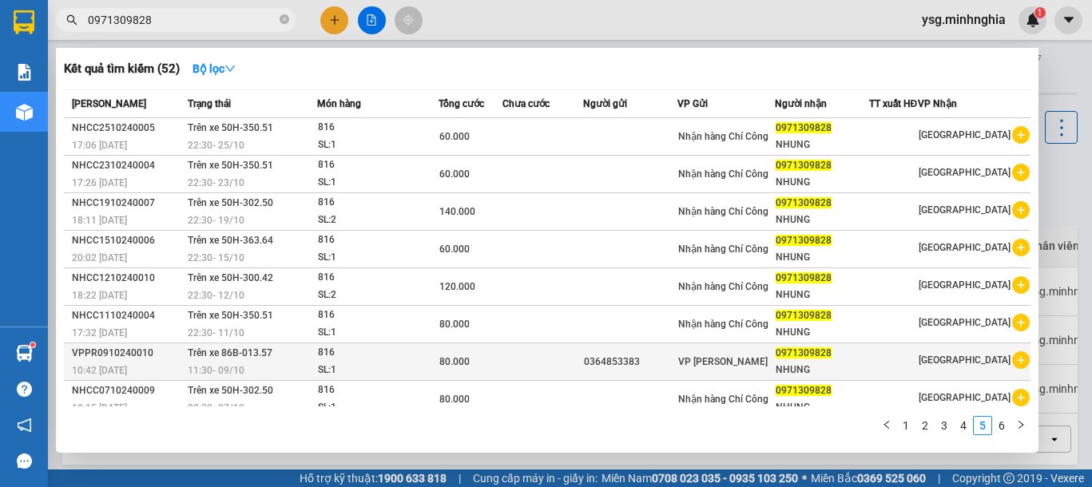
scroll to position [97, 0]
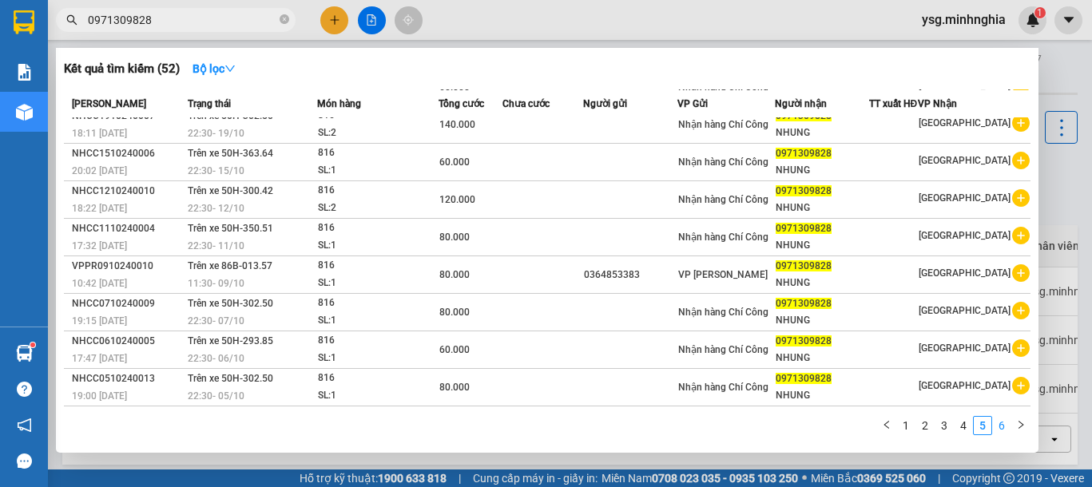
click at [996, 427] on link "6" at bounding box center [1002, 426] width 18 height 18
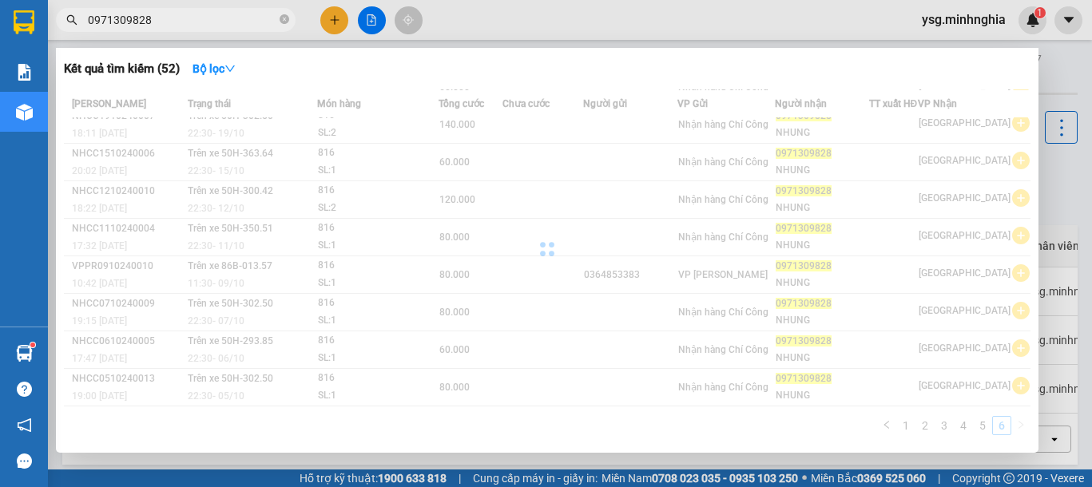
scroll to position [0, 0]
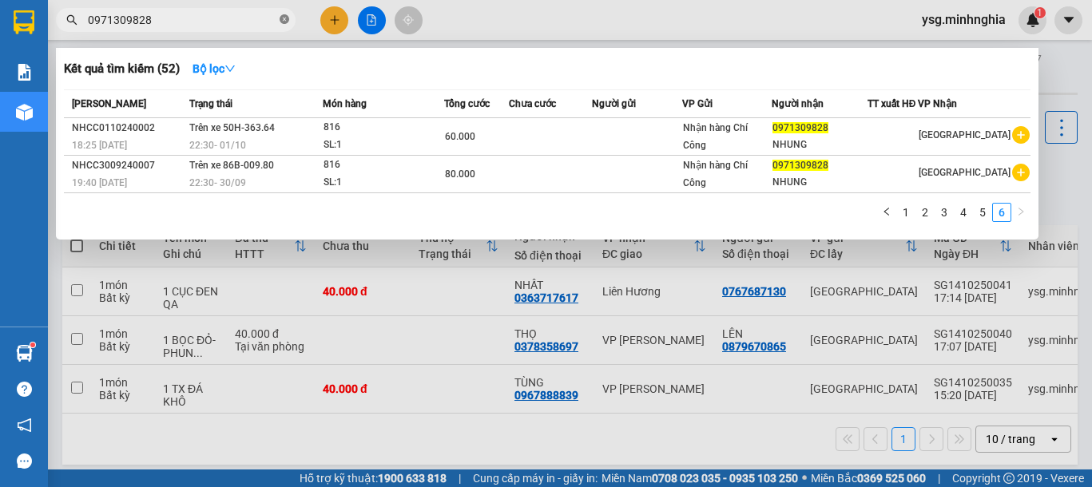
click at [288, 22] on icon "close-circle" at bounding box center [285, 19] width 10 height 10
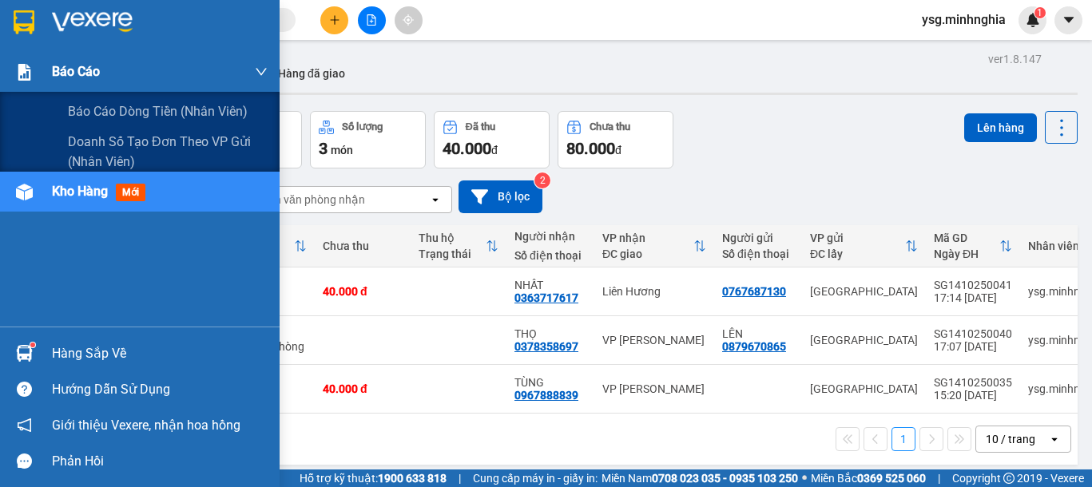
click at [34, 57] on div "Báo cáo" at bounding box center [140, 72] width 280 height 40
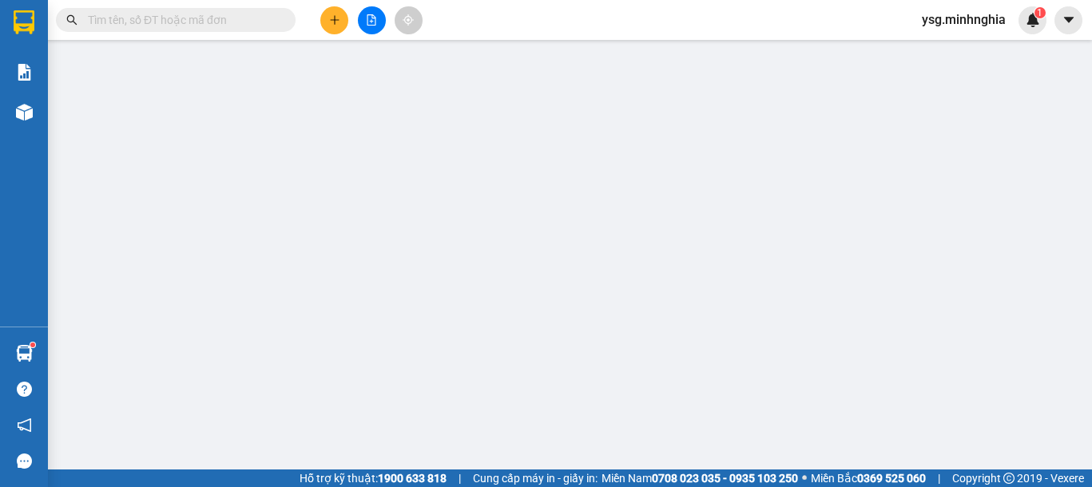
click at [252, 27] on input "text" at bounding box center [182, 20] width 188 height 18
paste input "0971309828"
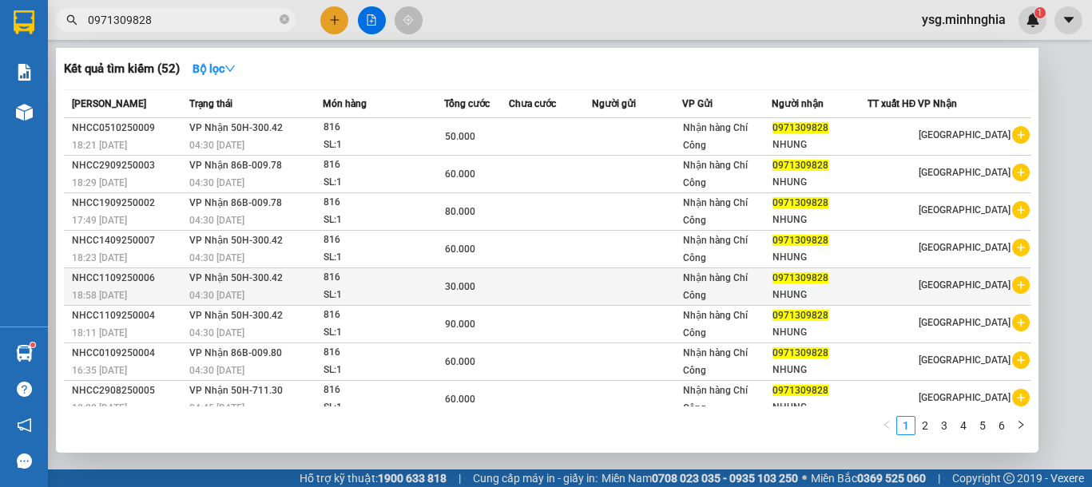
scroll to position [97, 0]
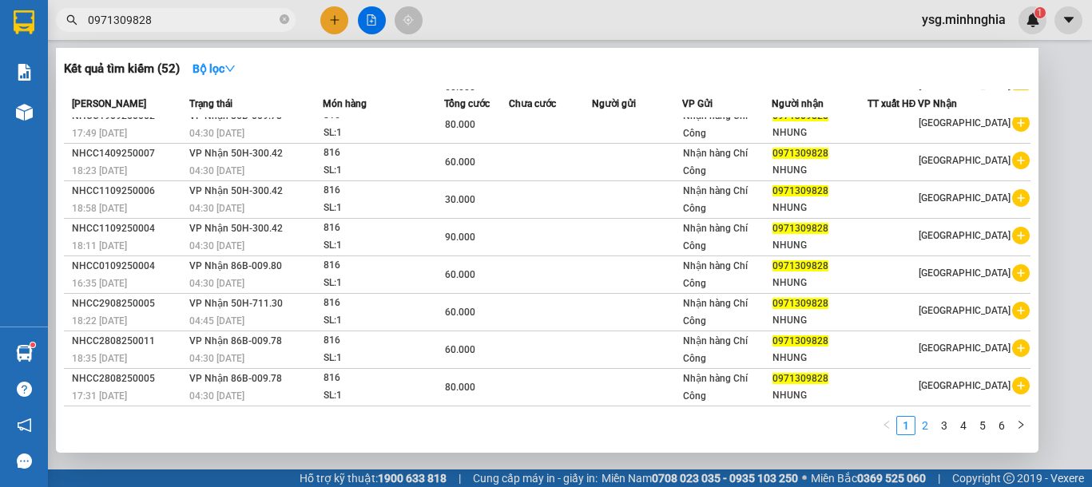
type input "0971309828"
click at [926, 425] on link "2" at bounding box center [925, 426] width 18 height 18
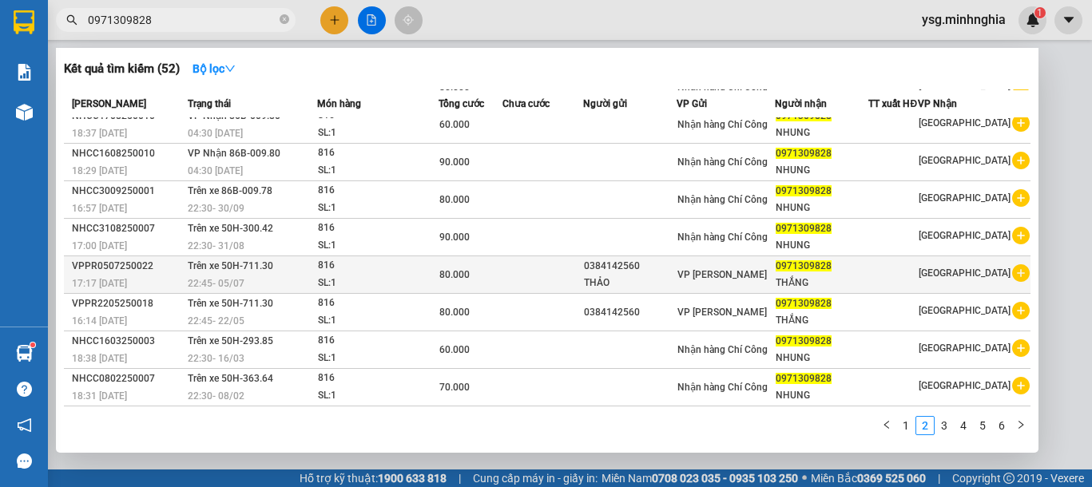
click at [675, 287] on div "THẢO" at bounding box center [630, 283] width 93 height 17
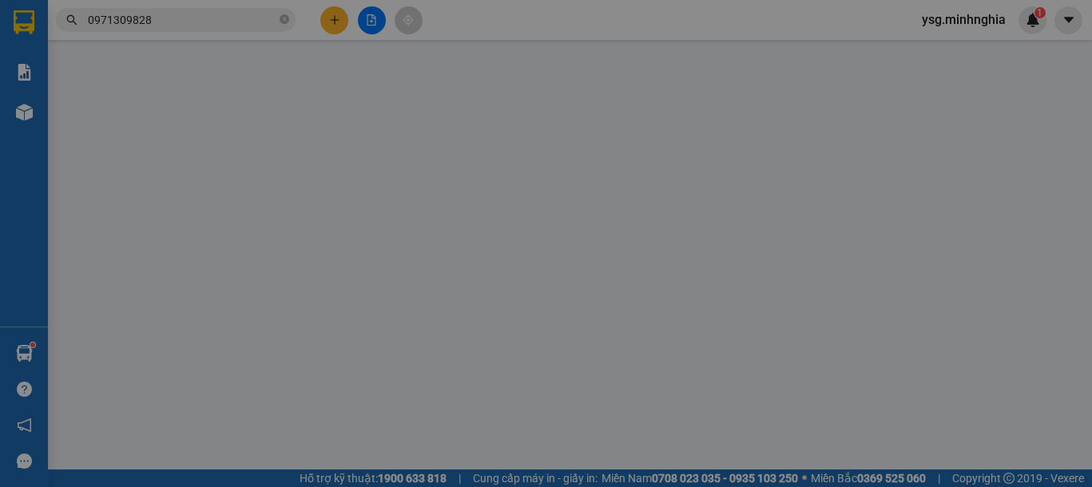
type input "0384142560"
type input "THẢO"
type input "0971309828"
type input "THẮNG"
type input "80.000"
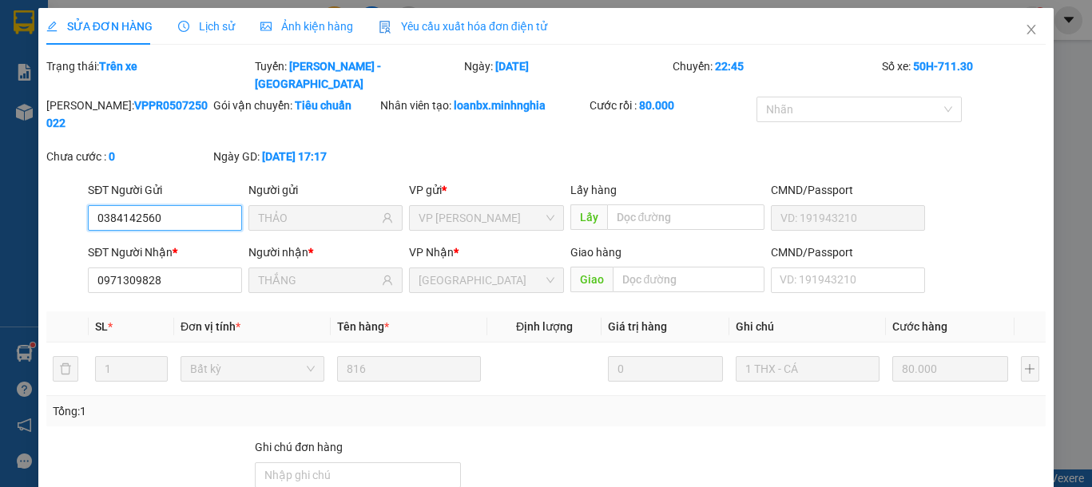
drag, startPoint x: 169, startPoint y: 181, endPoint x: 0, endPoint y: 184, distance: 168.6
click at [0, 184] on div "SỬA ĐƠN HÀNG Lịch sử Ảnh kiện hàng Yêu cầu xuất hóa đơn điện tử Total Paid Fee …" at bounding box center [546, 243] width 1092 height 487
drag, startPoint x: 1023, startPoint y: 25, endPoint x: 762, endPoint y: 25, distance: 261.2
click at [1022, 25] on span "Close" at bounding box center [1031, 30] width 45 height 45
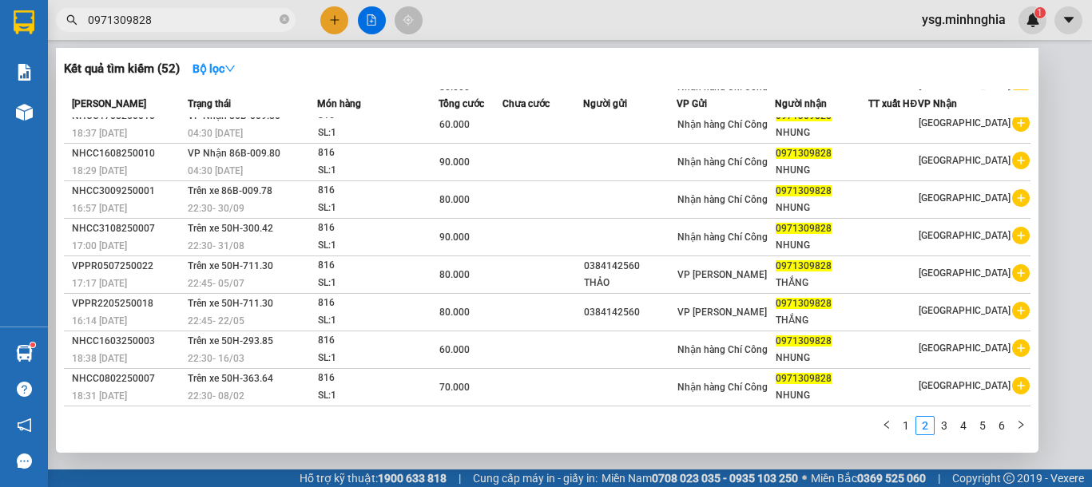
drag, startPoint x: 190, startPoint y: 25, endPoint x: 0, endPoint y: 22, distance: 190.1
click at [39, 23] on section "Kết quả tìm kiếm ( 52 ) Bộ lọc Mã ĐH Trạng thái Món hàng Tổng cước Chưa cước Ng…" at bounding box center [546, 243] width 1092 height 487
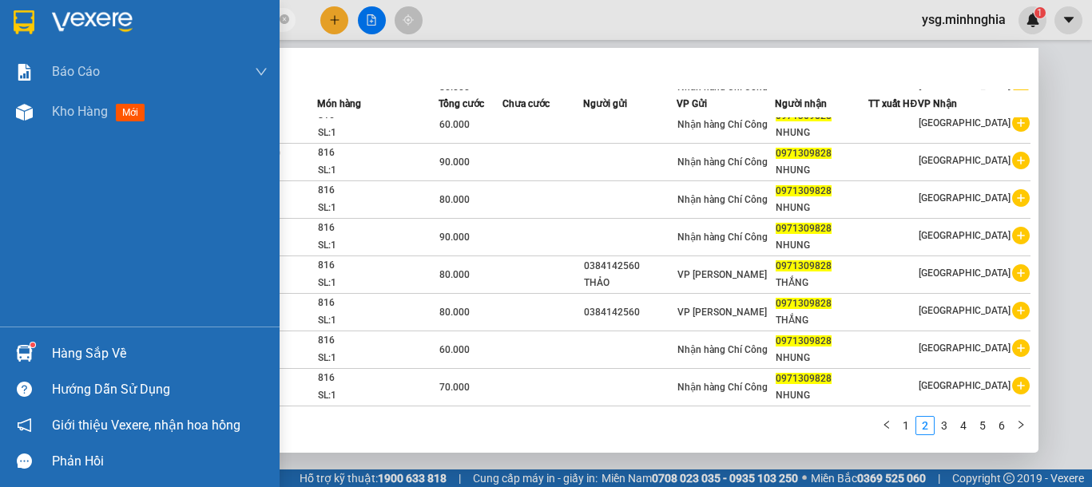
paste input "384142560"
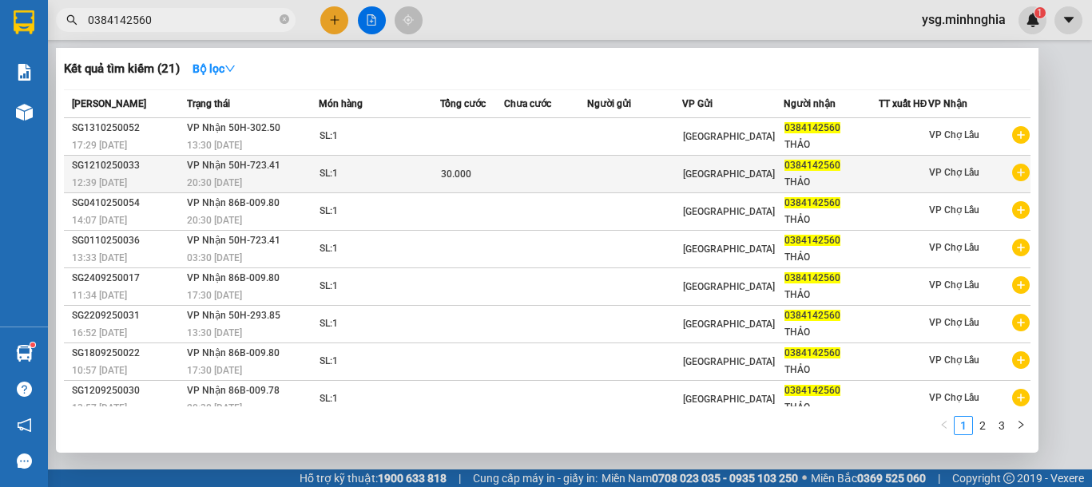
type input "0384142560"
click at [482, 183] on div "30.000" at bounding box center [472, 174] width 62 height 18
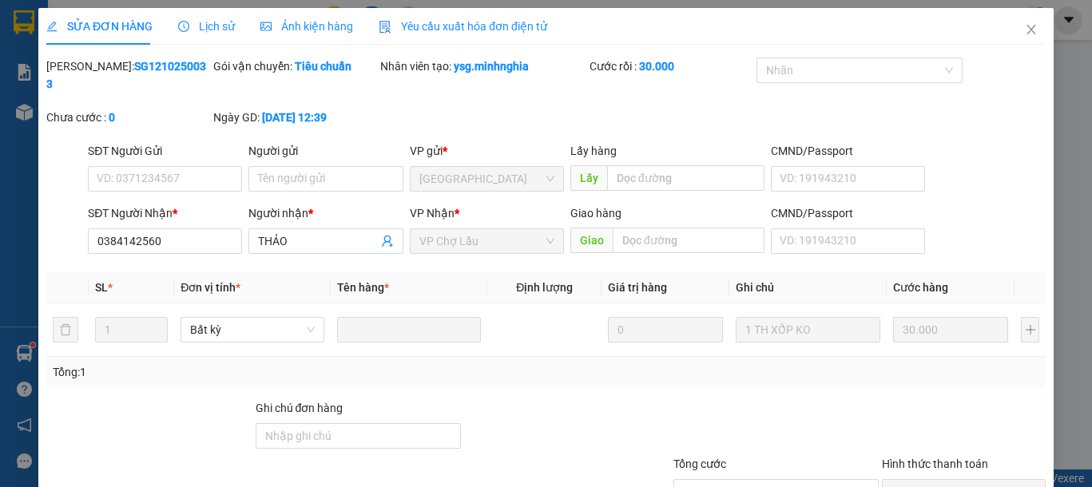
type input "0384142560"
type input "30.000"
click at [1026, 40] on span "Close" at bounding box center [1031, 30] width 45 height 45
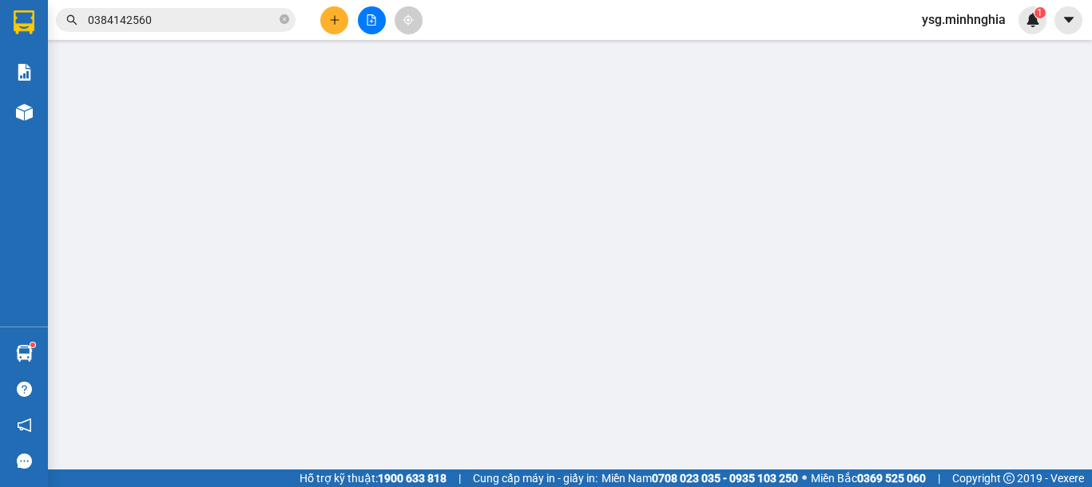
click at [227, 19] on input "0384142560" at bounding box center [182, 20] width 188 height 18
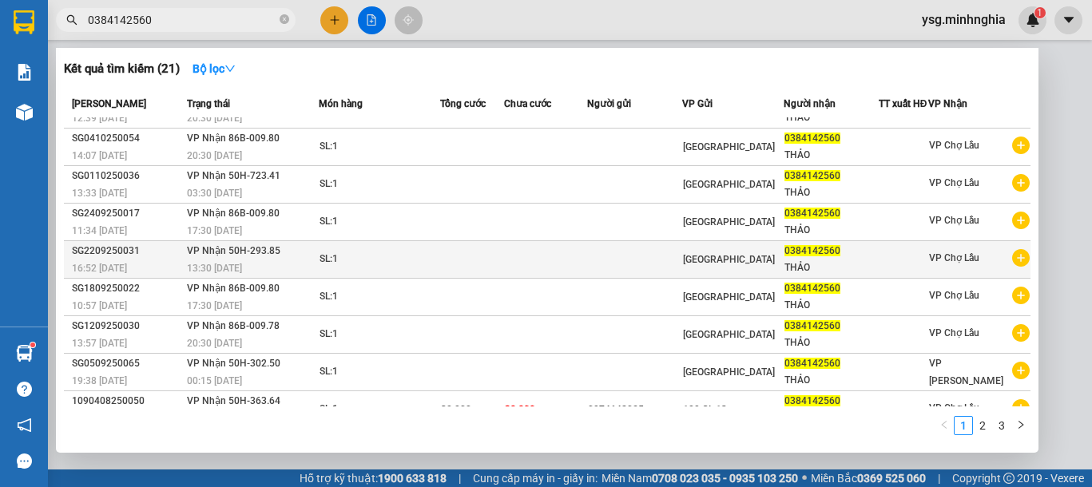
scroll to position [97, 0]
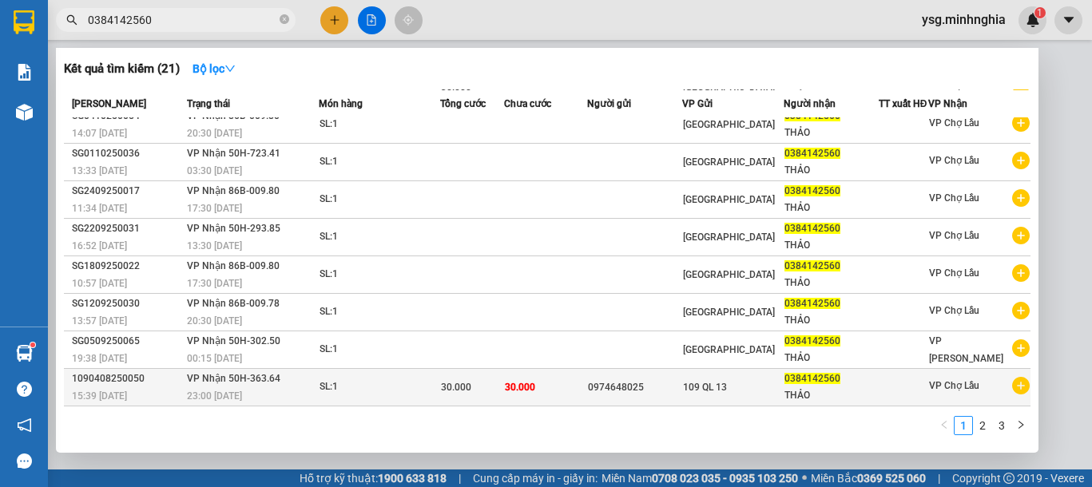
click at [522, 383] on span "30.000" at bounding box center [520, 387] width 30 height 11
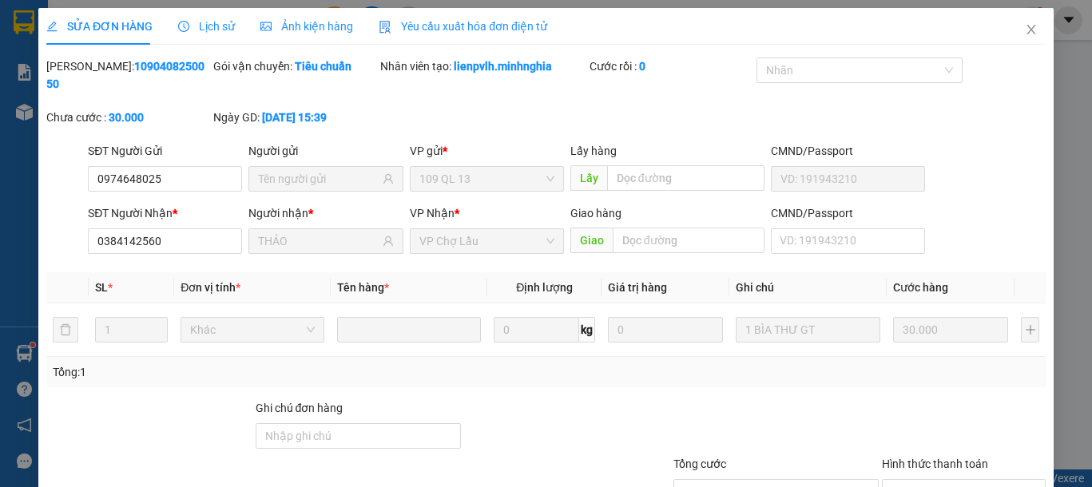
type input "0974648025"
type input "0384142560"
type input "THẢO"
type input "30.000"
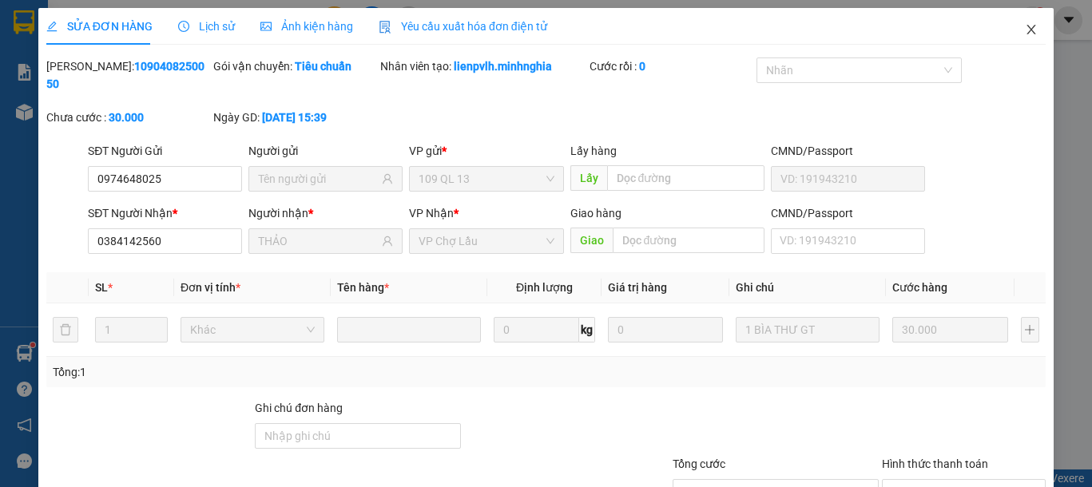
drag, startPoint x: 1023, startPoint y: 30, endPoint x: 963, endPoint y: 22, distance: 60.4
click at [1014, 26] on span "Close" at bounding box center [1031, 30] width 45 height 45
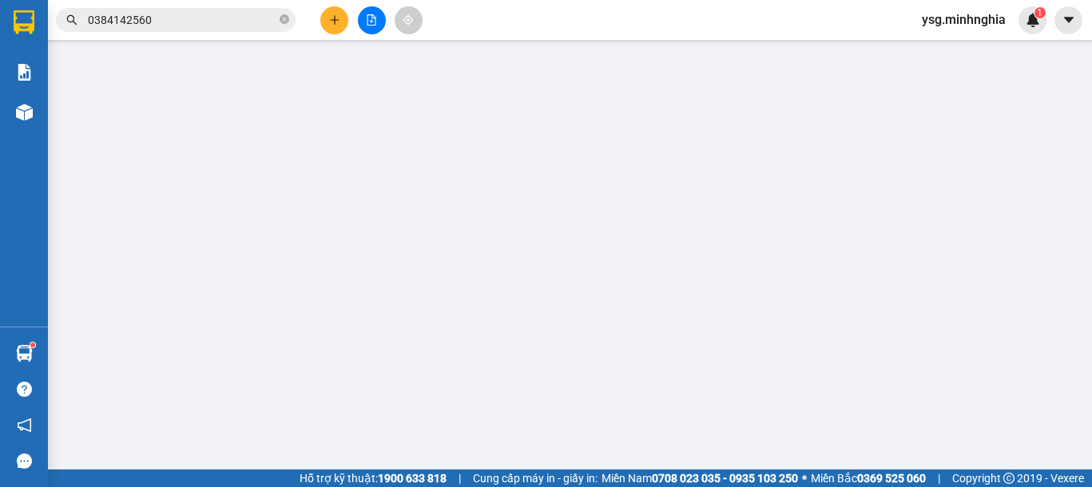
click at [185, 4] on div "Kết quả tìm kiếm ( 21 ) Bộ lọc Mã ĐH Trạng thái Món hàng Tổng cước Chưa cước Ng…" at bounding box center [546, 20] width 1092 height 40
click at [188, 20] on input "0384142560" at bounding box center [182, 20] width 188 height 18
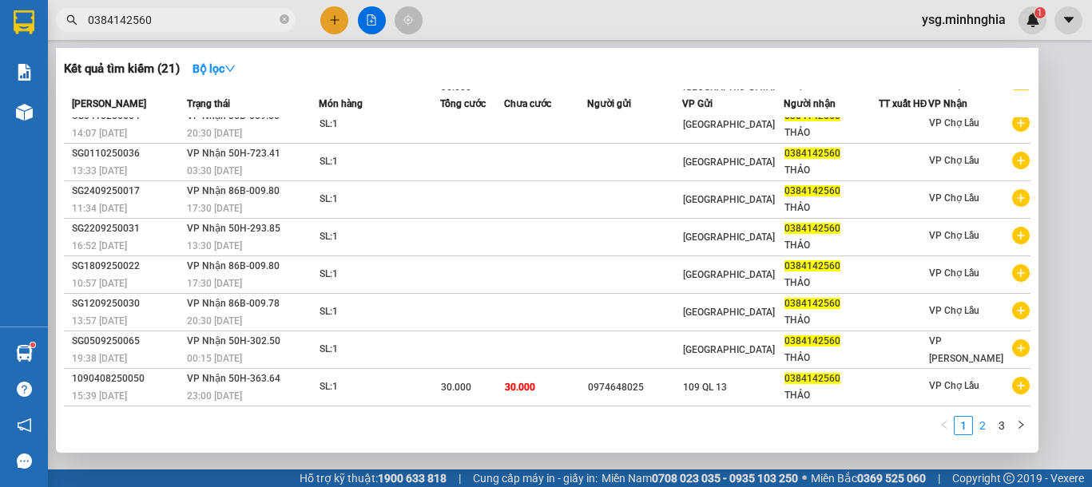
click at [991, 428] on link "2" at bounding box center [983, 426] width 18 height 18
click at [973, 424] on li "2" at bounding box center [982, 425] width 19 height 19
click at [965, 427] on link "1" at bounding box center [963, 426] width 18 height 18
click at [987, 430] on link "2" at bounding box center [983, 426] width 18 height 18
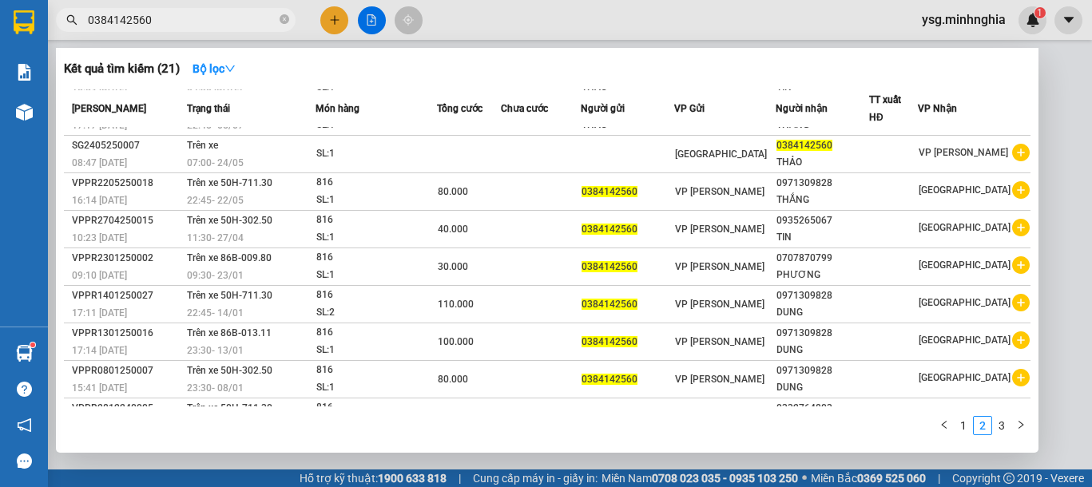
scroll to position [97, 0]
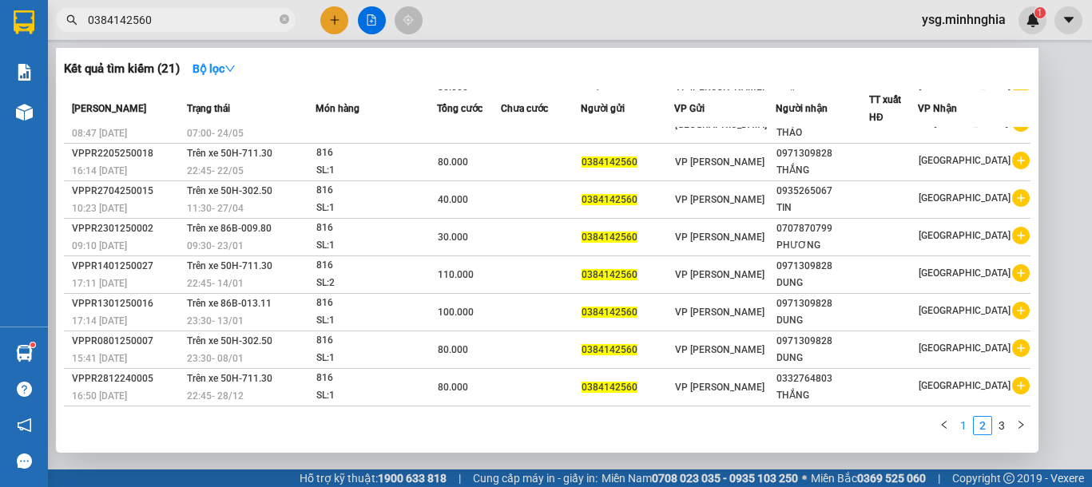
click at [967, 426] on link "1" at bounding box center [963, 426] width 18 height 18
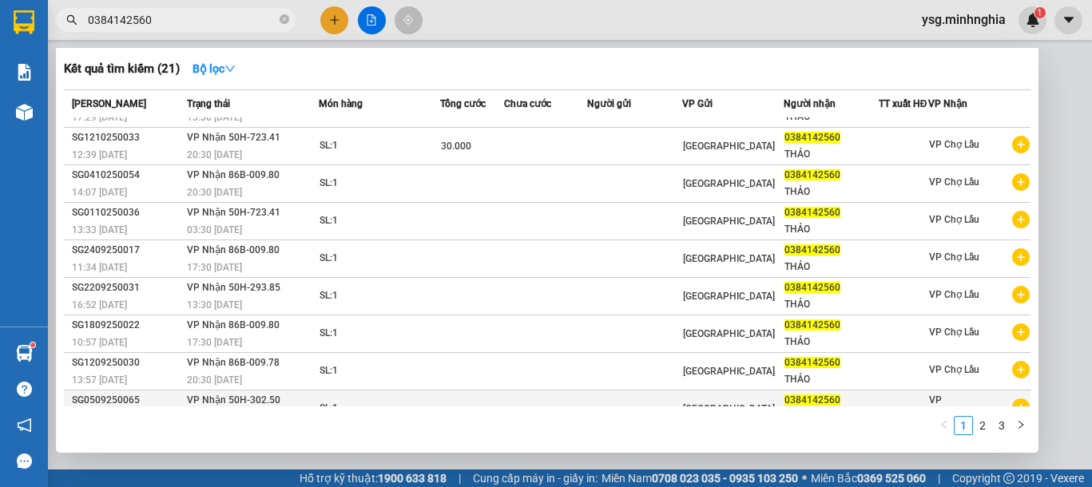
scroll to position [0, 0]
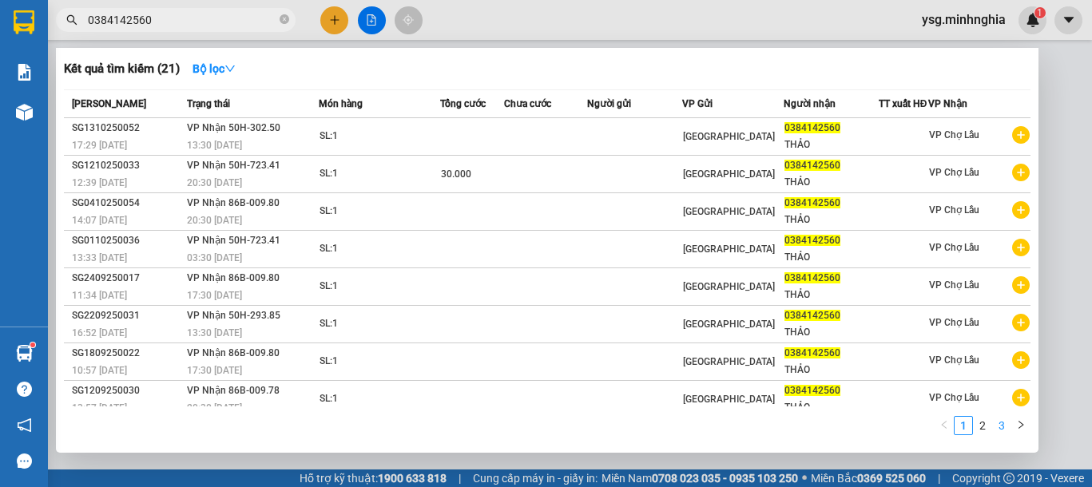
click at [1001, 426] on link "3" at bounding box center [1002, 426] width 18 height 18
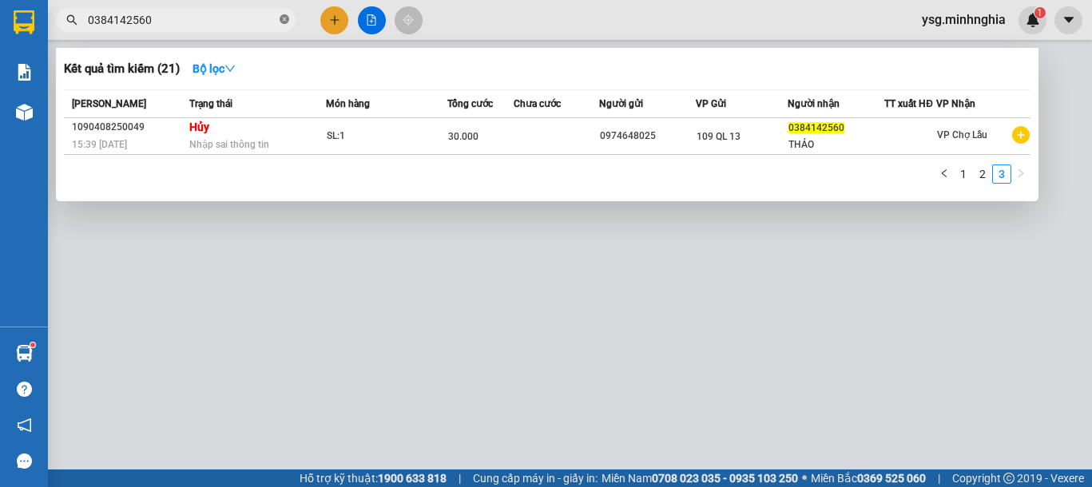
click at [287, 14] on icon "close-circle" at bounding box center [285, 19] width 10 height 10
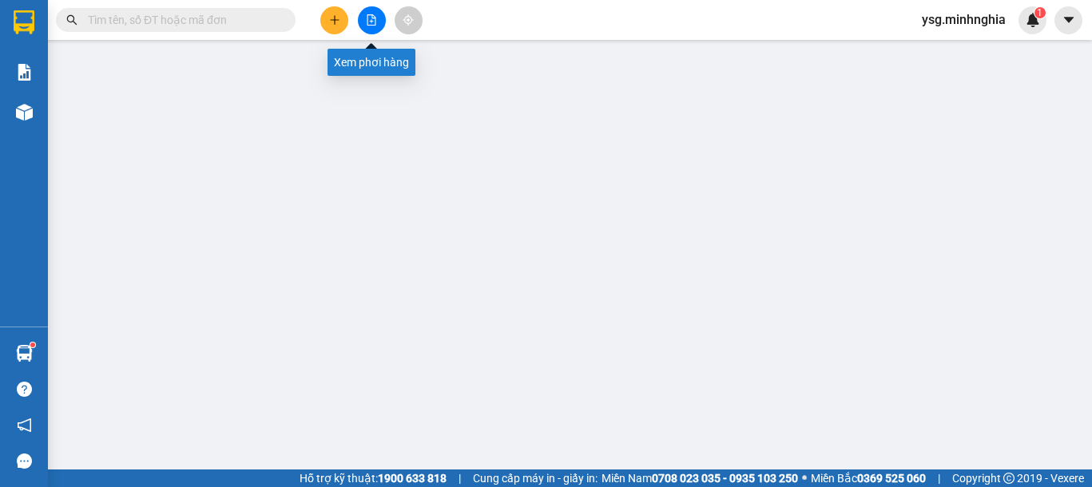
click at [375, 23] on icon "file-add" at bounding box center [371, 19] width 11 height 11
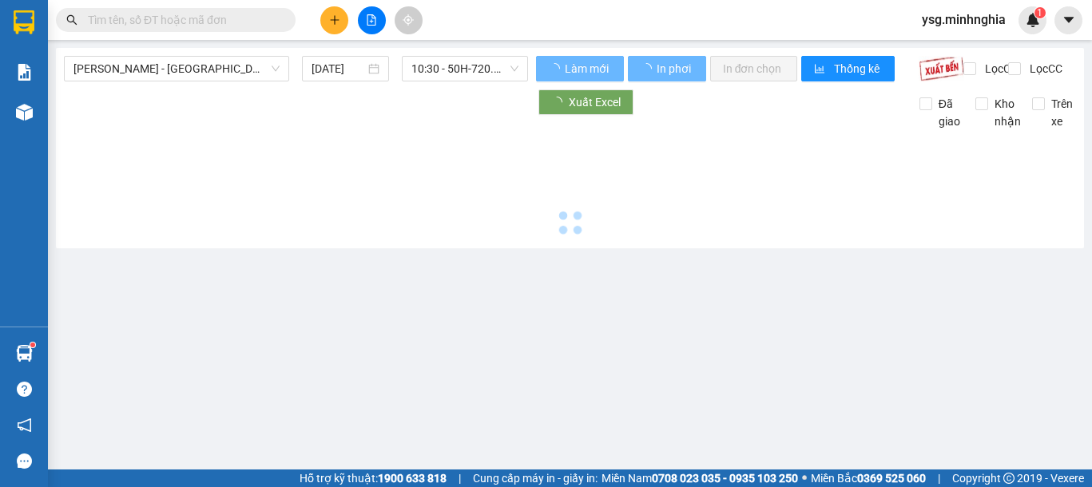
click at [181, 64] on span "[PERSON_NAME] - [GEOGRAPHIC_DATA]" at bounding box center [176, 69] width 206 height 24
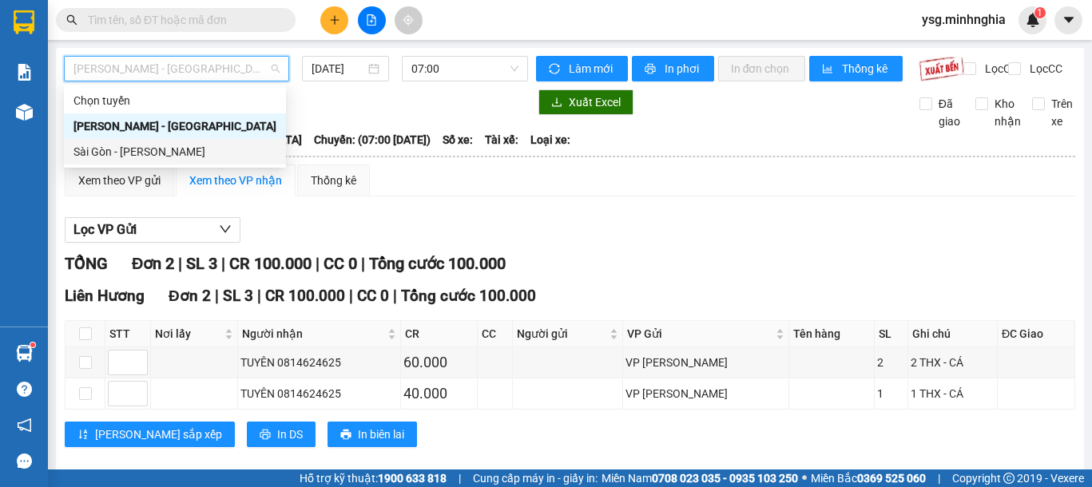
drag, startPoint x: 209, startPoint y: 151, endPoint x: 435, endPoint y: 96, distance: 232.7
click at [211, 151] on div "Sài Gòn - [PERSON_NAME]" at bounding box center [174, 152] width 203 height 18
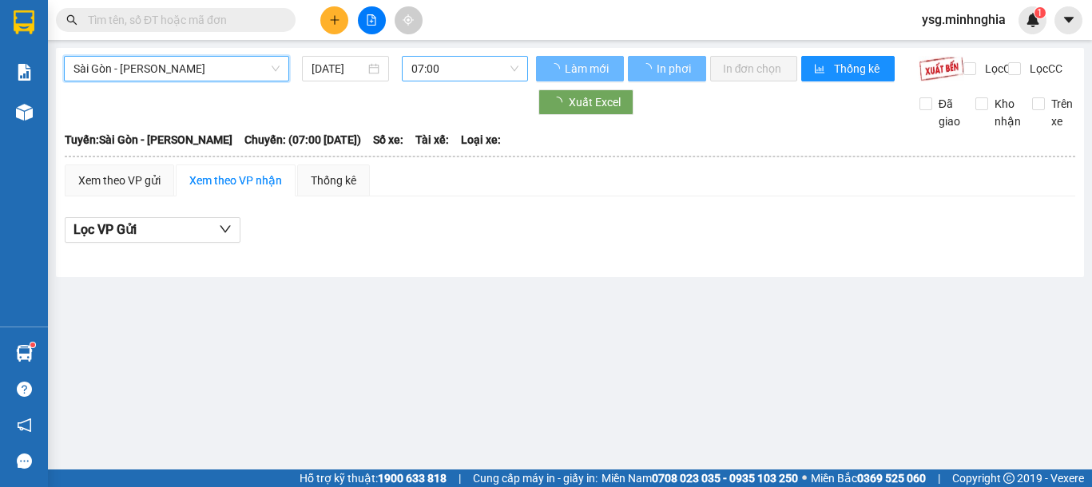
click at [454, 71] on span "07:00" at bounding box center [464, 69] width 107 height 24
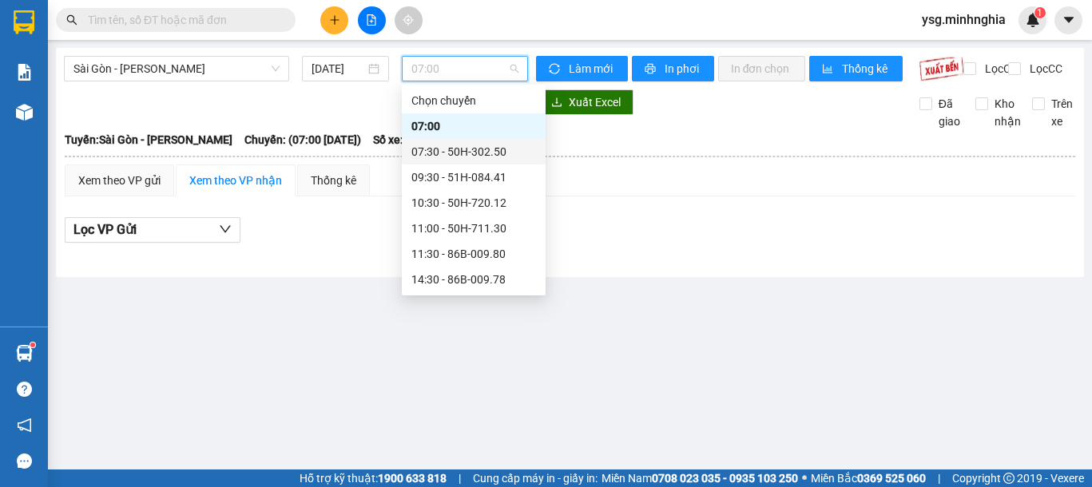
click at [474, 141] on div "07:30 - 50H-302.50" at bounding box center [474, 152] width 144 height 26
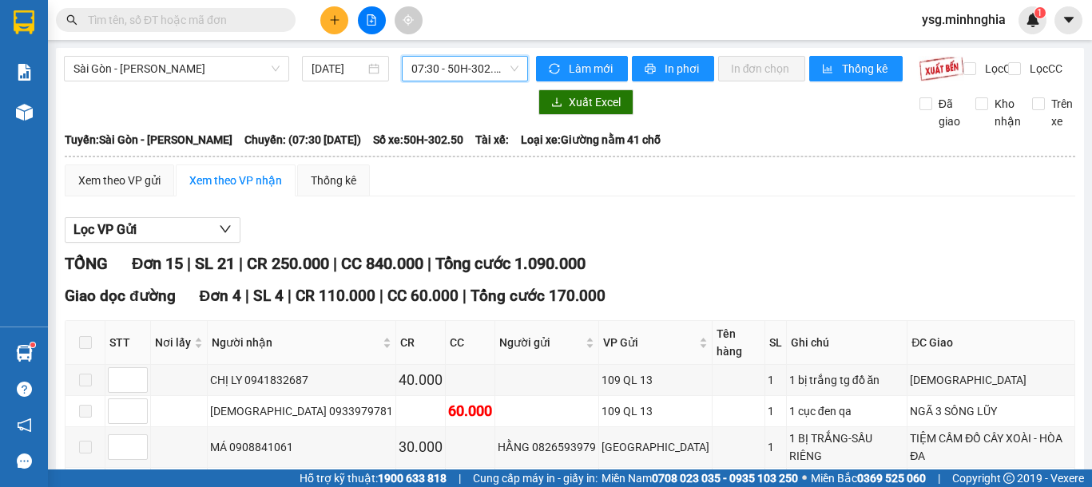
click at [470, 73] on span "07:30 - 50H-302.50" at bounding box center [464, 69] width 107 height 24
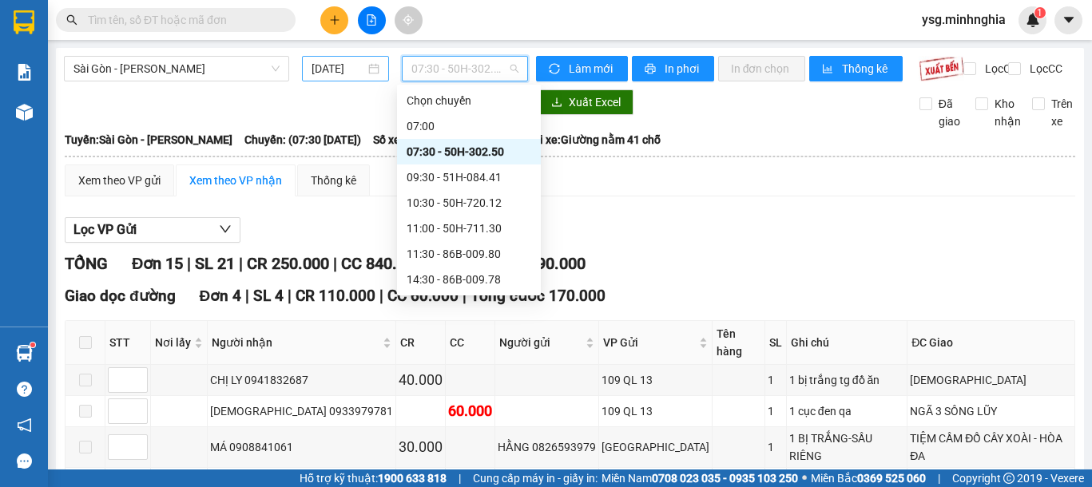
click at [353, 72] on input "[DATE]" at bounding box center [337, 69] width 53 height 18
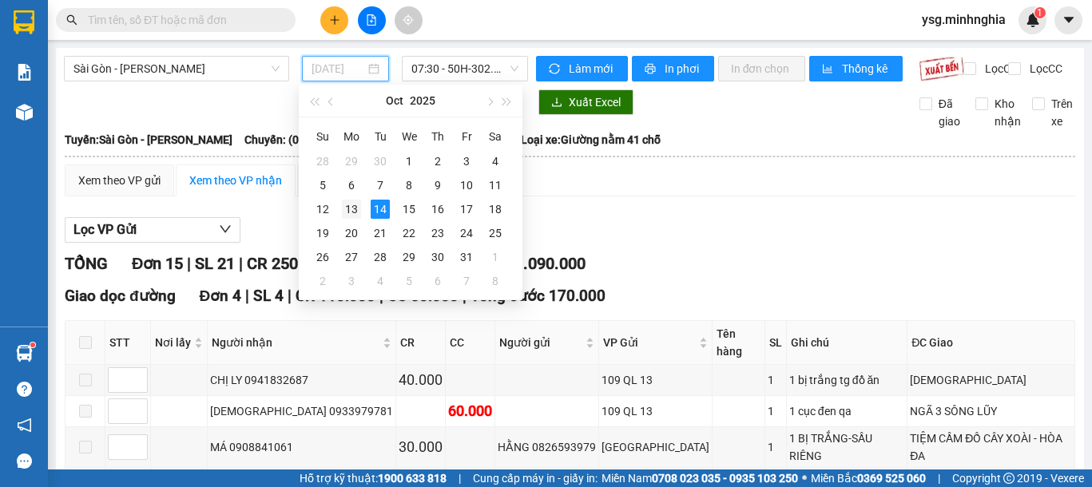
click at [353, 212] on div "13" at bounding box center [351, 209] width 19 height 19
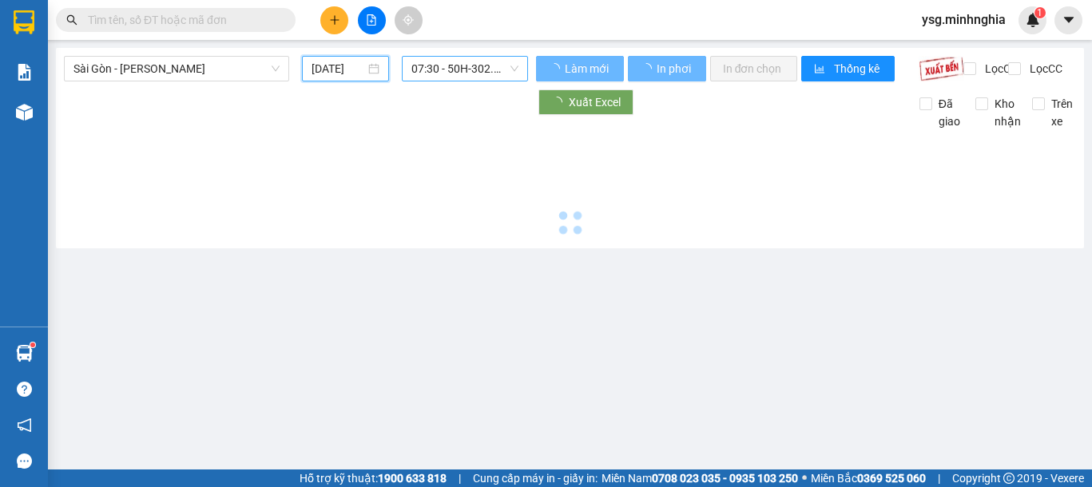
type input "[DATE]"
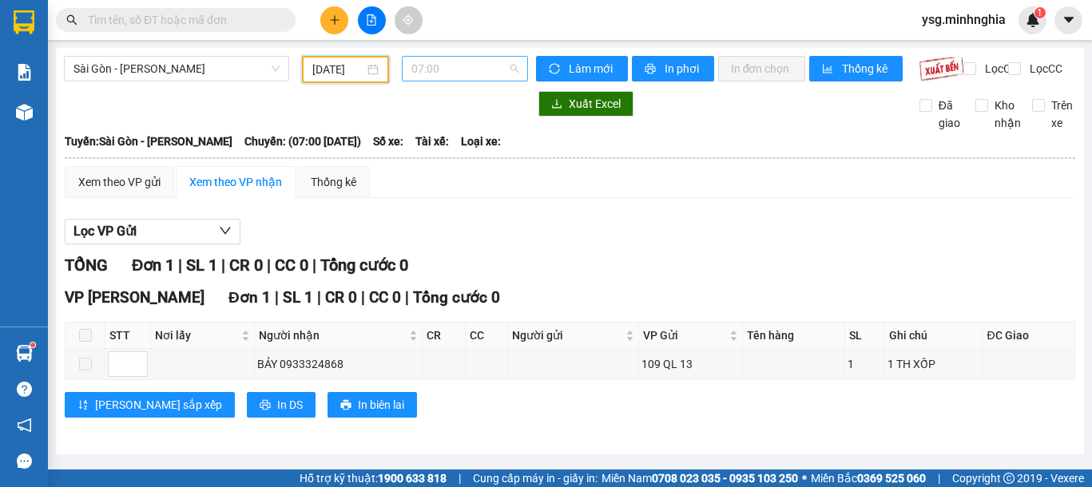
click at [466, 75] on span "07:00" at bounding box center [464, 69] width 107 height 24
drag, startPoint x: 280, startPoint y: 375, endPoint x: 346, endPoint y: 377, distance: 65.5
click at [346, 373] on div "BẢY 0933324868" at bounding box center [338, 364] width 162 height 18
copy div "0933324868"
click at [114, 18] on input "text" at bounding box center [182, 20] width 188 height 18
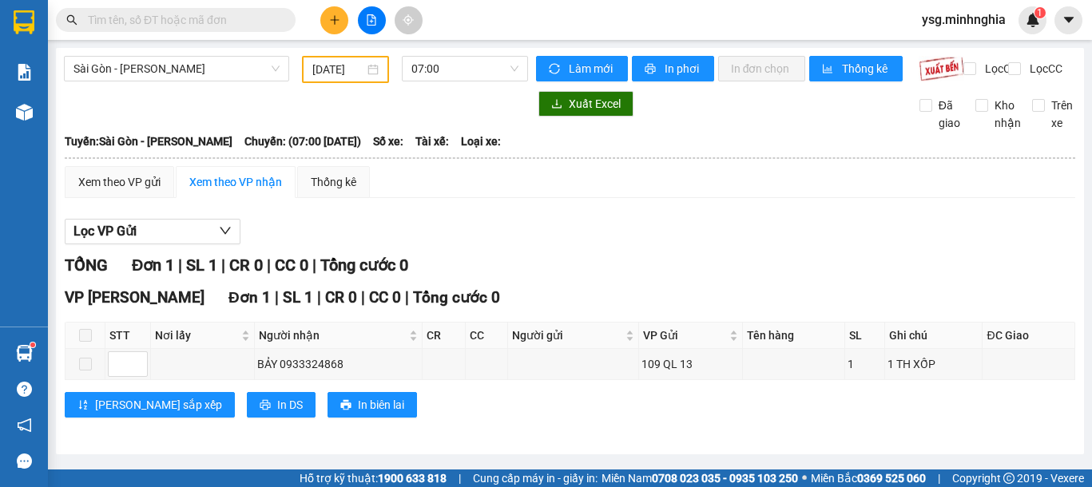
paste input "0933324868"
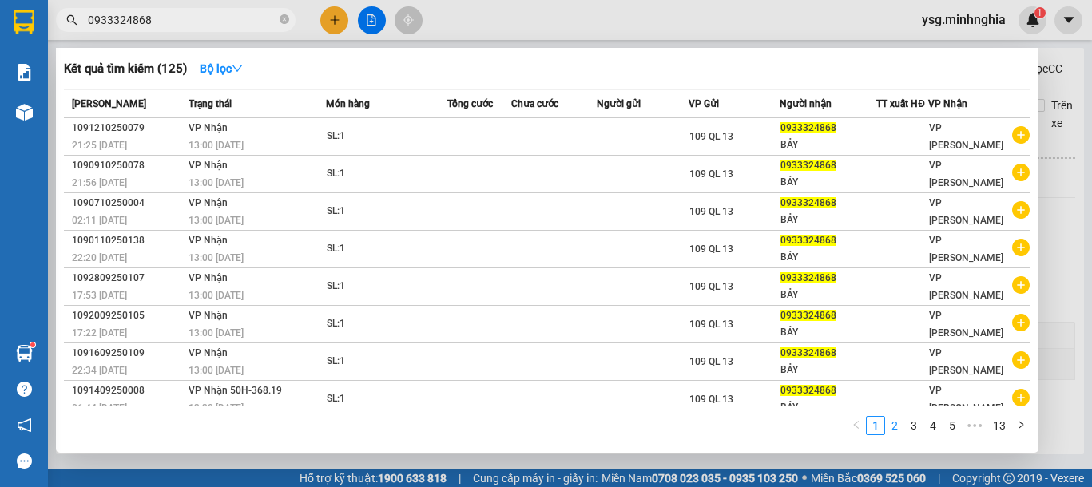
type input "0933324868"
click at [903, 427] on link "2" at bounding box center [895, 426] width 18 height 18
click at [915, 427] on link "3" at bounding box center [914, 426] width 18 height 18
click at [934, 427] on link "4" at bounding box center [933, 426] width 18 height 18
click at [950, 427] on link "6" at bounding box center [952, 426] width 18 height 18
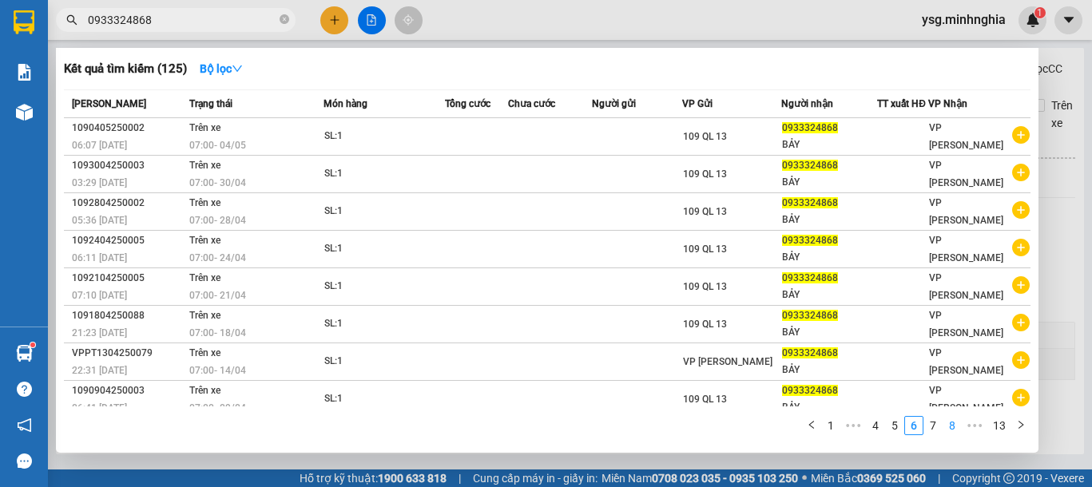
click at [951, 428] on link "8" at bounding box center [952, 426] width 18 height 18
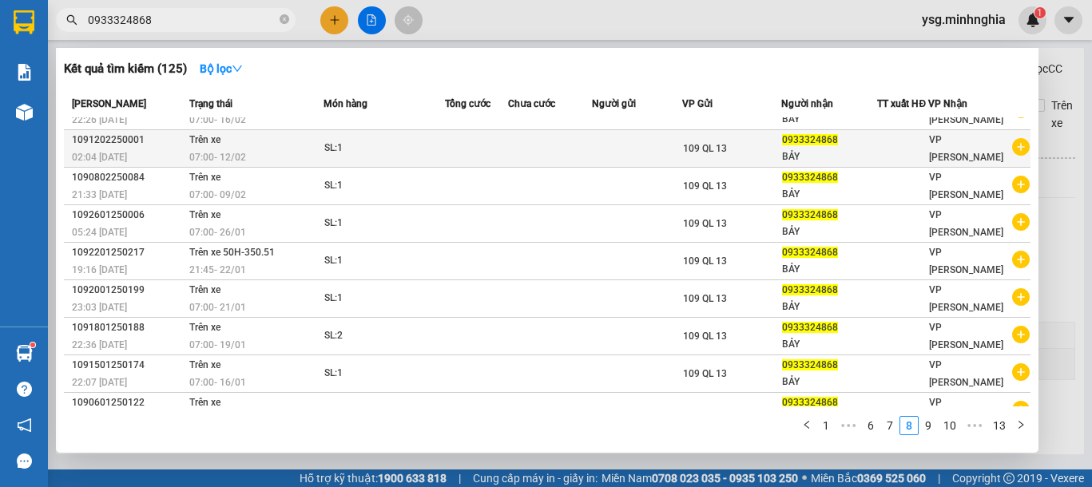
scroll to position [97, 0]
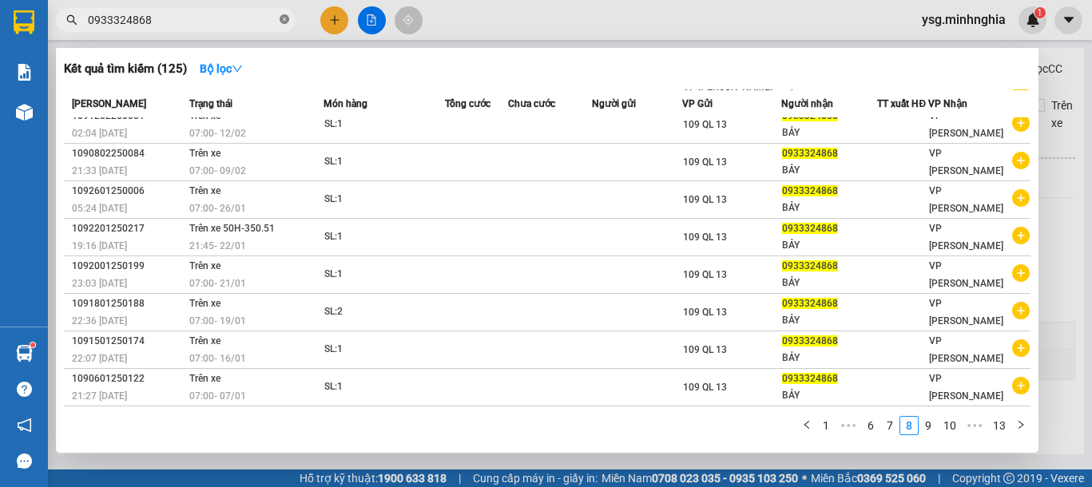
click at [281, 15] on icon "close-circle" at bounding box center [285, 19] width 10 height 10
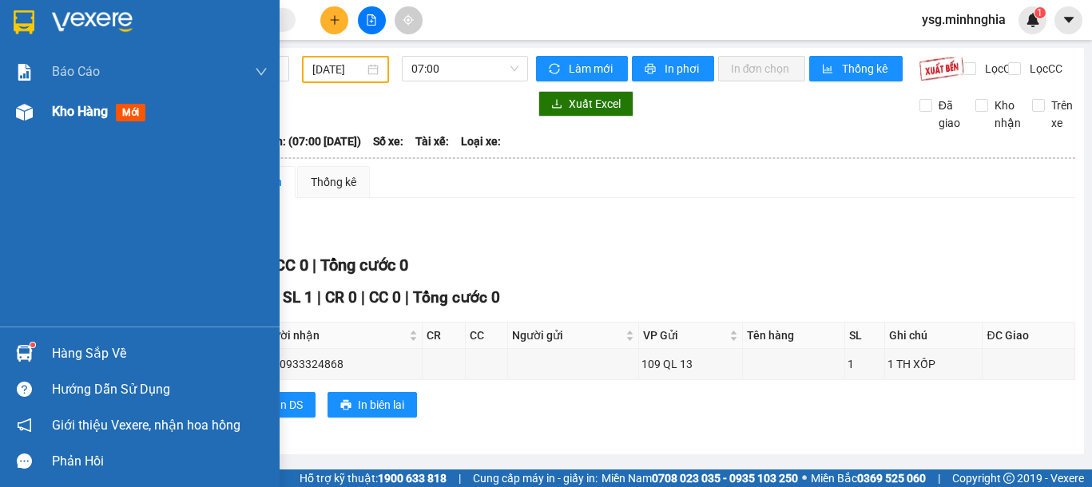
click at [9, 114] on div "Kho hàng mới" at bounding box center [140, 112] width 280 height 40
